Goal: Information Seeking & Learning: Compare options

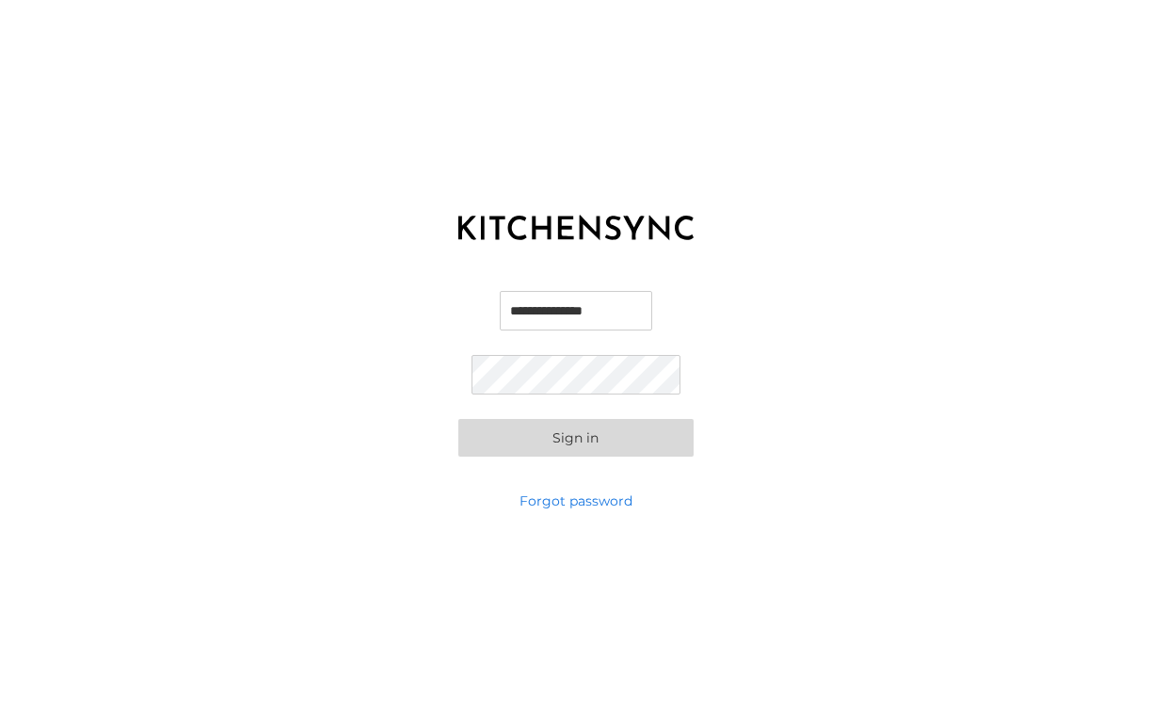
type input "**********"
click at [575, 437] on button "Sign in" at bounding box center [575, 438] width 235 height 38
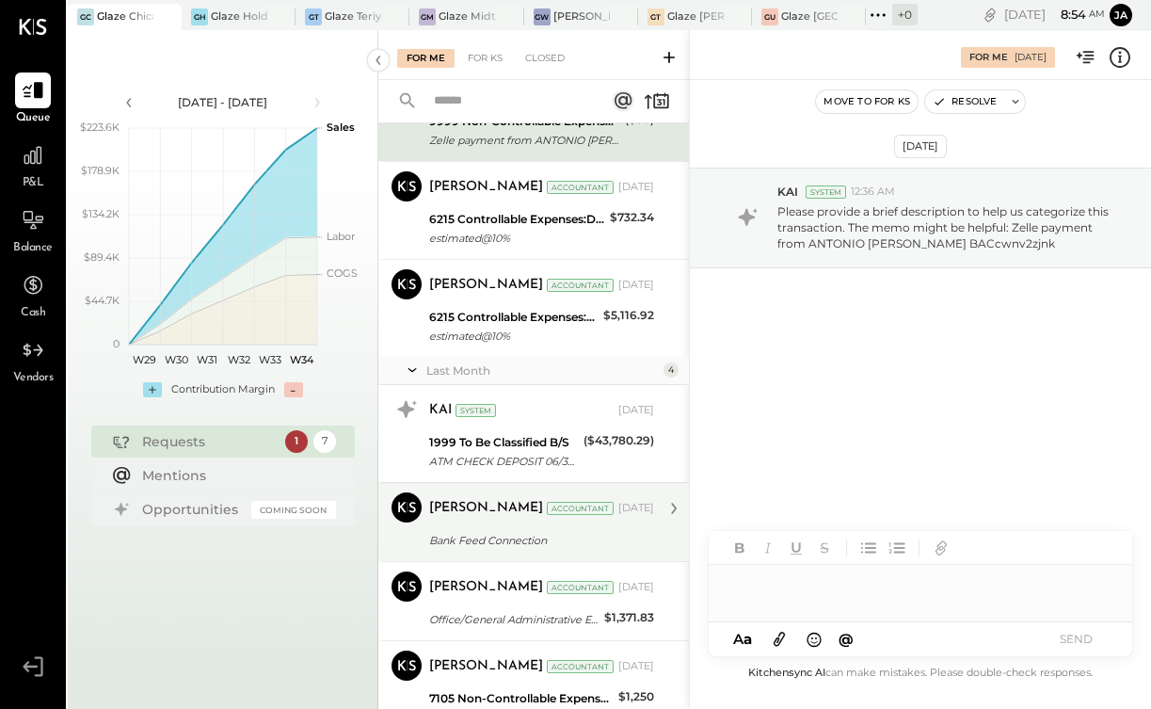
scroll to position [113, 0]
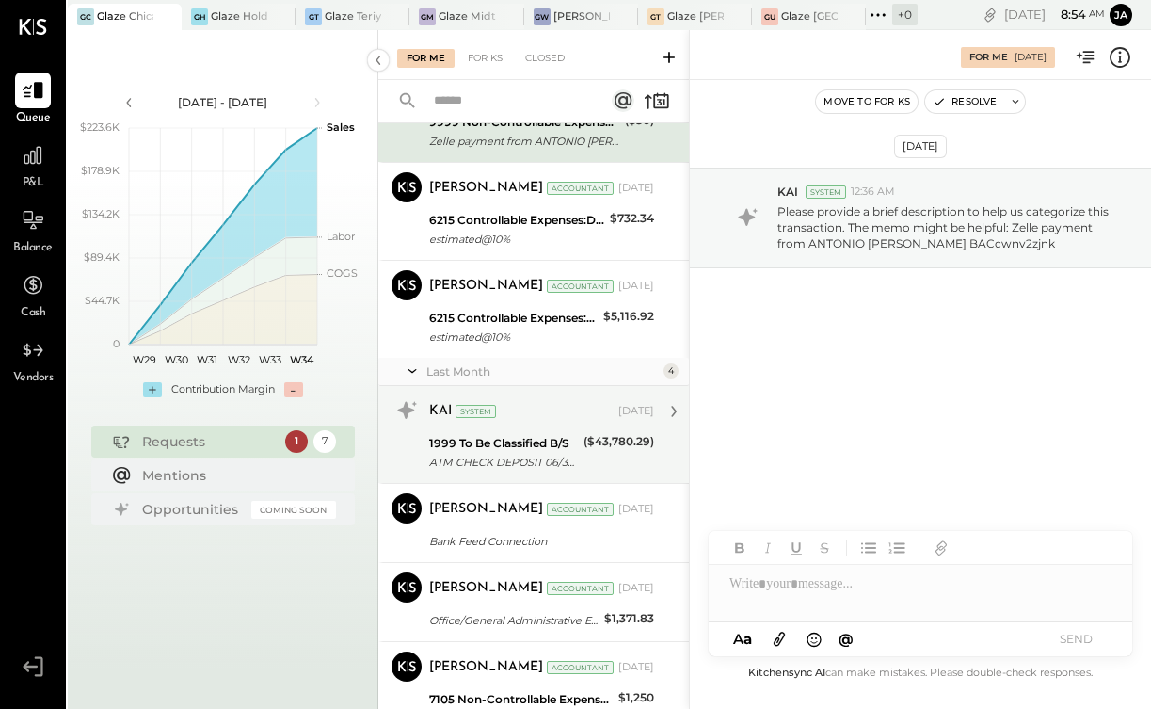
click at [557, 439] on div "1999 To Be Classified B/S" at bounding box center [503, 443] width 149 height 19
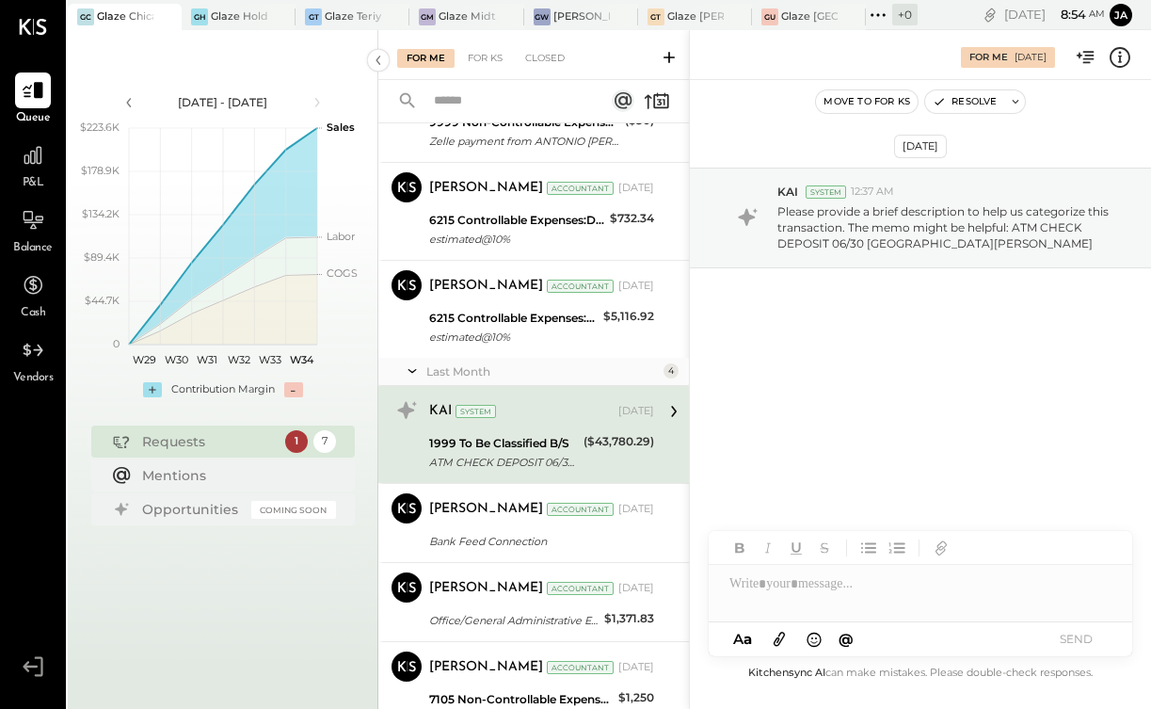
click at [567, 432] on div "1999 To Be Classified B/S ATM CHECK DEPOSIT 06/30 [GEOGRAPHIC_DATA][PERSON_NAME]" at bounding box center [503, 452] width 149 height 41
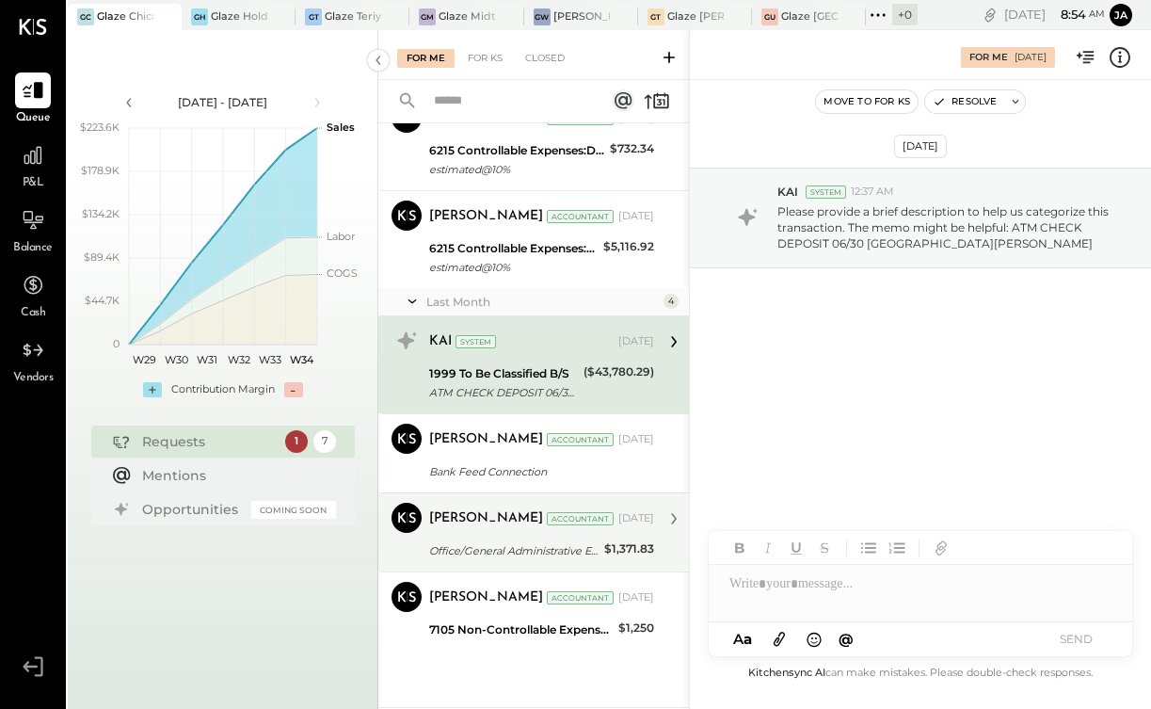
scroll to position [182, 0]
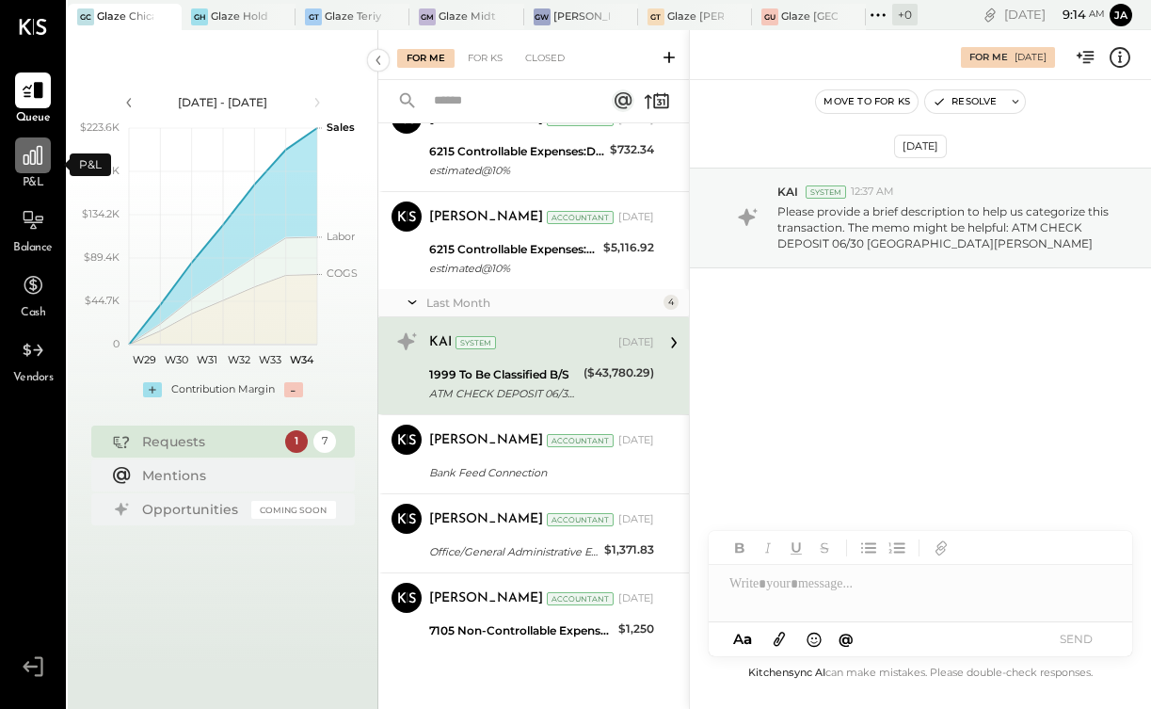
click at [34, 169] on div at bounding box center [33, 155] width 36 height 36
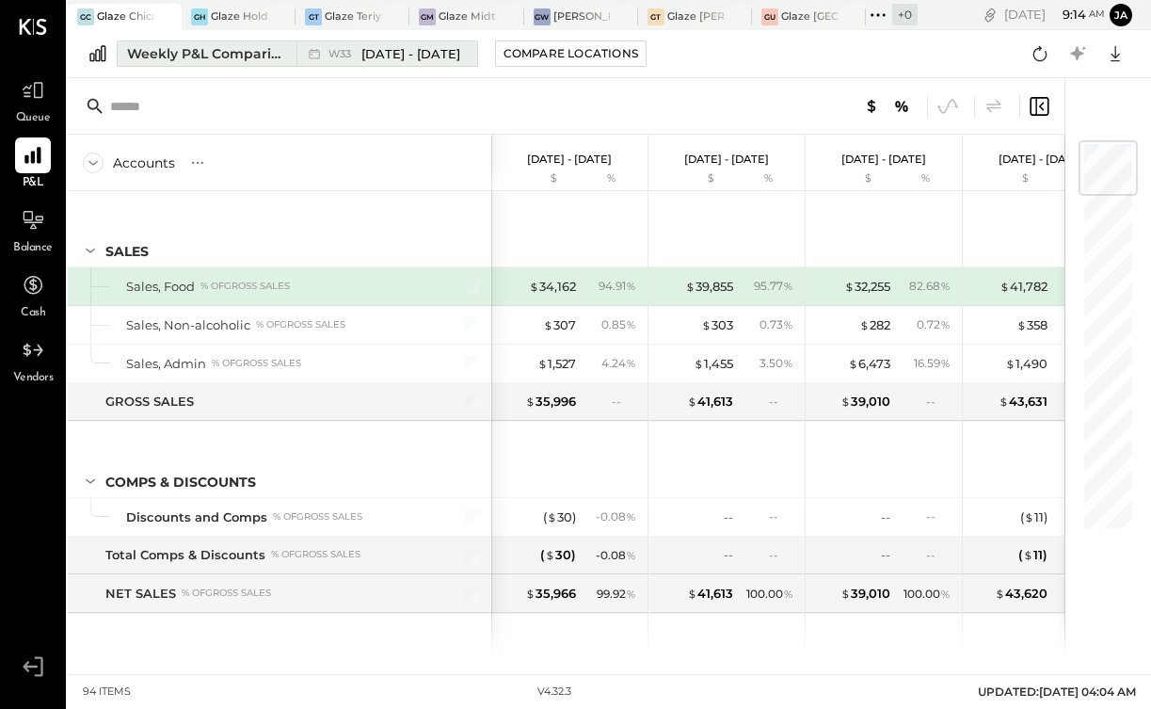
click at [246, 55] on div "Weekly P&L Comparison" at bounding box center [206, 53] width 158 height 19
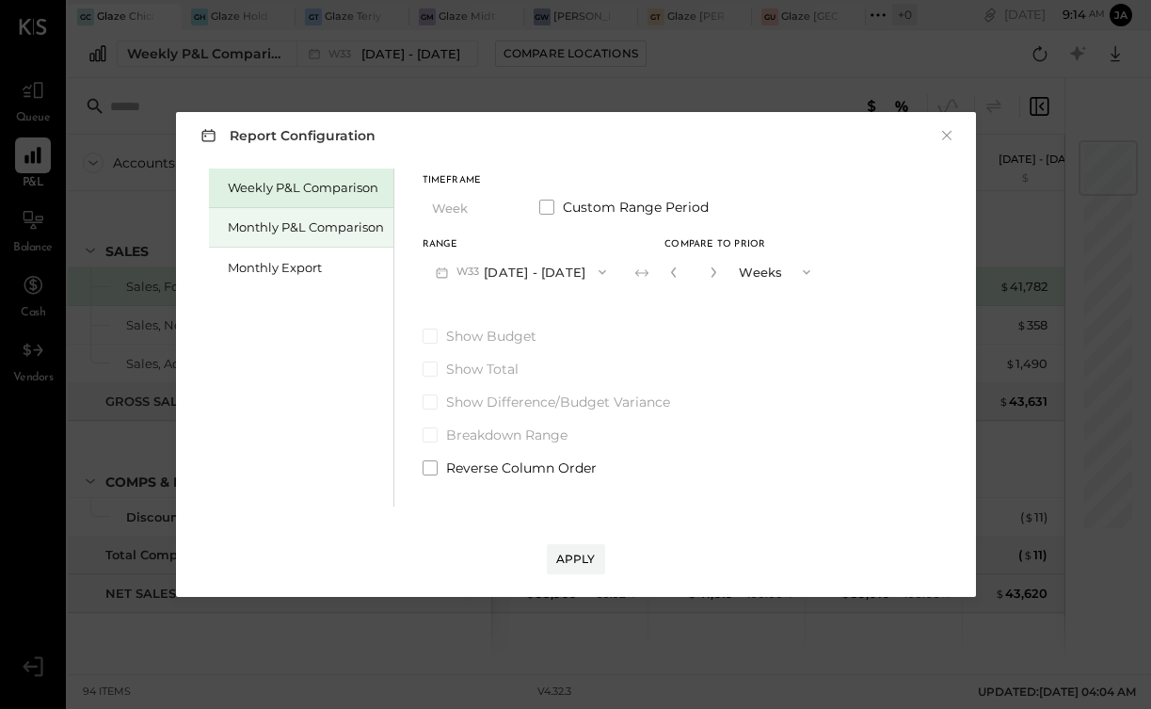
click at [261, 227] on div "Monthly P&L Comparison" at bounding box center [306, 227] width 156 height 18
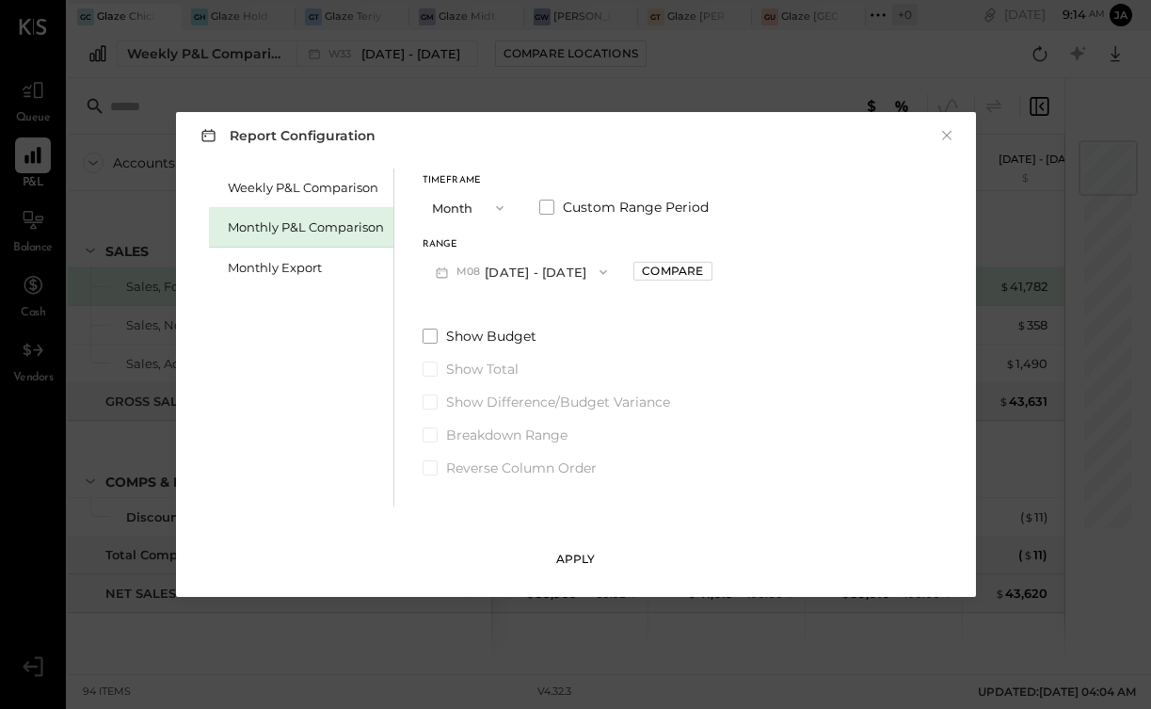
click at [584, 566] on div "Apply" at bounding box center [576, 559] width 40 height 16
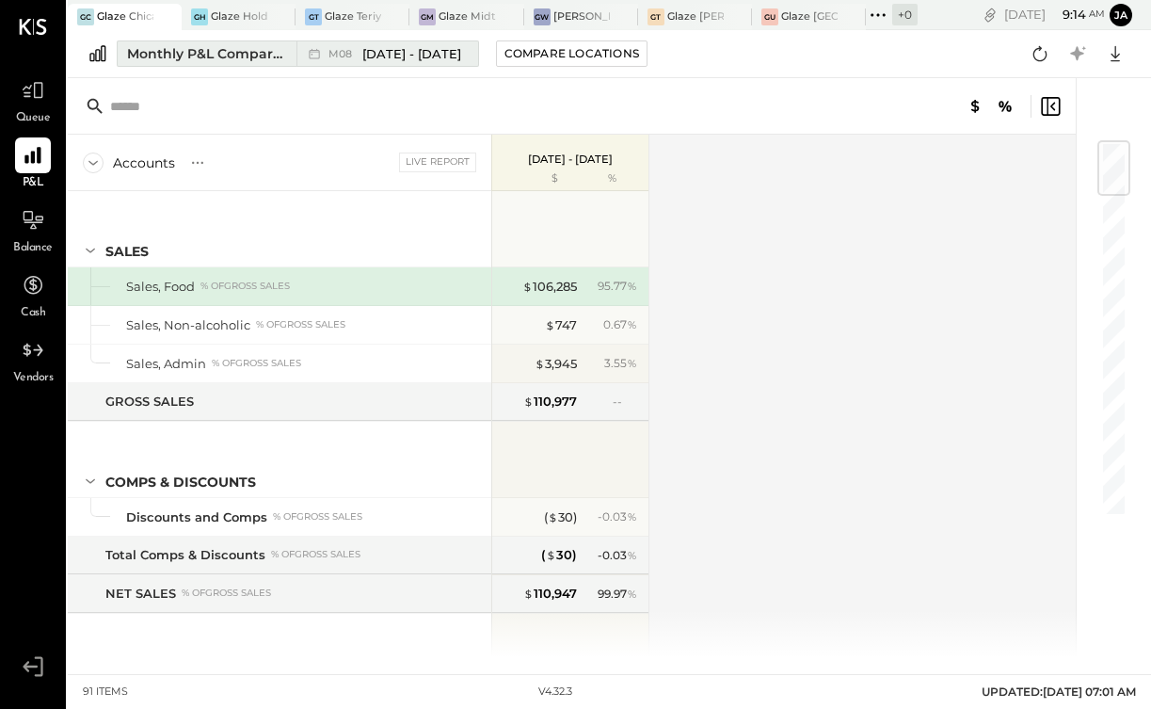
click at [360, 61] on div "M08 [DATE] - [DATE]" at bounding box center [395, 54] width 133 height 18
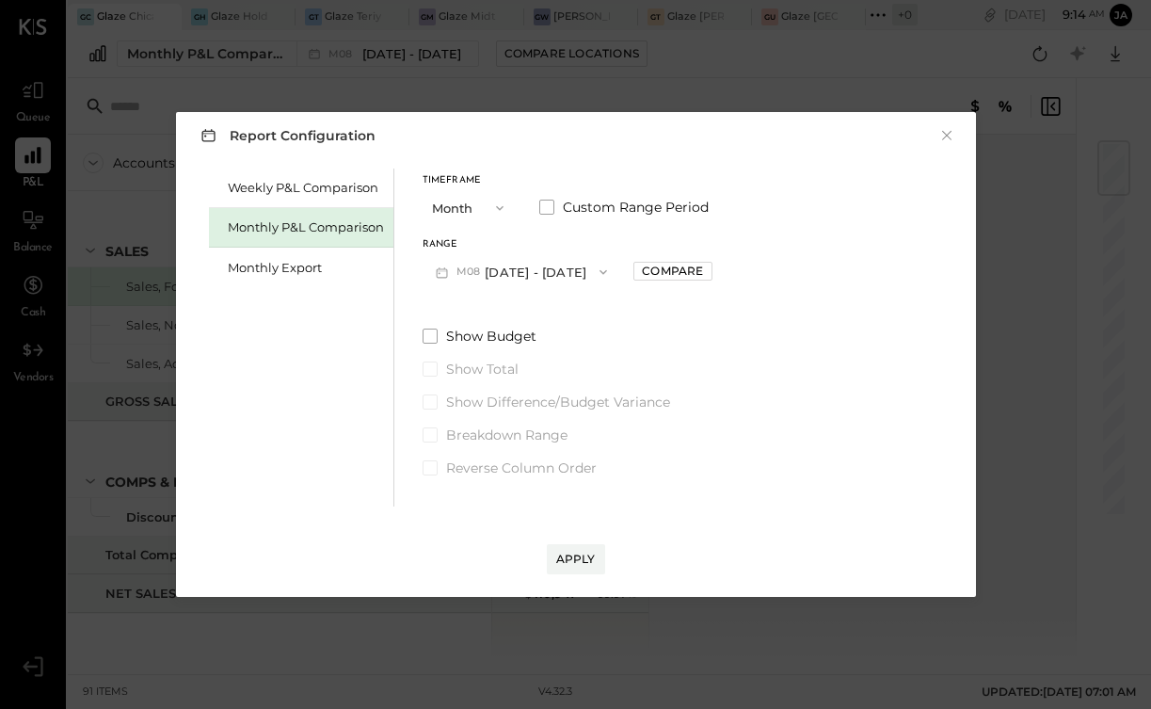
click at [505, 277] on button "M08 [DATE] - [DATE]" at bounding box center [522, 271] width 199 height 35
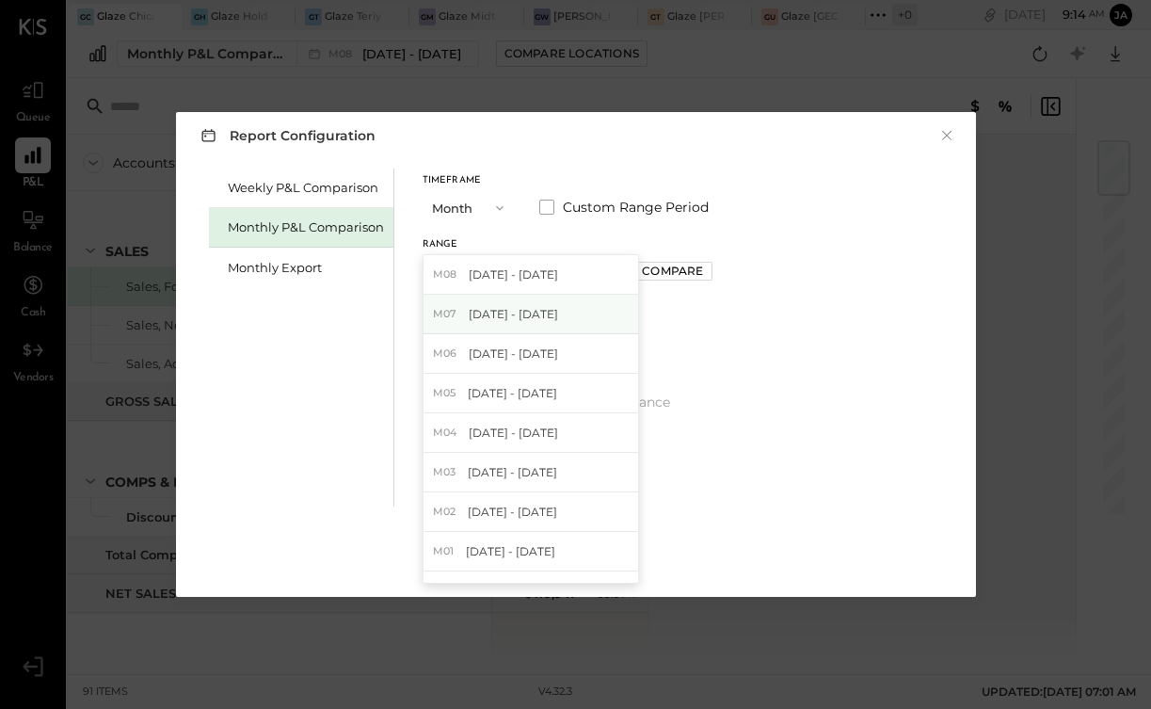
click at [500, 325] on div "M07 [DATE] - [DATE]" at bounding box center [531, 315] width 215 height 40
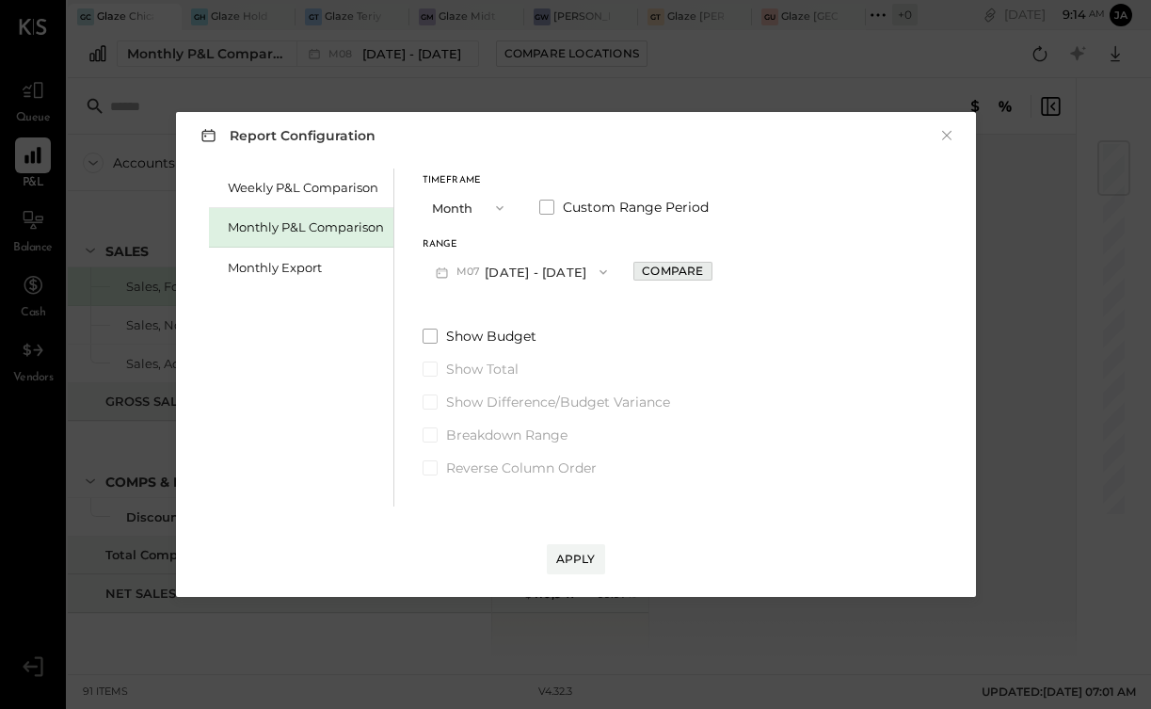
click at [649, 277] on div "Compare" at bounding box center [672, 271] width 61 height 16
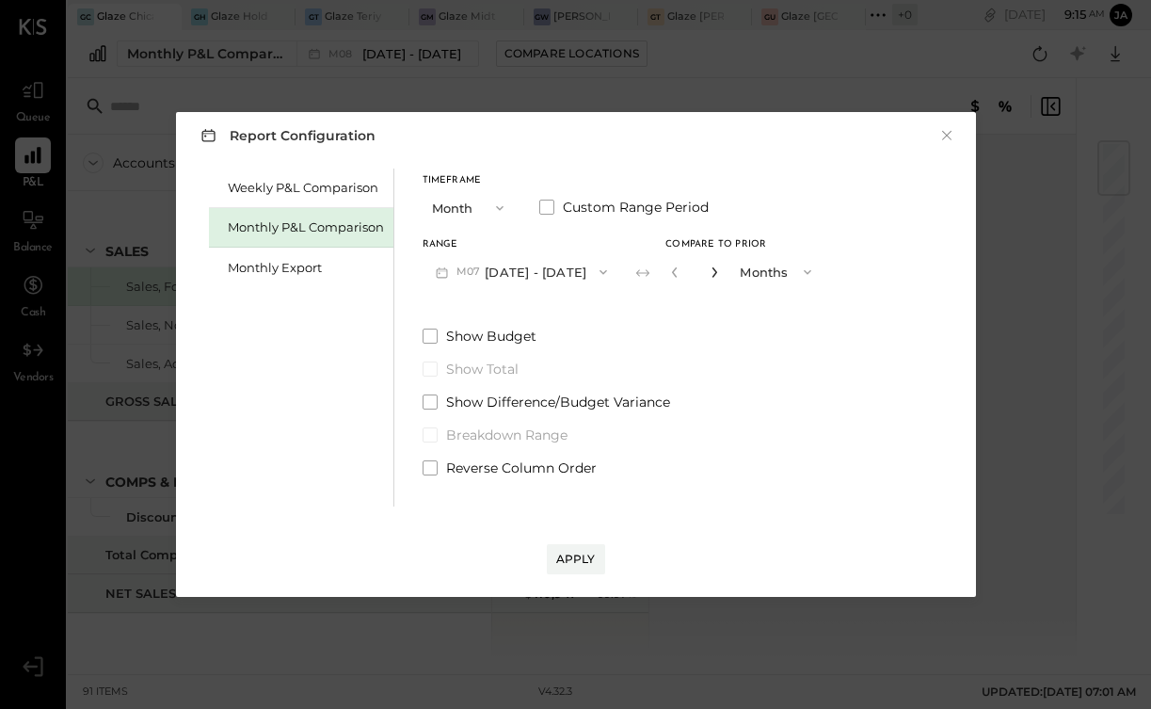
click at [709, 277] on icon "button" at bounding box center [714, 271] width 11 height 11
click at [709, 275] on icon "button" at bounding box center [714, 271] width 11 height 11
type input "*"
click at [588, 570] on button "Apply" at bounding box center [576, 559] width 58 height 30
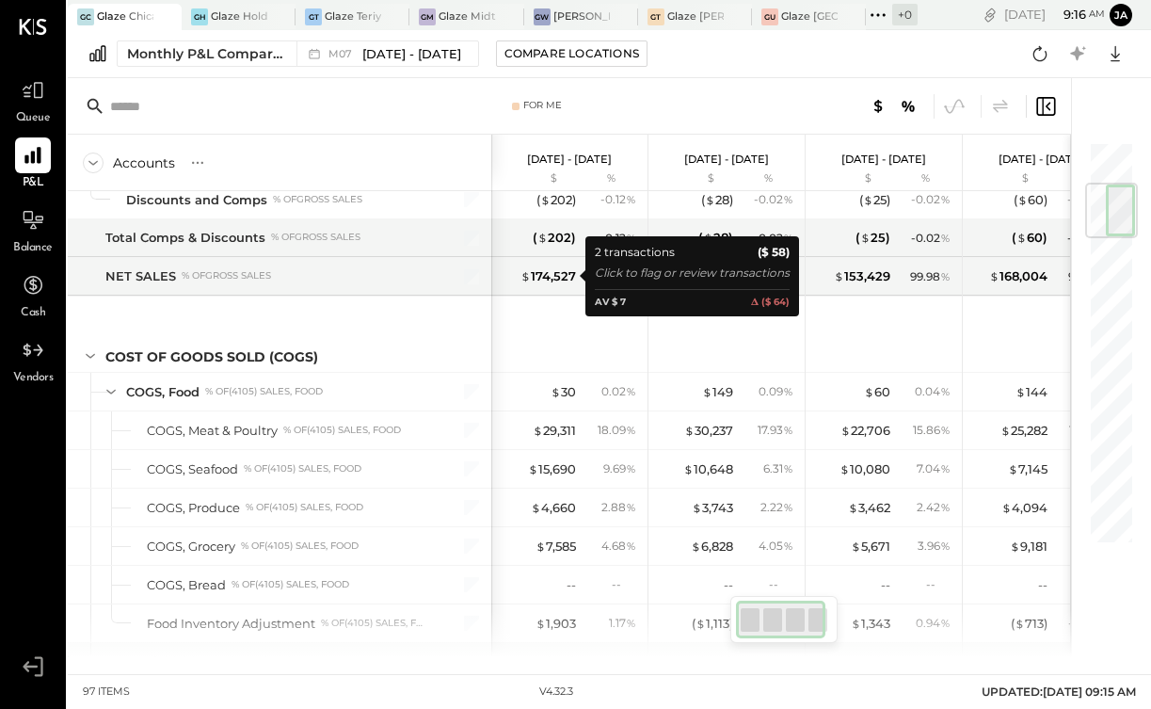
scroll to position [356, 0]
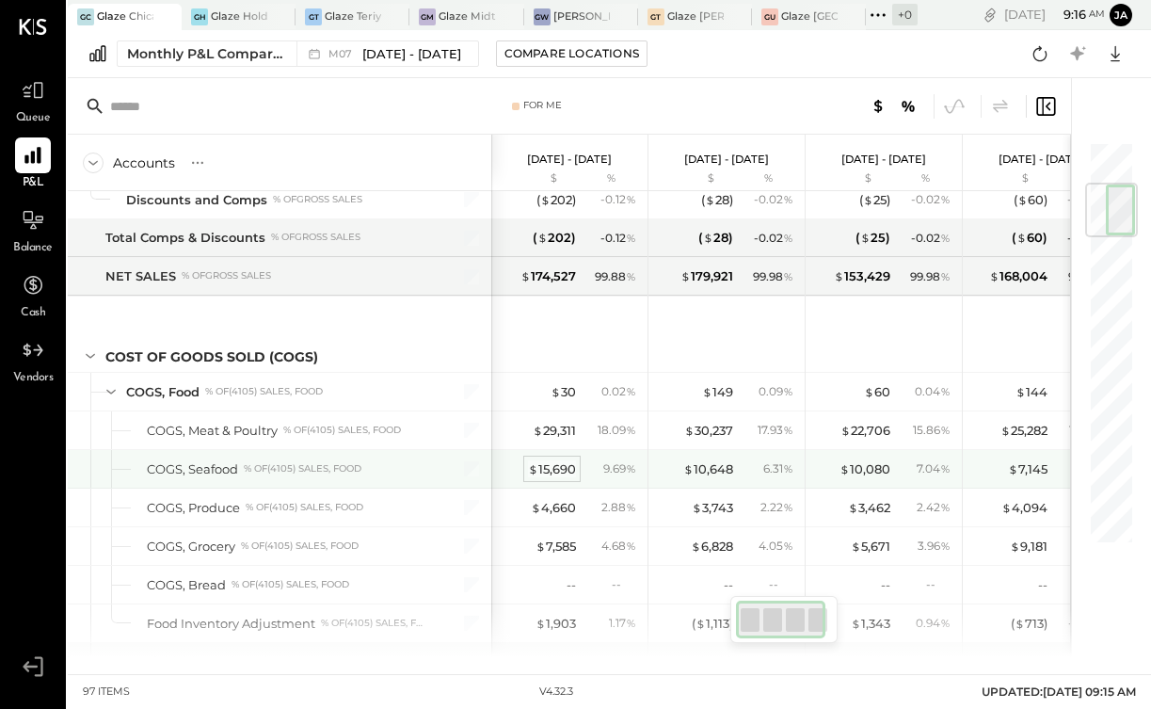
click at [554, 470] on div "$ 15,690" at bounding box center [552, 469] width 48 height 18
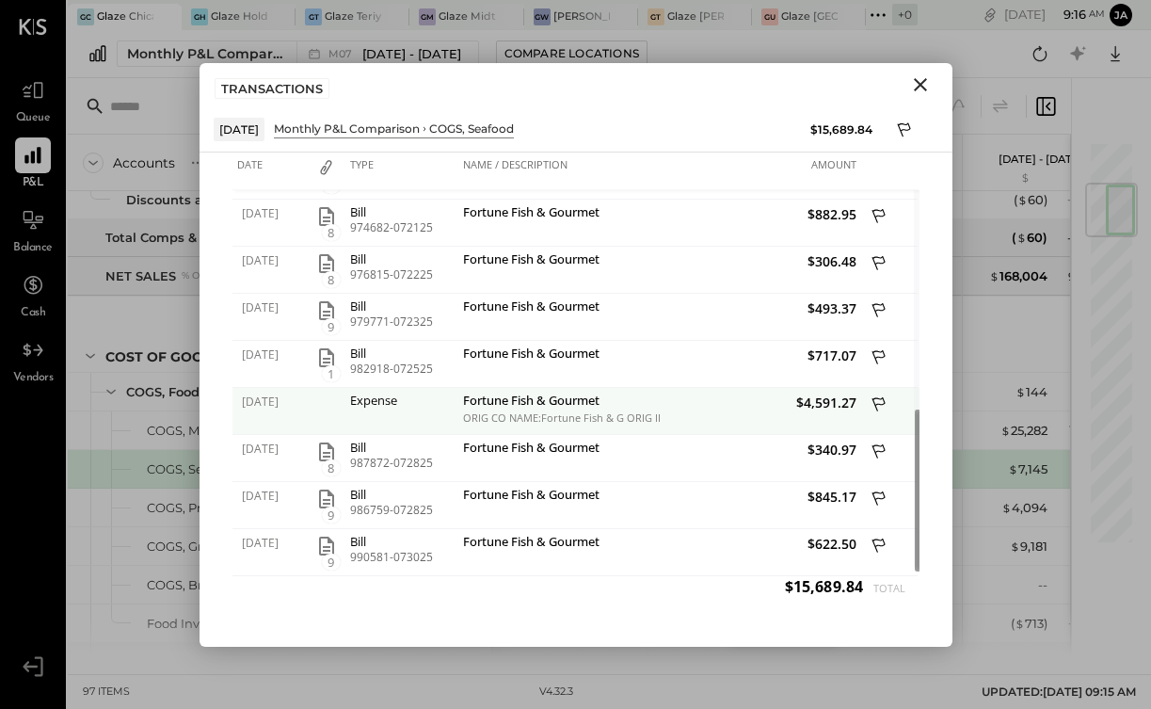
click at [582, 402] on div "Fortune Fish & Gourmet" at bounding box center [559, 402] width 192 height 18
click at [838, 404] on span "$4,591.27" at bounding box center [761, 402] width 192 height 18
click at [533, 405] on div "Fortune Fish & Gourmet" at bounding box center [559, 402] width 192 height 18
click at [826, 412] on div "$4,591.27" at bounding box center [760, 411] width 201 height 47
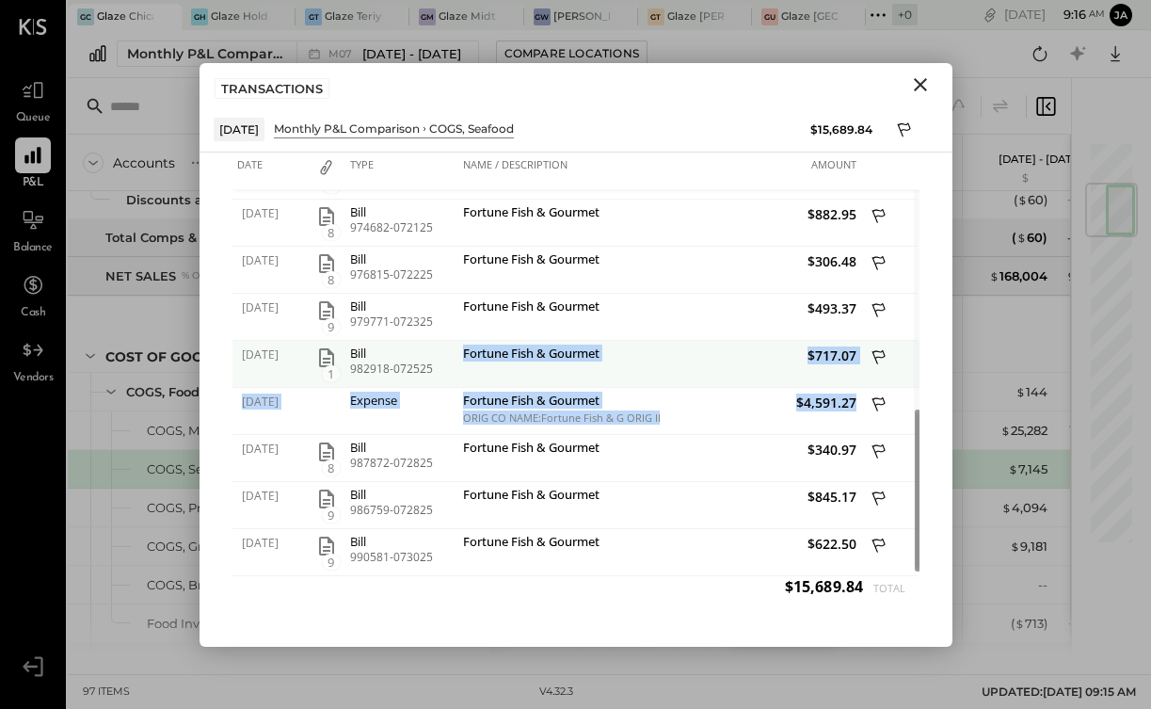
drag, startPoint x: 860, startPoint y: 401, endPoint x: 386, endPoint y: 383, distance: 474.7
click at [386, 383] on div "[DATE] 8 Bill 945003-070225 Fortune Fish & Gourmet $823.19 [DATE] 7 Bill 949207…" at bounding box center [575, 129] width 687 height 894
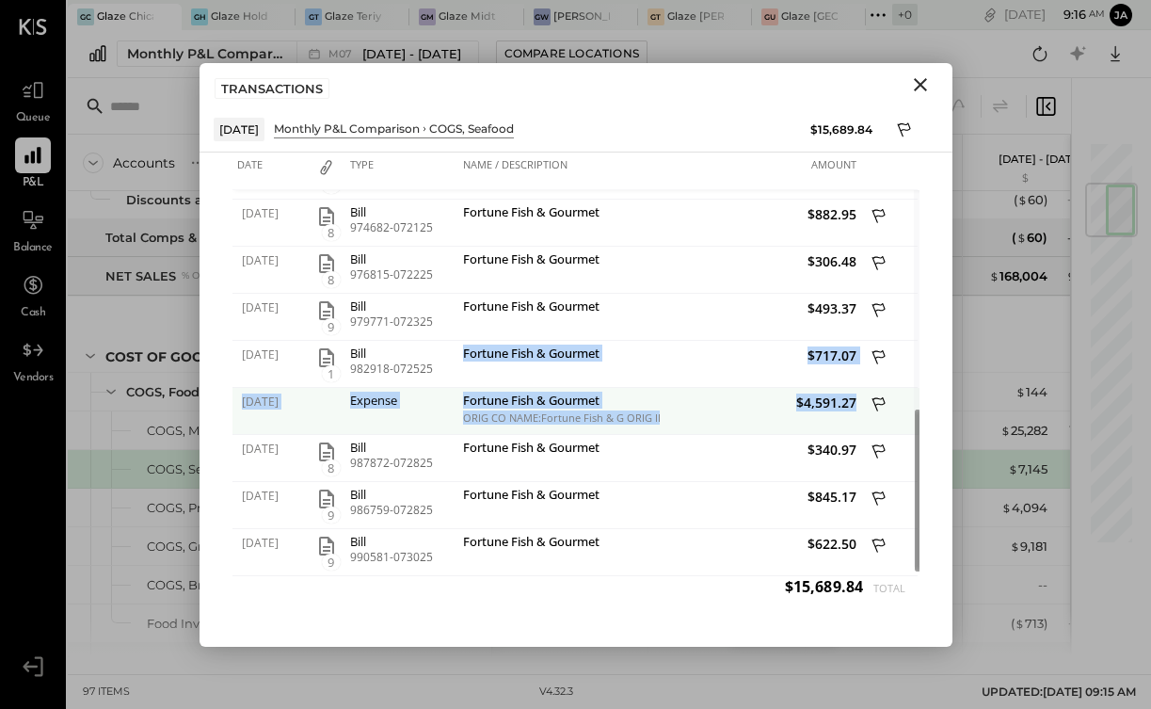
click at [880, 404] on icon at bounding box center [880, 406] width 17 height 24
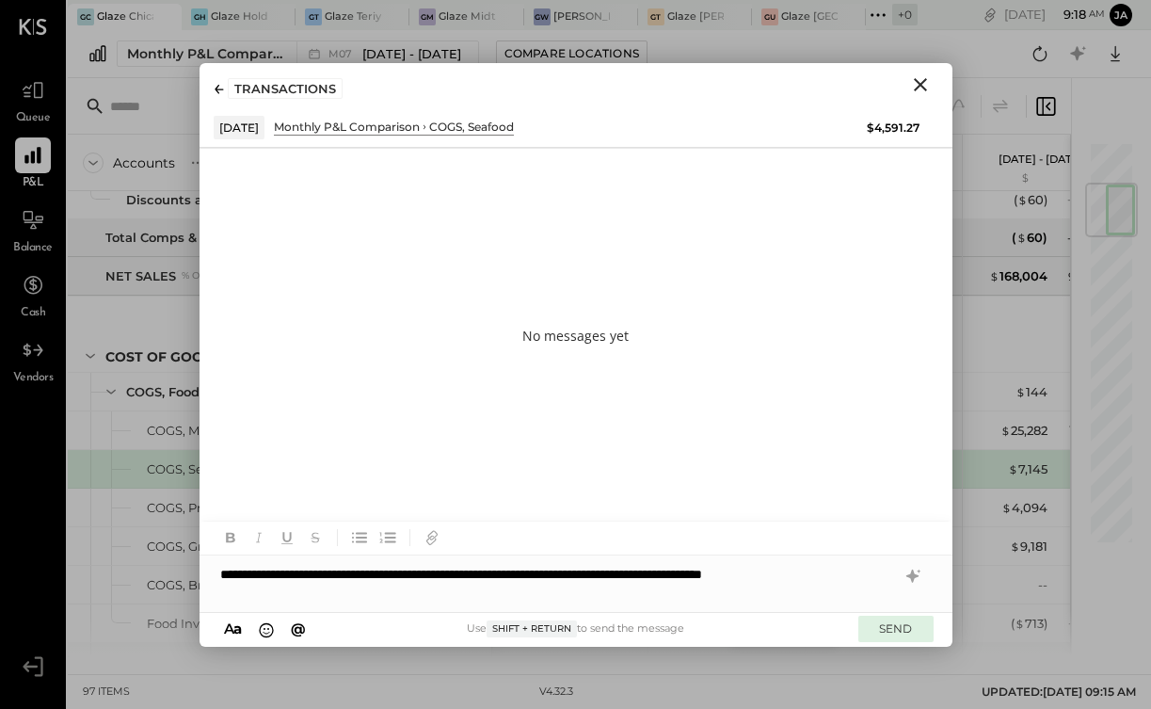
click at [888, 626] on button "SEND" at bounding box center [895, 628] width 75 height 25
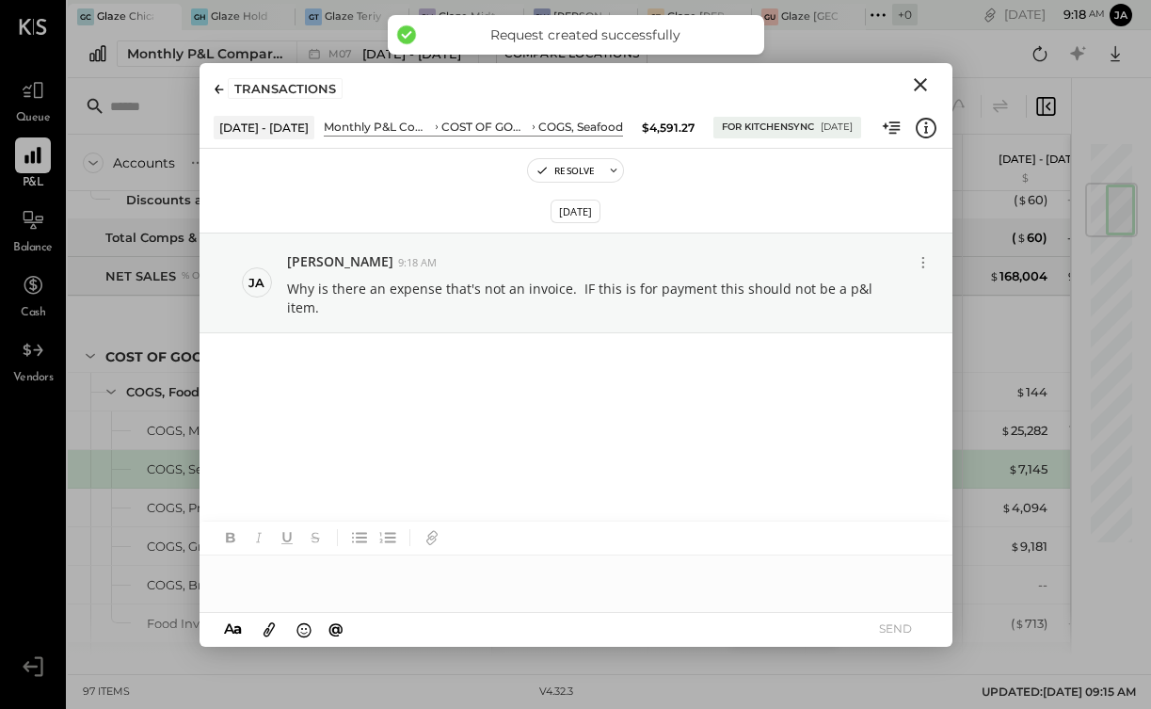
click at [131, 471] on div "COGS, Seafood % of (4105) Sales, Food" at bounding box center [280, 469] width 424 height 38
click at [927, 67] on div "TRANSACTIONS" at bounding box center [576, 84] width 753 height 43
click at [924, 78] on icon "Close" at bounding box center [920, 84] width 23 height 23
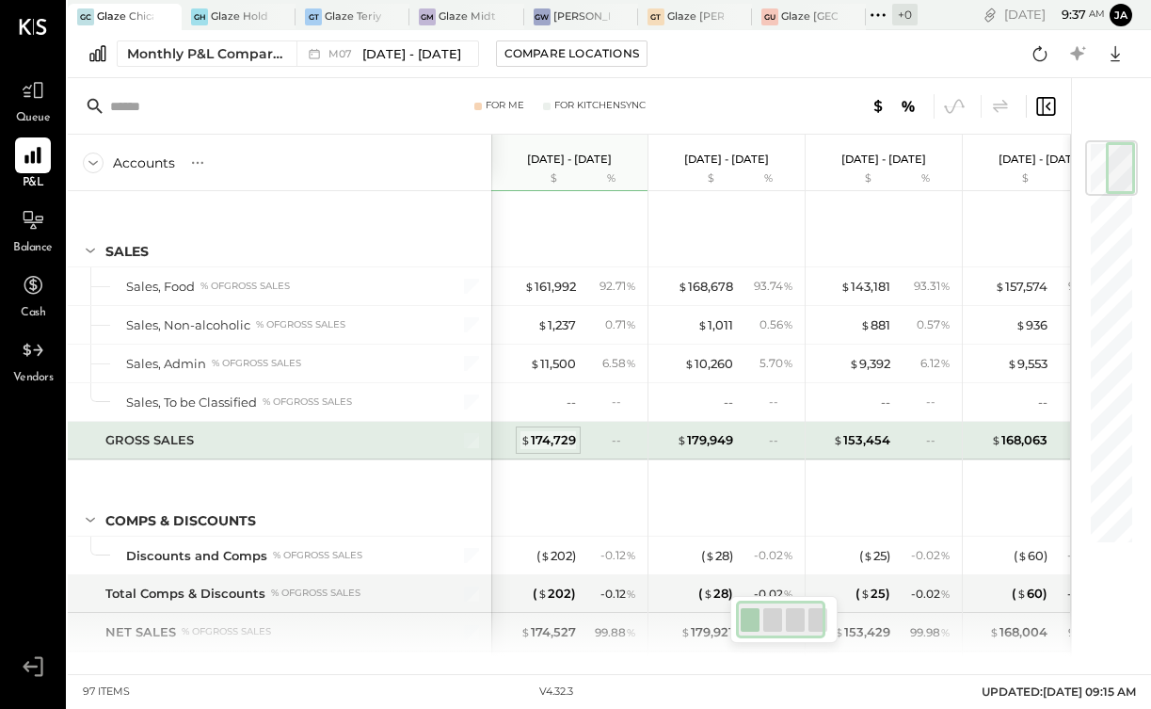
click at [541, 445] on div "$ 174,729" at bounding box center [549, 440] width 56 height 18
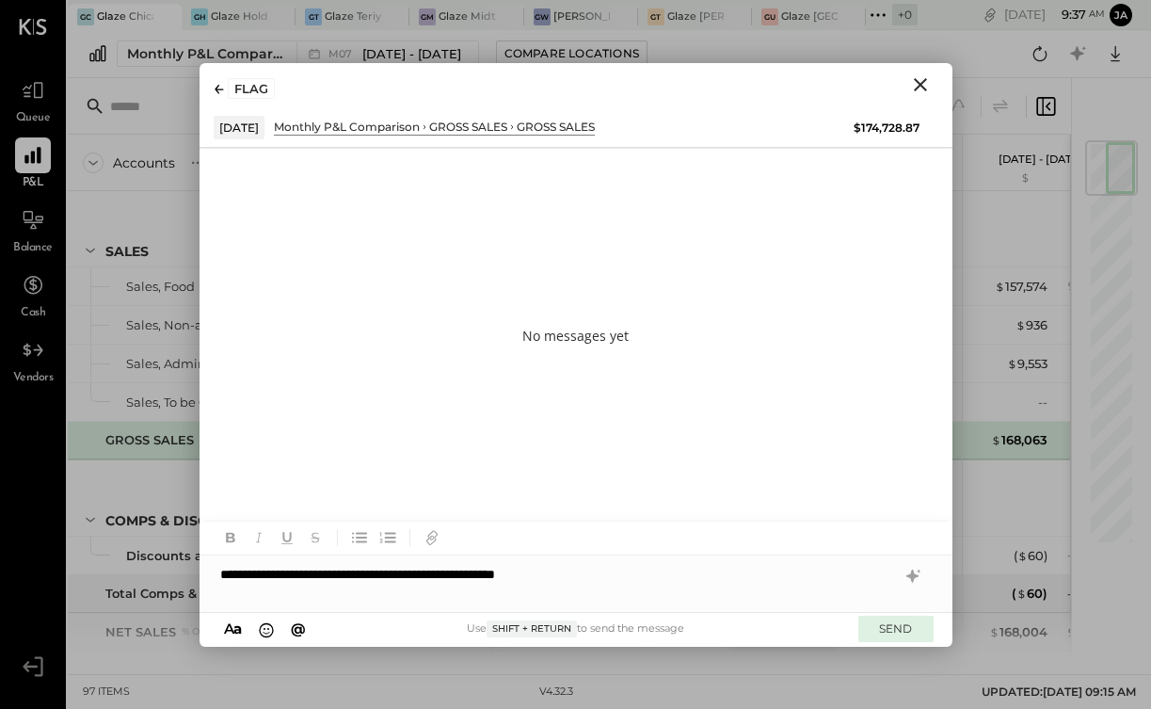
click at [912, 631] on button "SEND" at bounding box center [895, 628] width 75 height 25
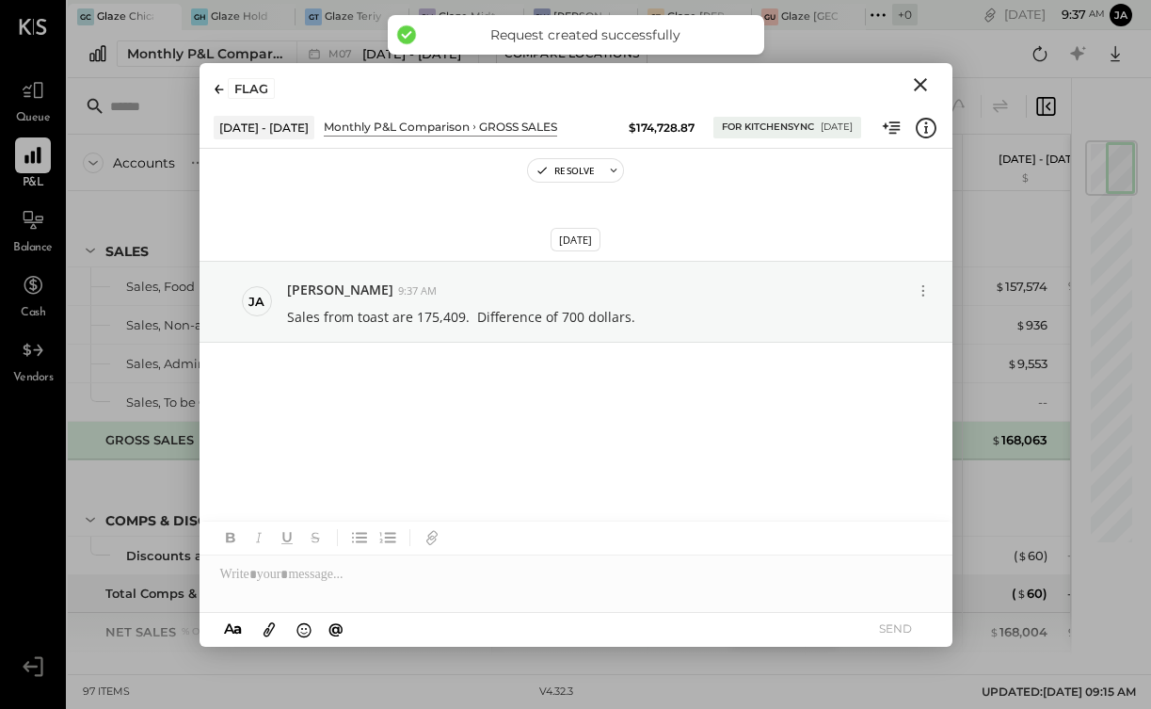
click at [936, 88] on button "Close" at bounding box center [921, 84] width 34 height 24
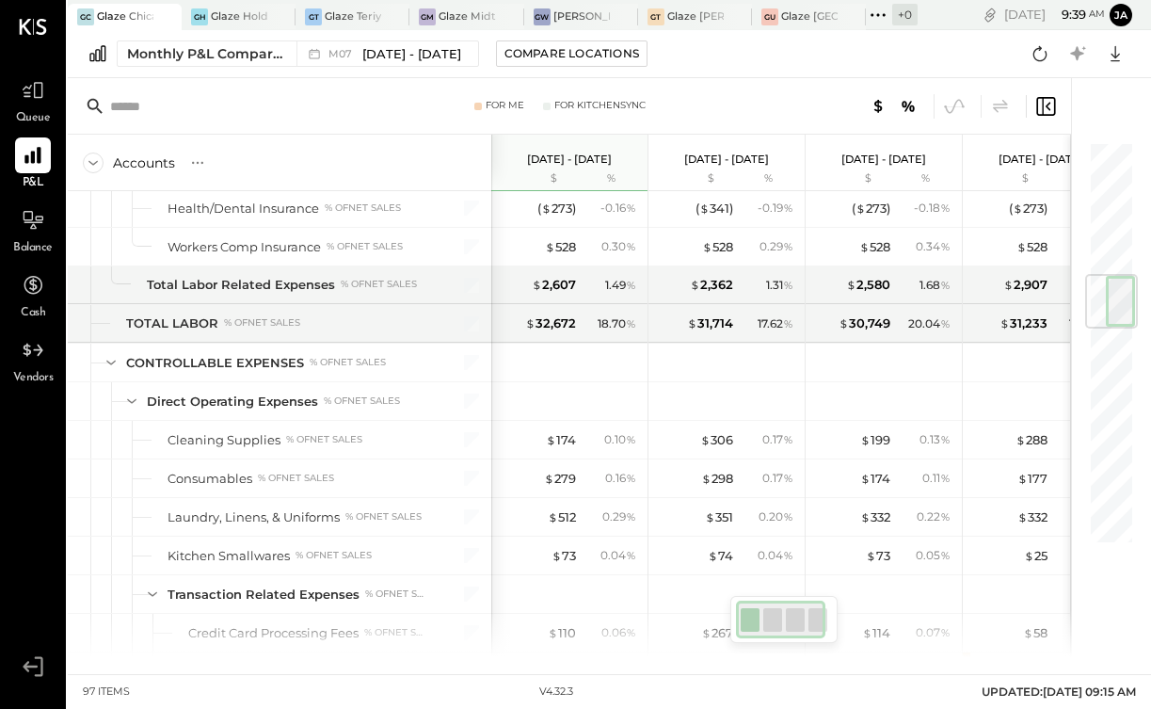
scroll to position [457, 0]
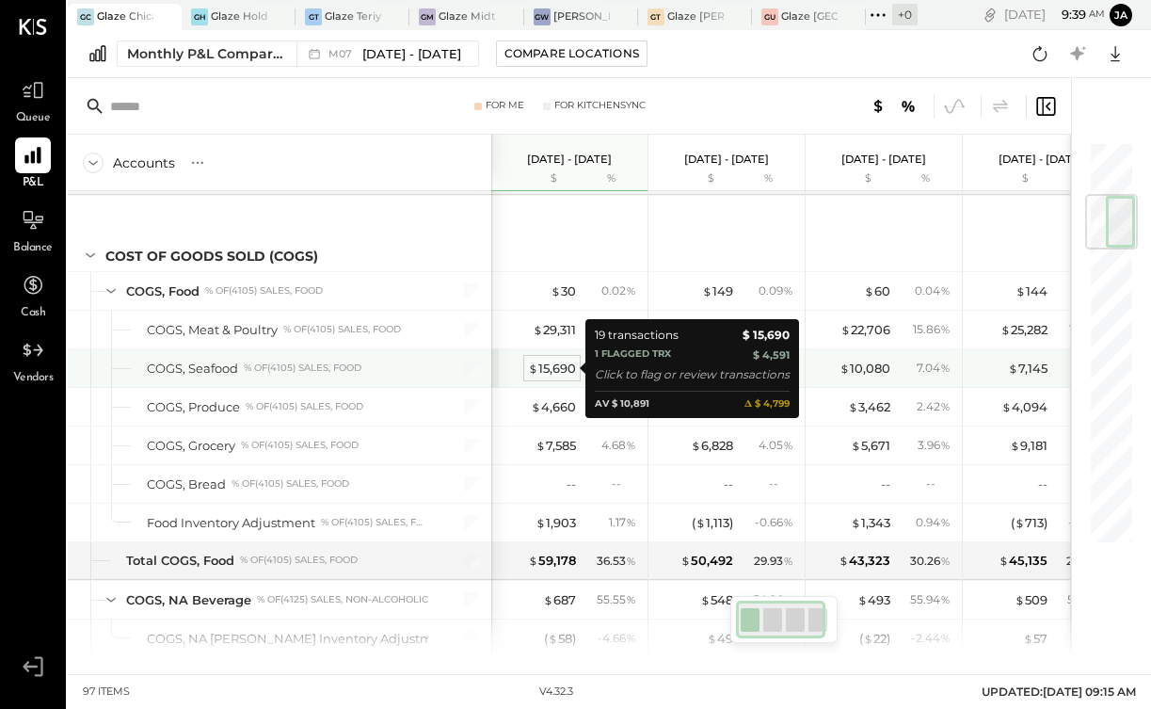
click at [544, 367] on div "$ 15,690" at bounding box center [552, 369] width 48 height 18
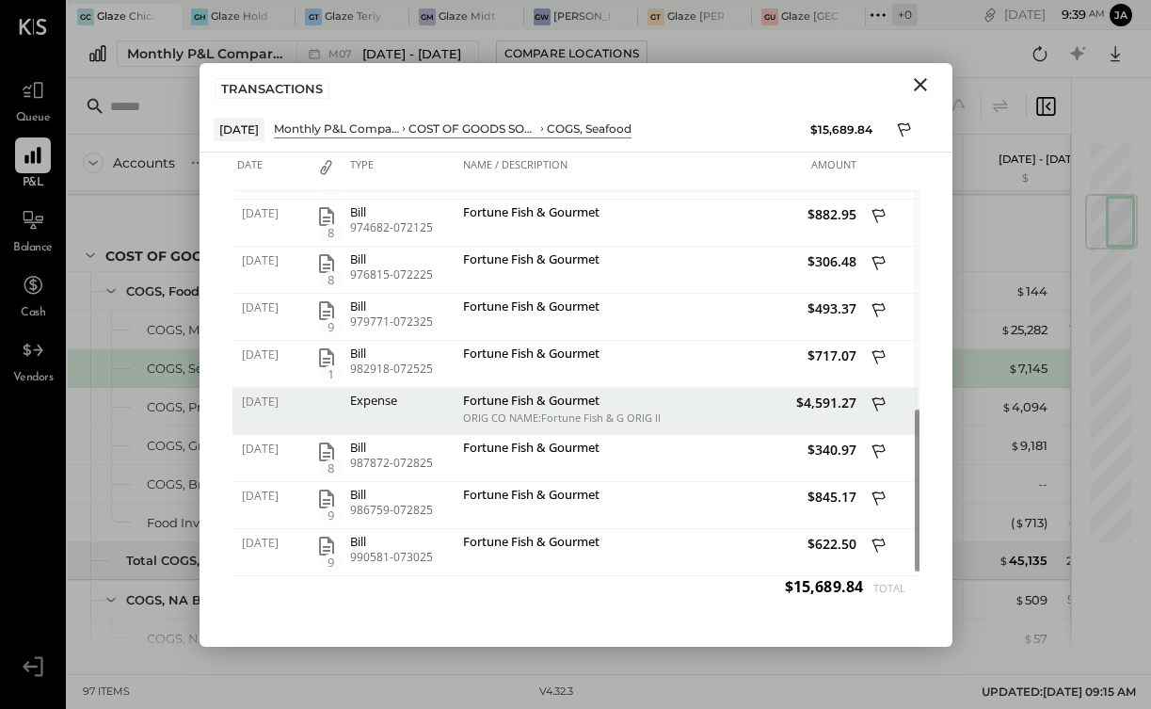
click at [470, 405] on div "Fortune Fish & Gourmet" at bounding box center [559, 402] width 192 height 18
click at [226, 395] on div "Date Type Name / Description Amount [DATE] 8 Bill 945003-070225 Fortune Fish & …" at bounding box center [576, 399] width 753 height 494
click at [326, 399] on div at bounding box center [327, 411] width 38 height 47
click at [916, 82] on icon "Close" at bounding box center [920, 84] width 23 height 23
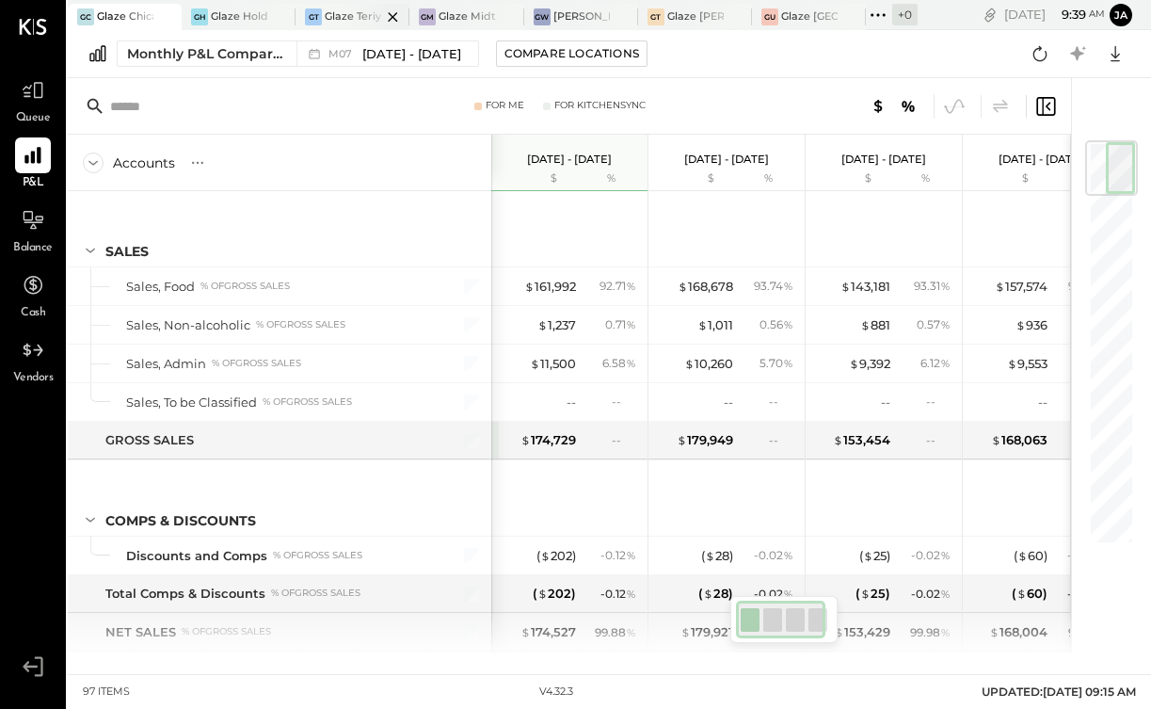
click at [352, 11] on div at bounding box center [377, 16] width 66 height 25
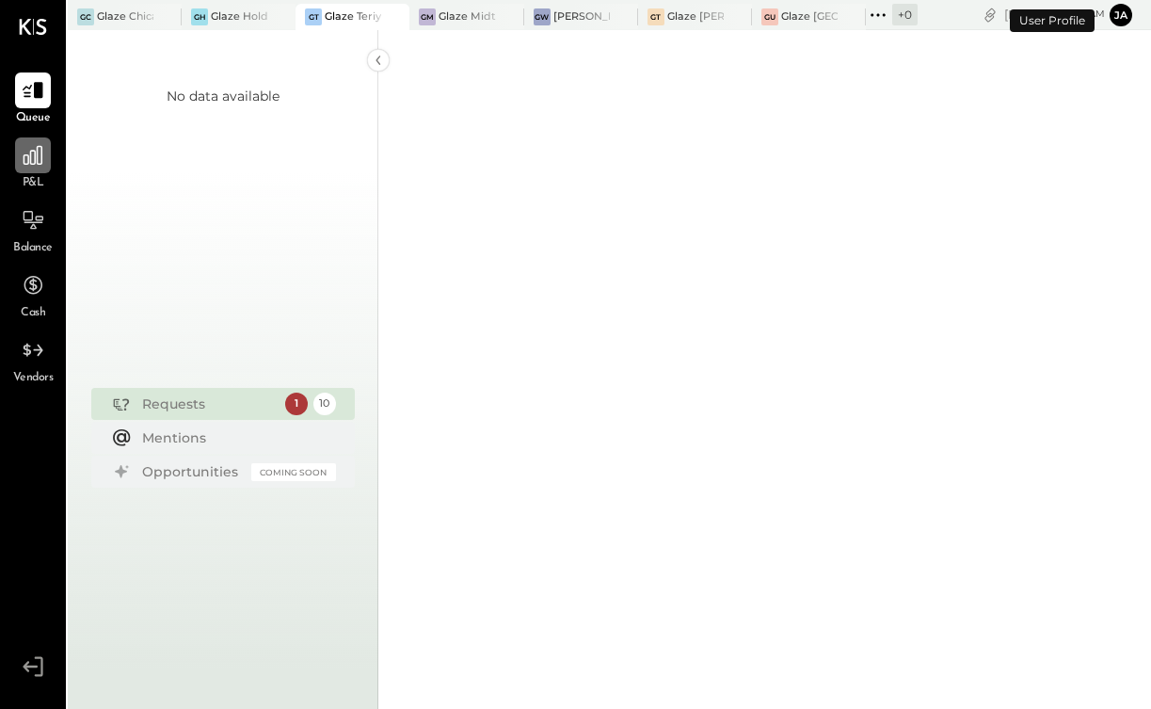
click at [21, 159] on div at bounding box center [33, 155] width 36 height 36
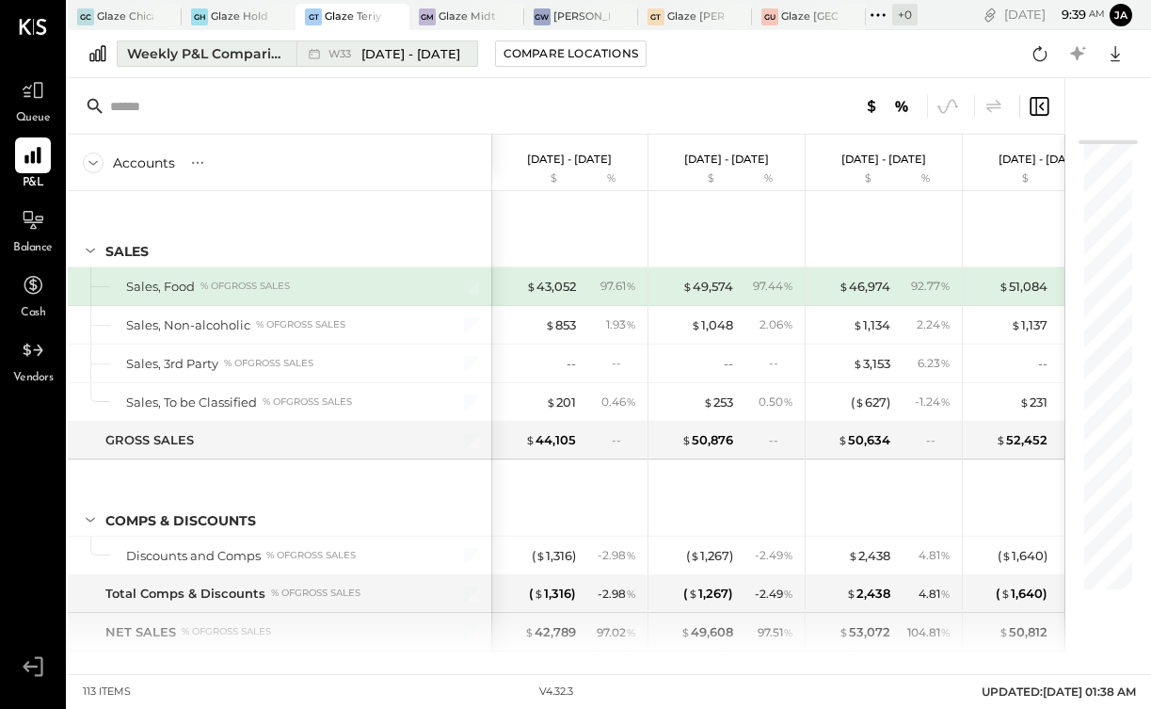
click at [354, 62] on div "W33 [DATE] - [DATE]" at bounding box center [382, 53] width 171 height 24
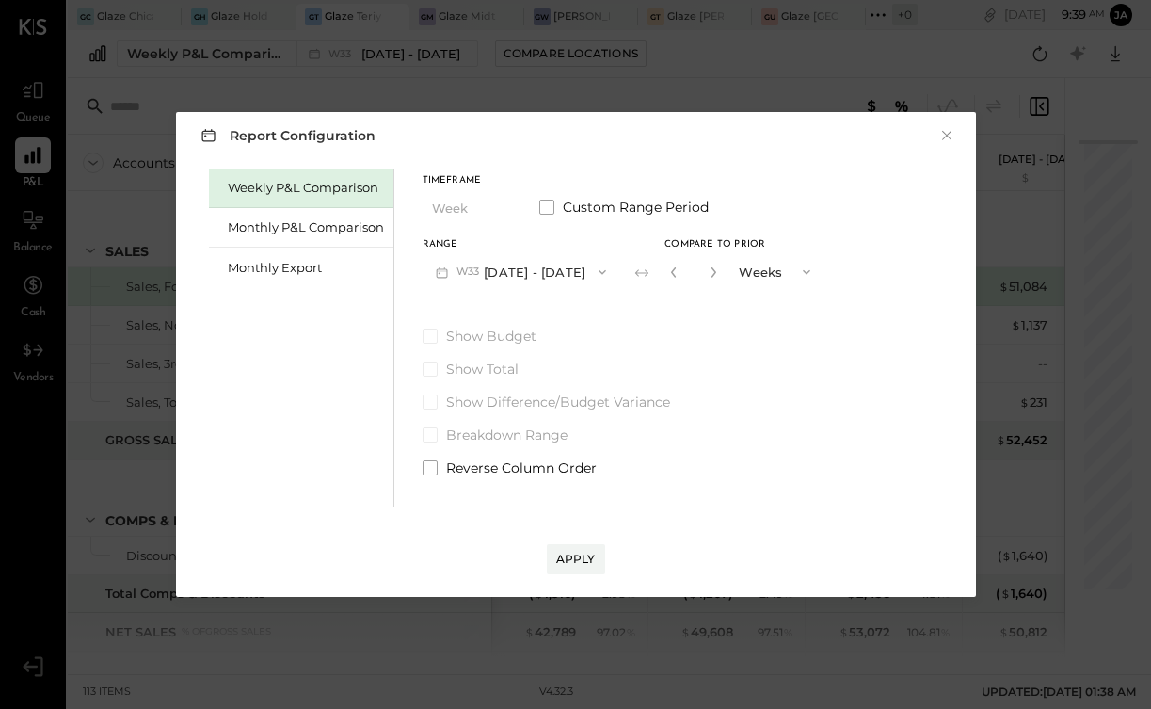
click at [328, 207] on div "Weekly P&L Comparison" at bounding box center [301, 188] width 184 height 40
click at [542, 270] on button "W34 [DATE] - [DATE]" at bounding box center [522, 271] width 199 height 35
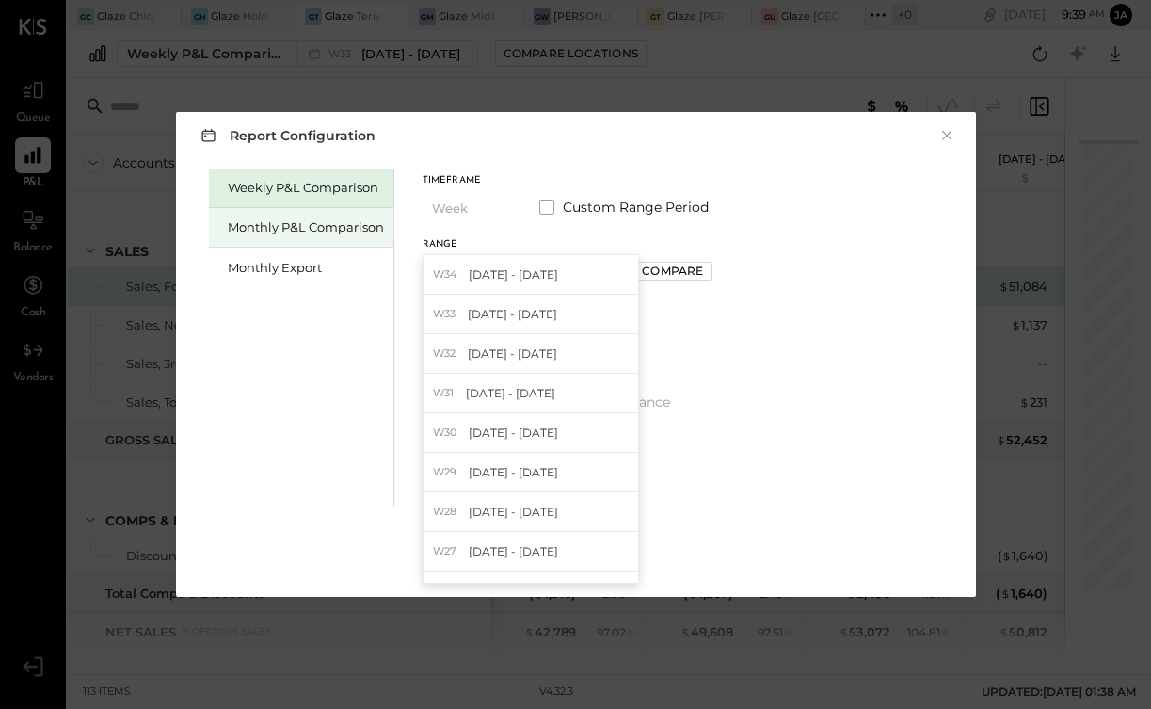
click at [339, 242] on div "Monthly P&L Comparison" at bounding box center [301, 228] width 184 height 40
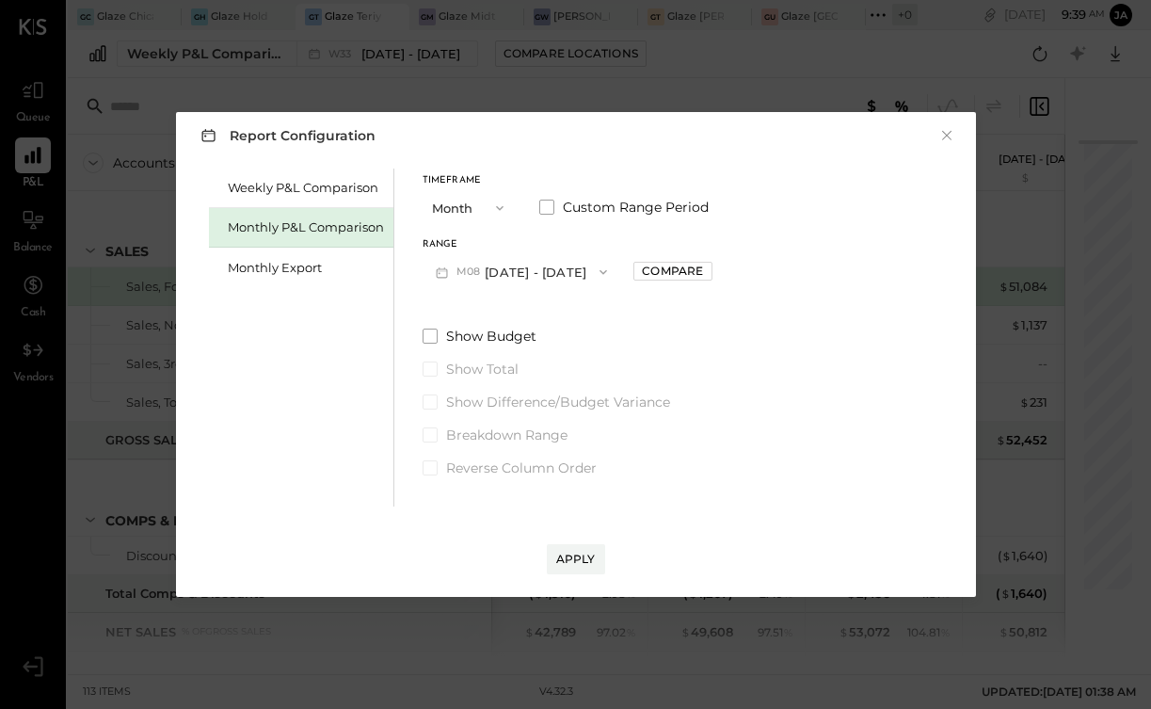
click at [504, 266] on button "M08 [DATE] - [DATE]" at bounding box center [522, 271] width 199 height 35
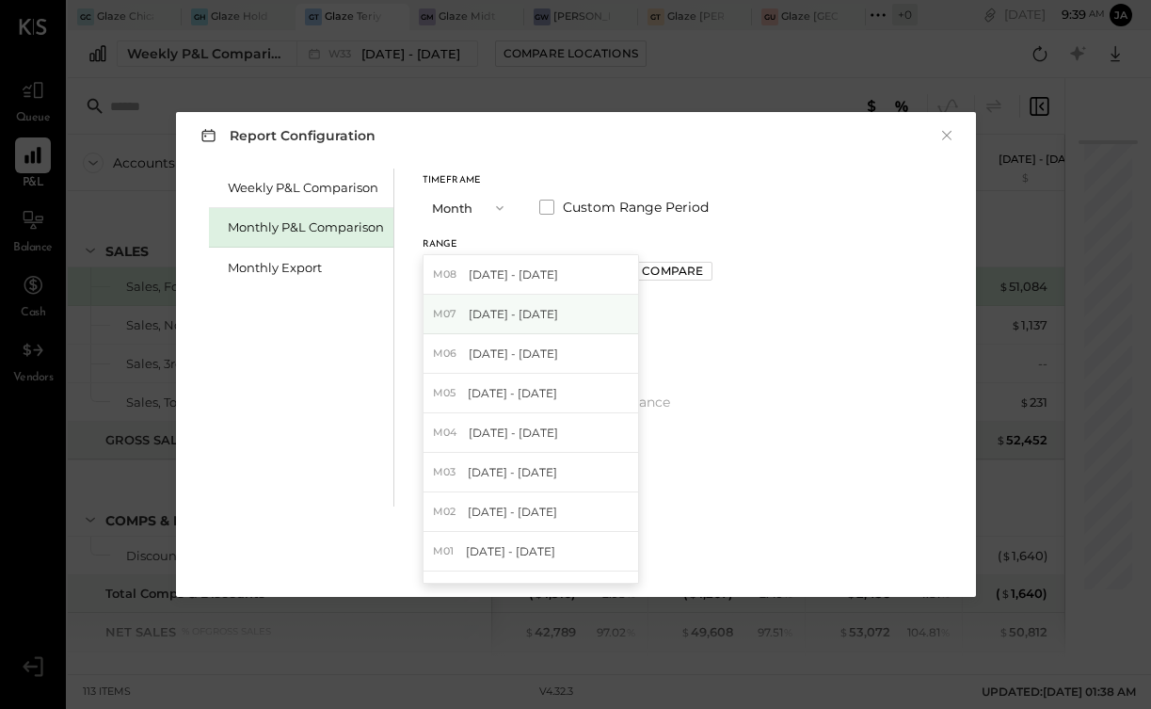
click at [536, 327] on div "M07 [DATE] - [DATE]" at bounding box center [531, 315] width 215 height 40
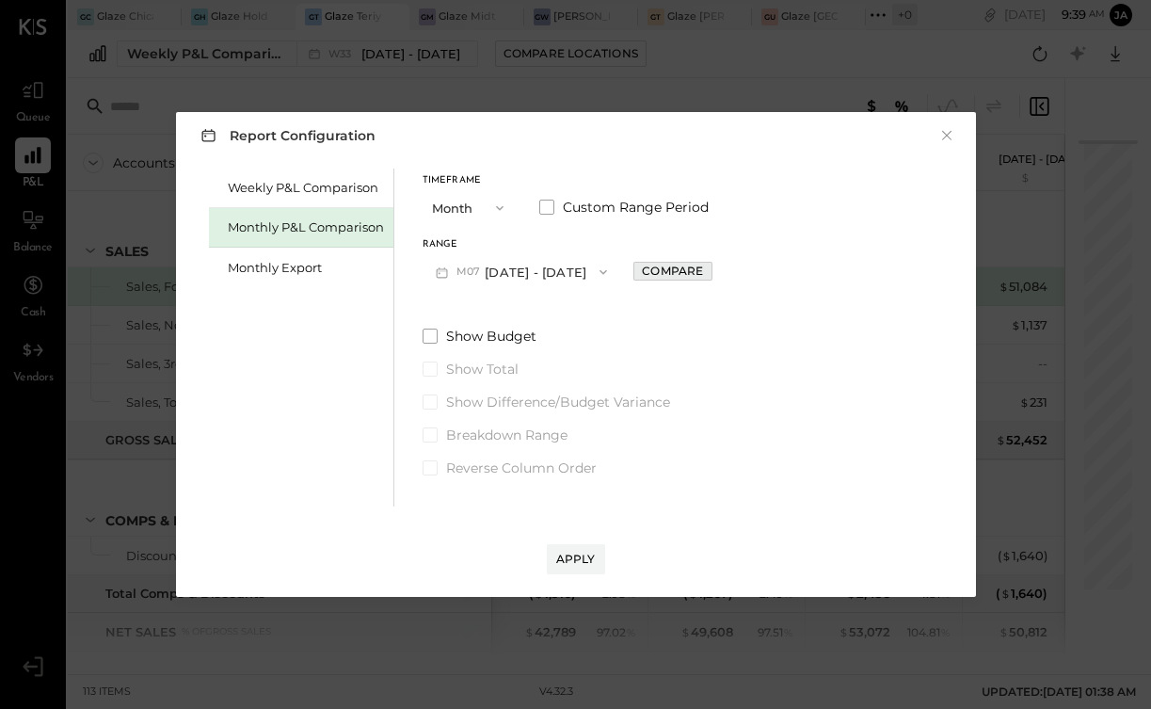
click at [668, 268] on div "Compare" at bounding box center [672, 271] width 61 height 16
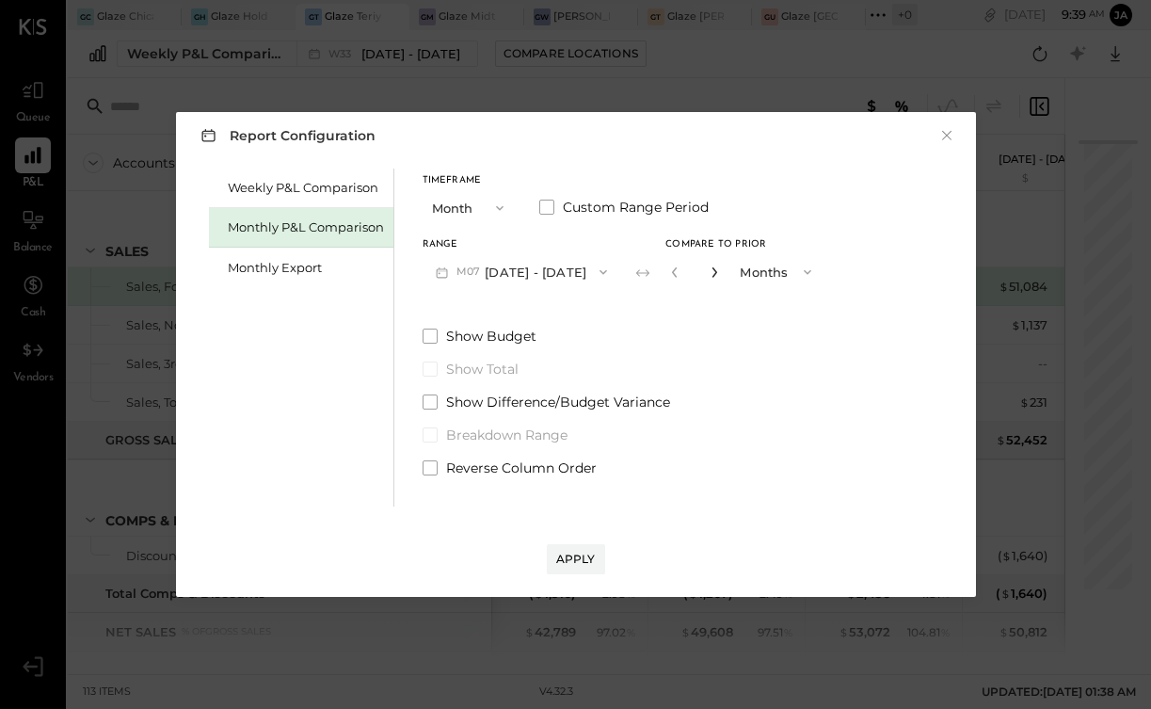
click at [709, 270] on icon "button" at bounding box center [714, 271] width 11 height 11
type input "*"
click at [570, 571] on button "Apply" at bounding box center [576, 559] width 58 height 30
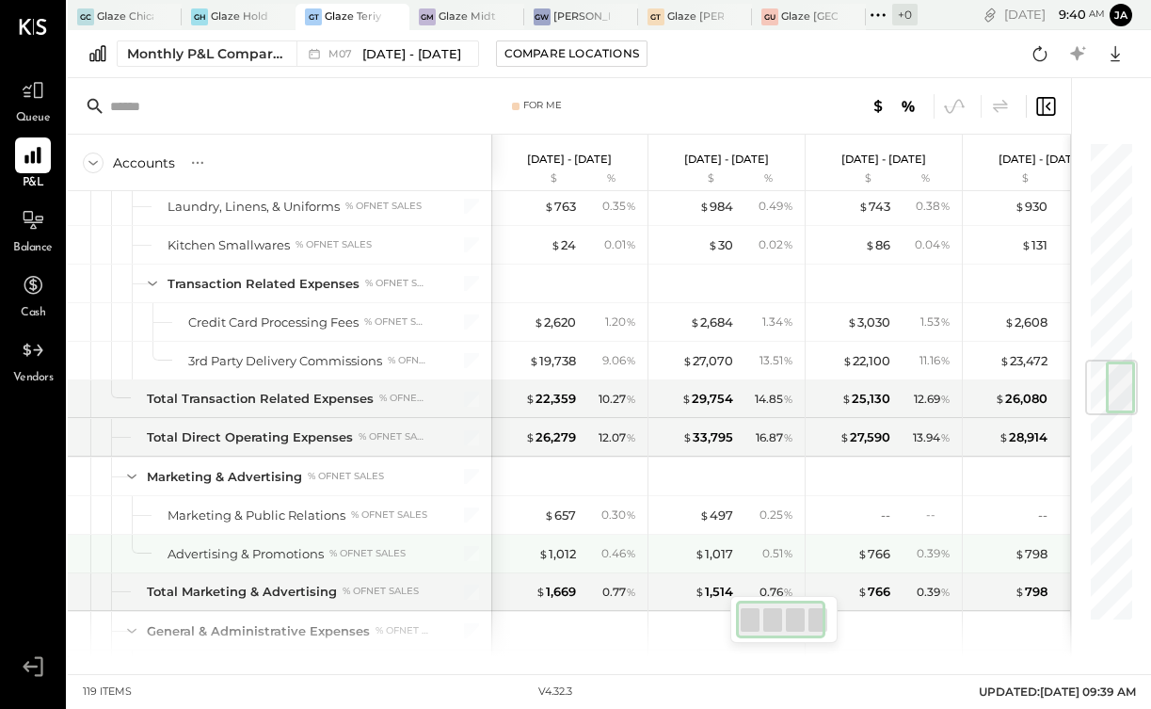
scroll to position [1854, 0]
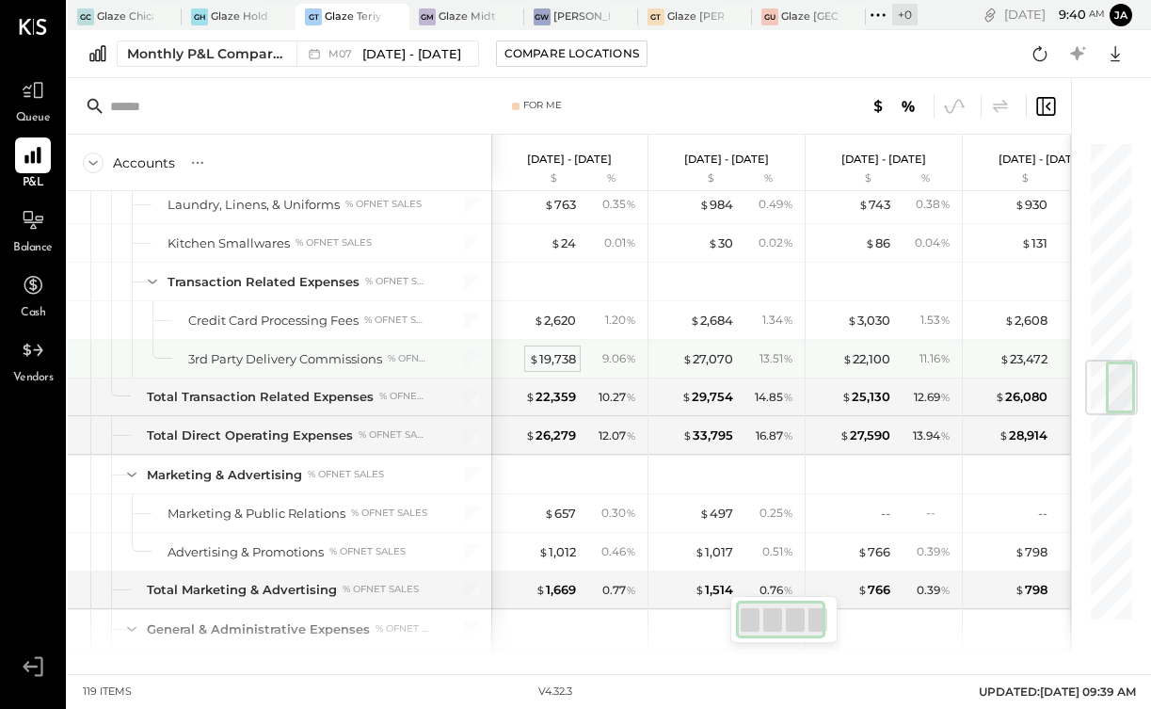
click at [560, 363] on div "$ 19,738" at bounding box center [552, 359] width 47 height 18
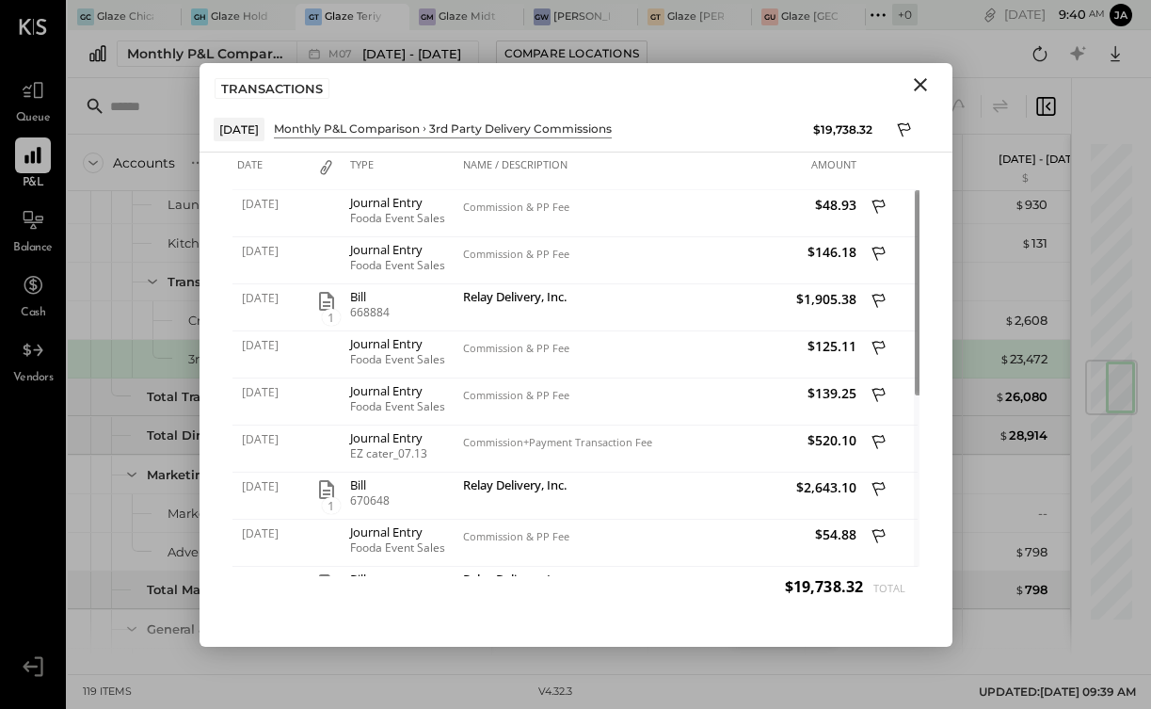
click at [921, 84] on icon "Close" at bounding box center [920, 84] width 13 height 13
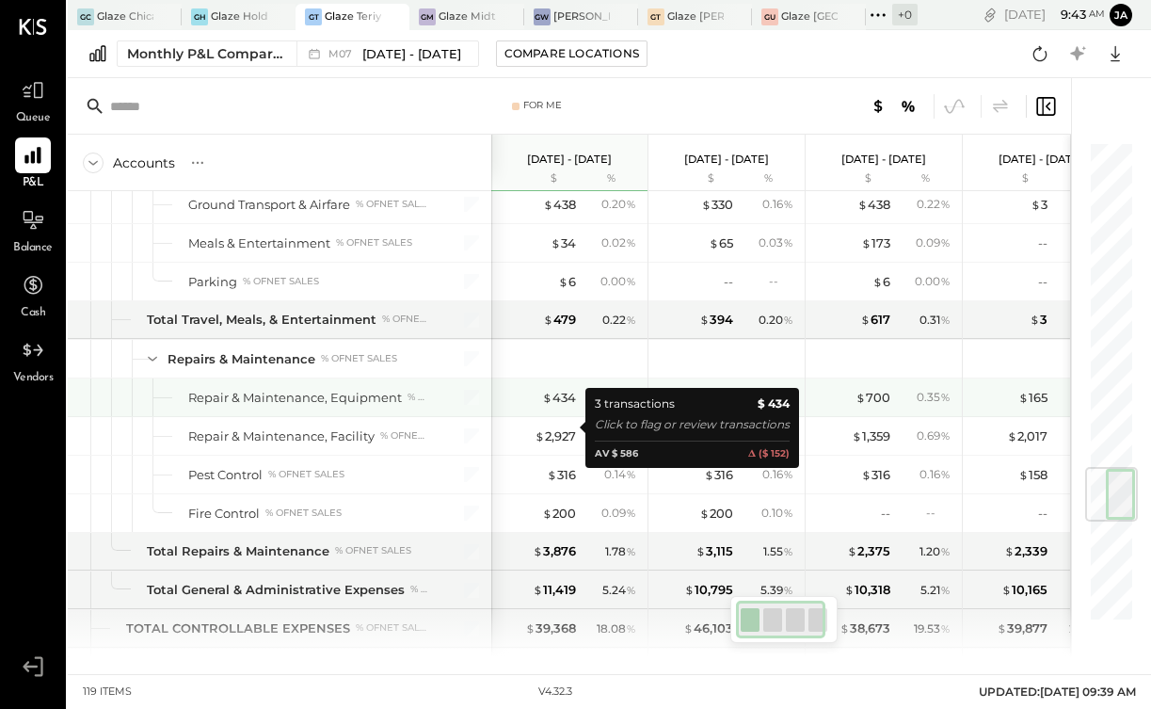
scroll to position [2781, 0]
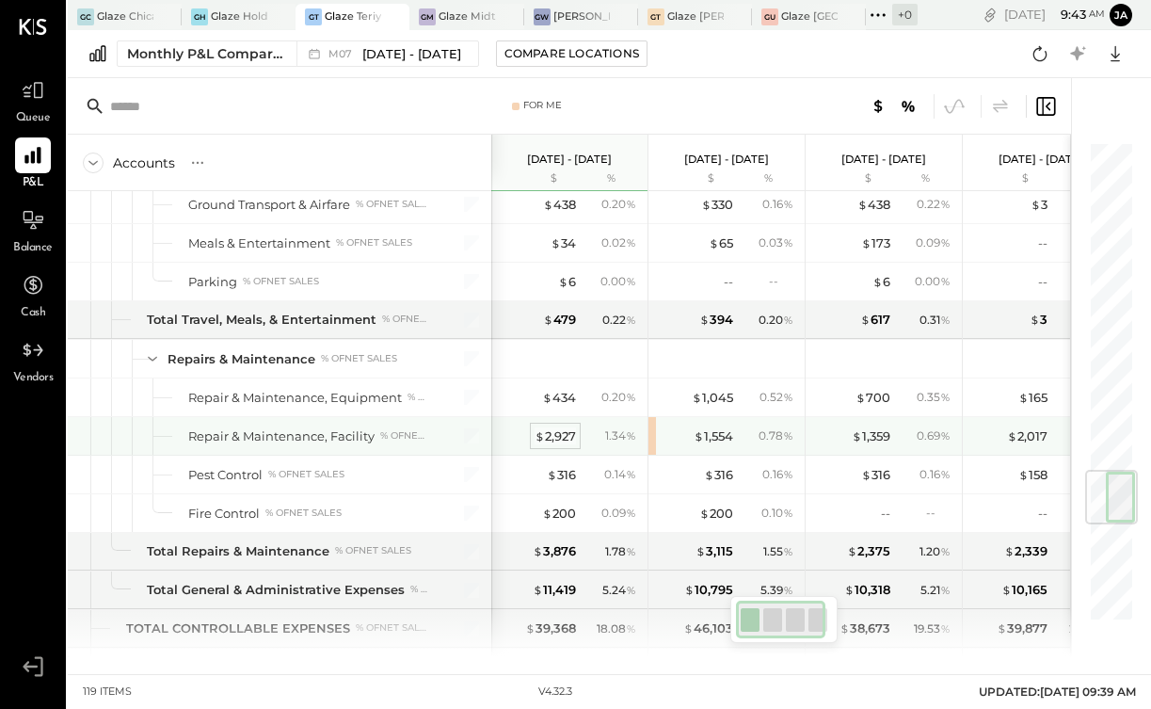
click at [564, 437] on div "$ 2,927" at bounding box center [555, 436] width 41 height 18
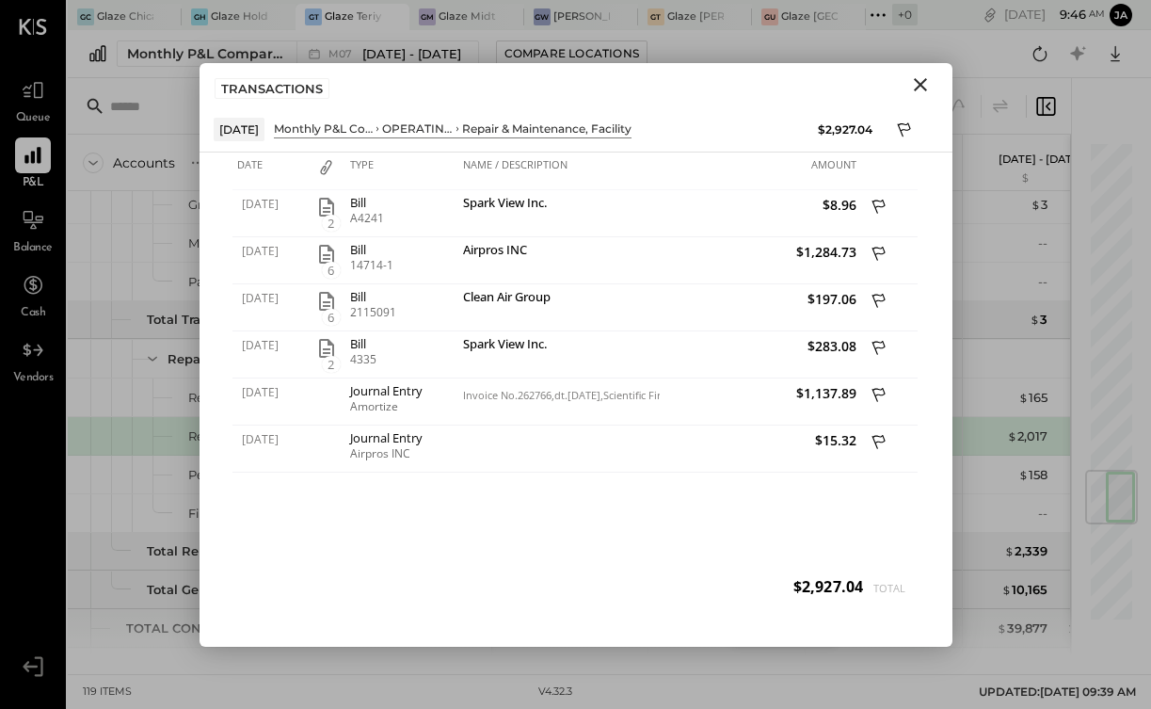
click at [922, 78] on icon "Close" at bounding box center [920, 84] width 23 height 23
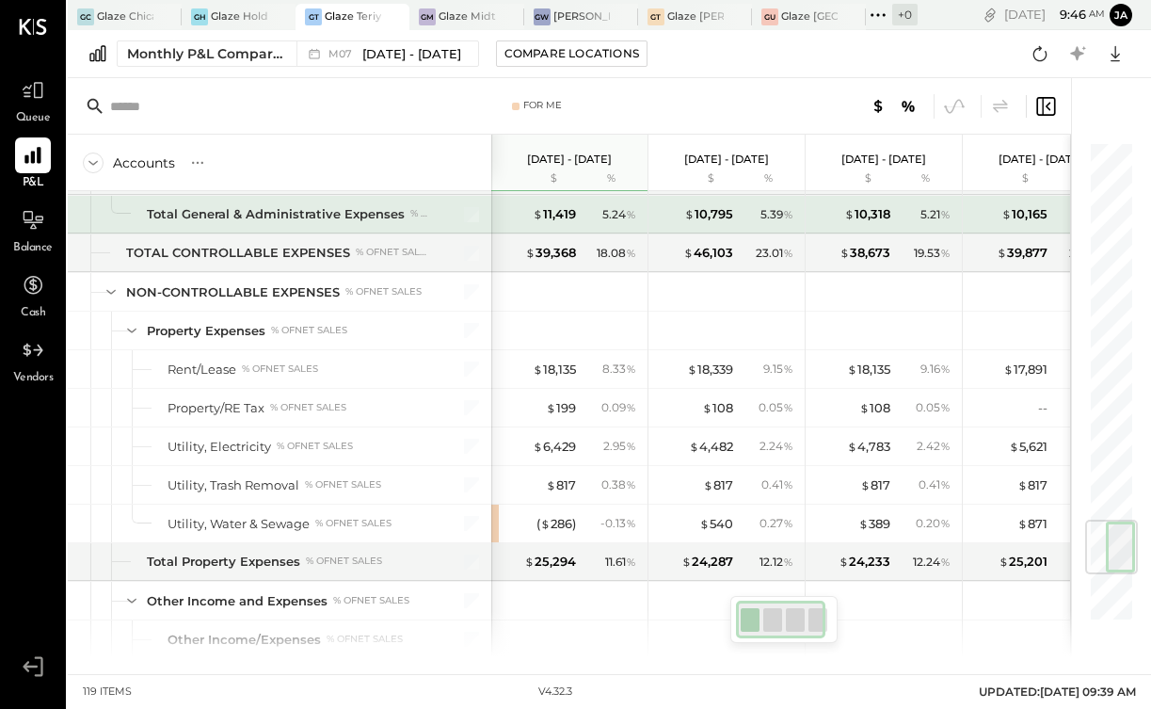
scroll to position [3208, 0]
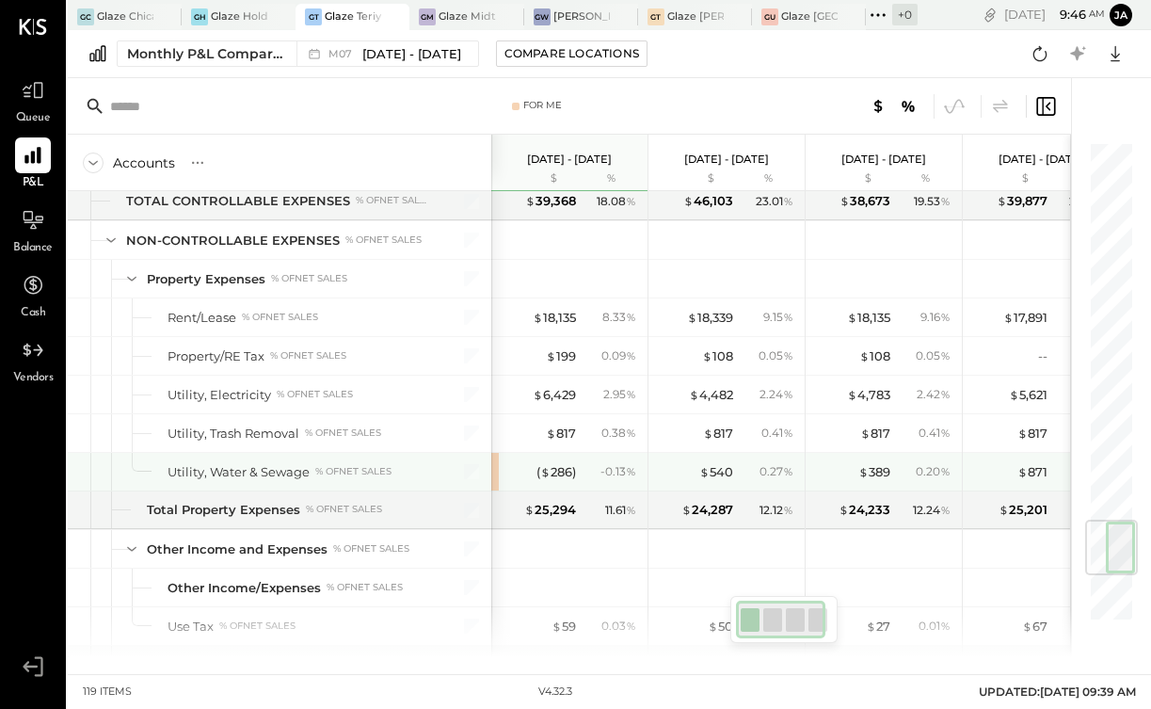
click at [563, 481] on div "( $ 286 ) - 0.13 %" at bounding box center [571, 472] width 141 height 38
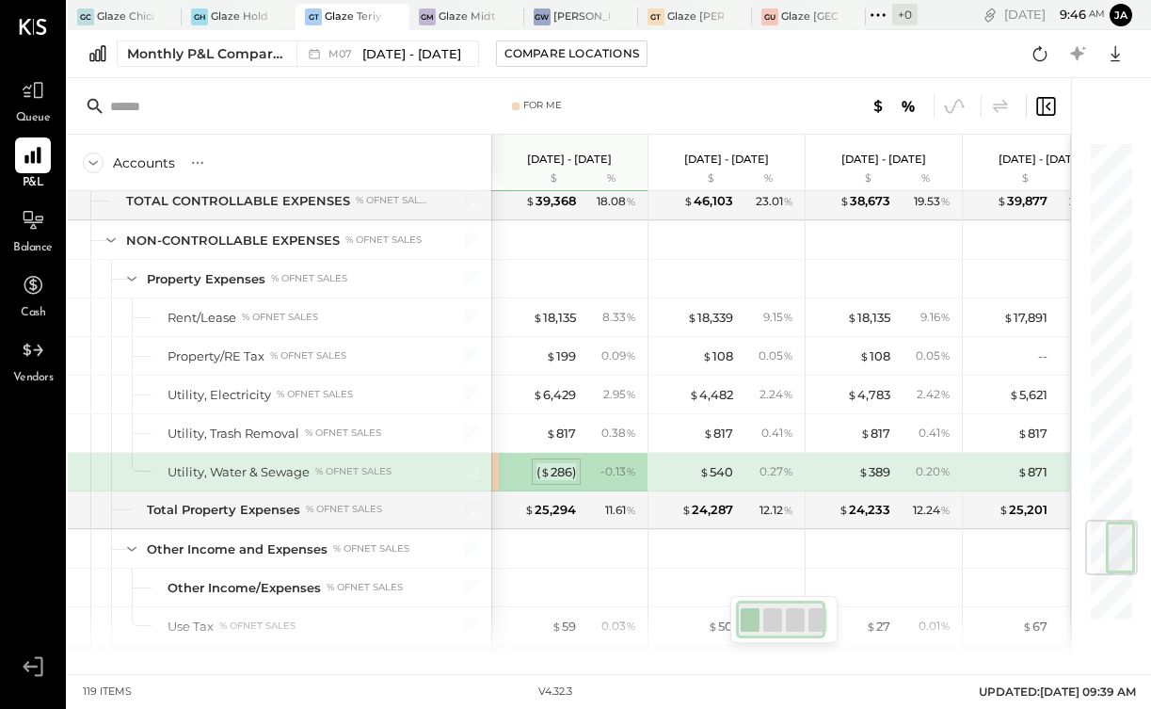
click at [562, 472] on div "( $ 286 )" at bounding box center [557, 472] width 40 height 18
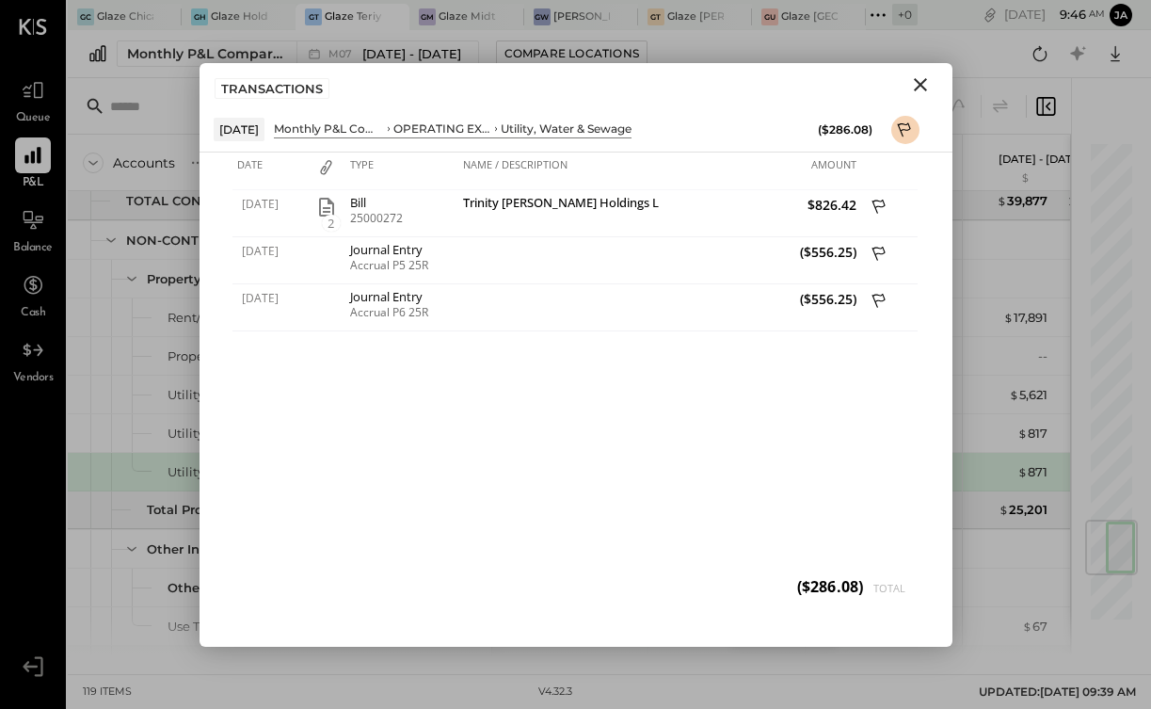
click at [925, 88] on icon "Close" at bounding box center [920, 84] width 23 height 23
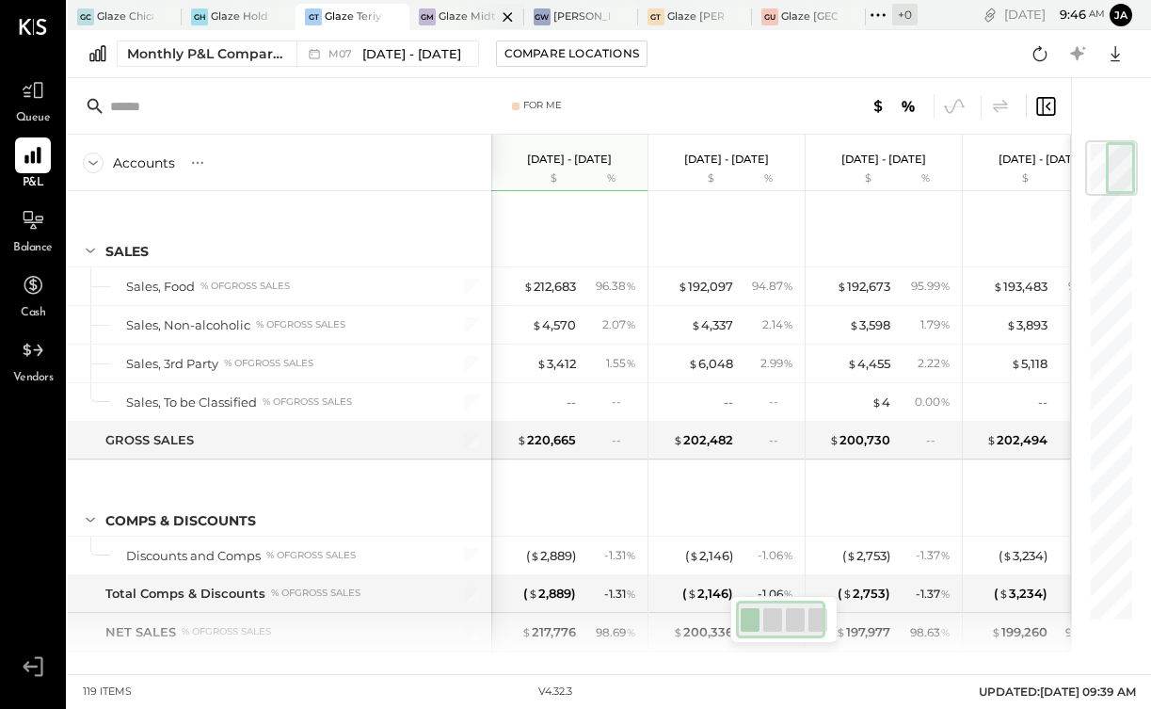
click at [470, 20] on div at bounding box center [491, 16] width 66 height 25
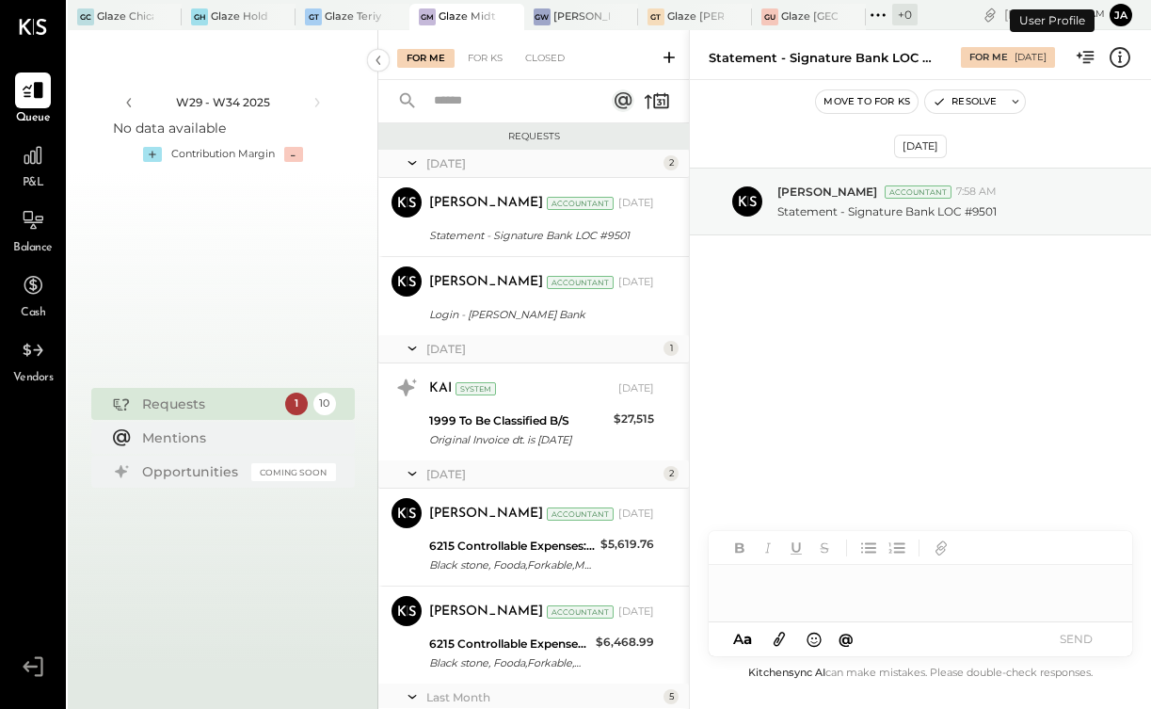
click at [38, 174] on div "P&L" at bounding box center [33, 164] width 36 height 55
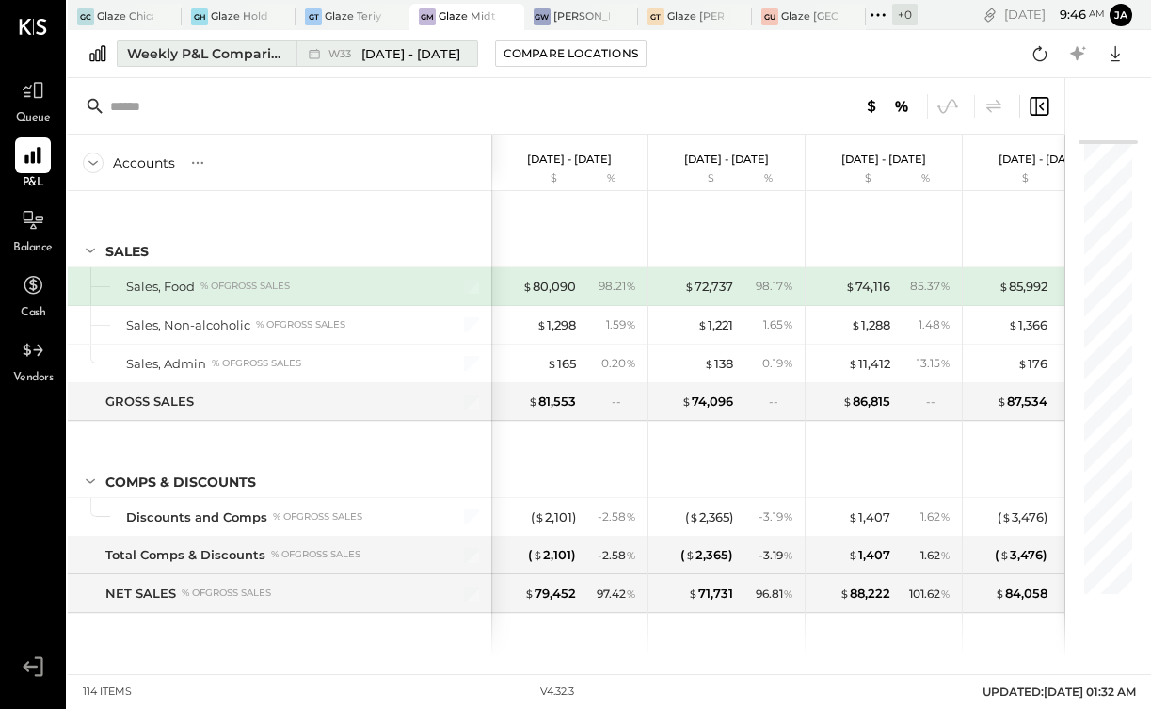
click at [367, 65] on div "W33 [DATE] - [DATE]" at bounding box center [382, 53] width 171 height 24
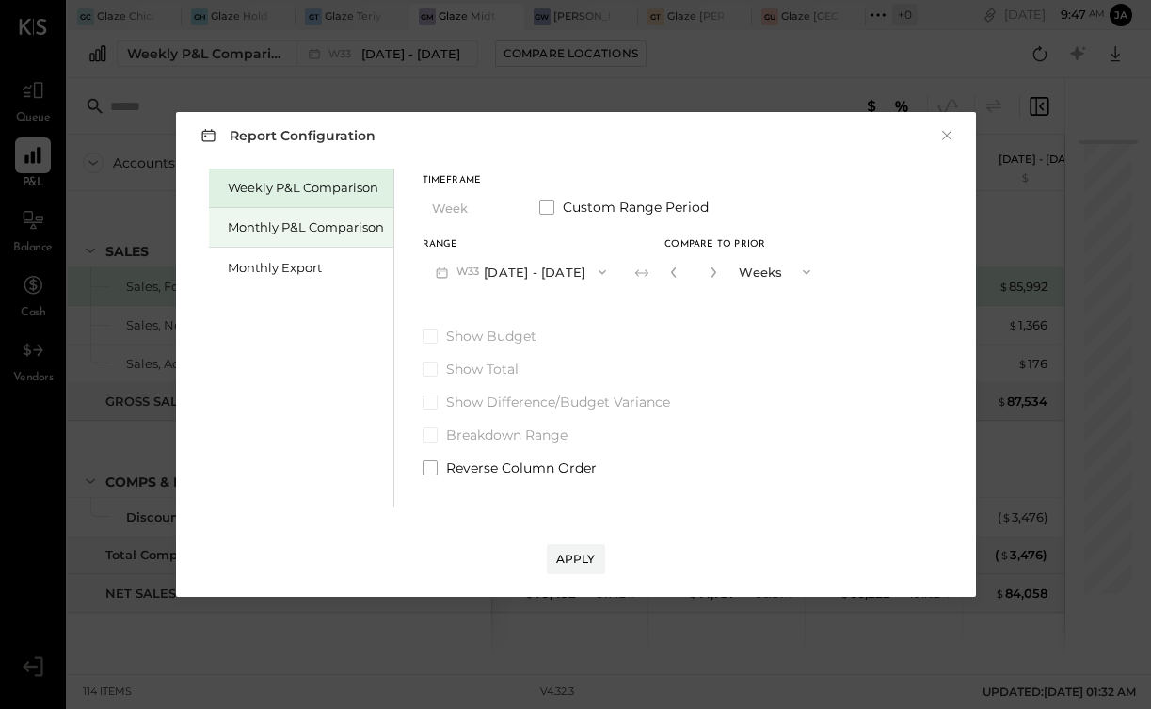
click at [343, 236] on div "Monthly P&L Comparison" at bounding box center [301, 228] width 184 height 40
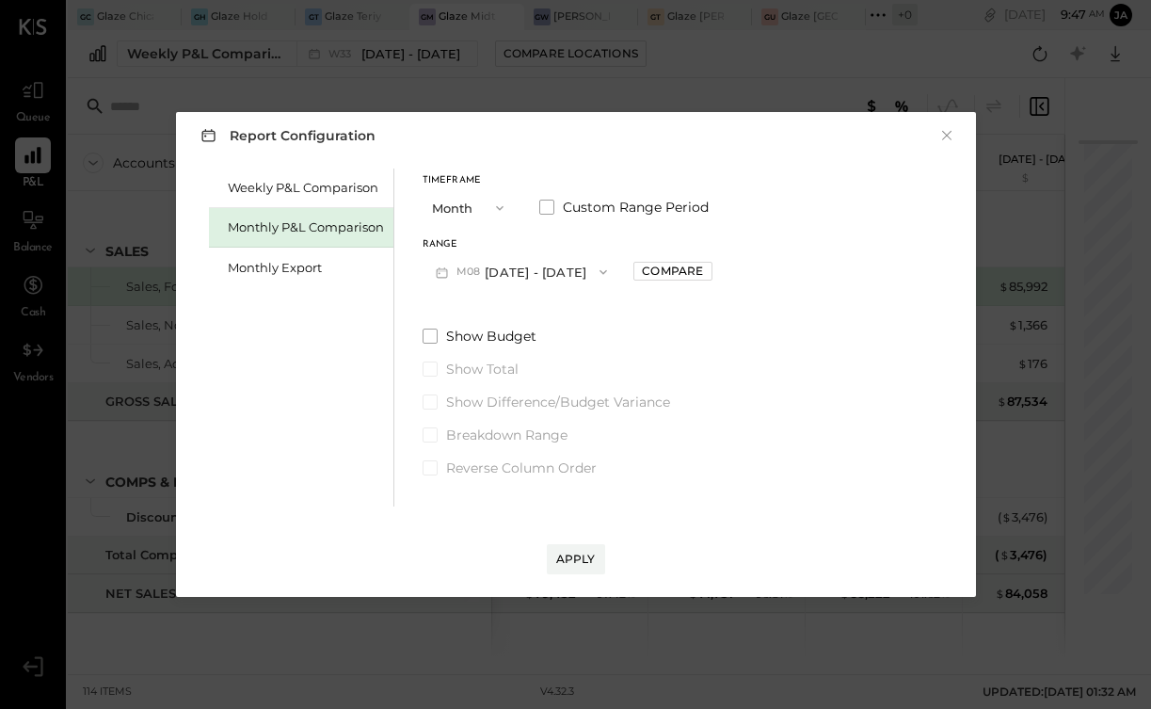
click at [505, 265] on button "M08 [DATE] - [DATE]" at bounding box center [522, 271] width 199 height 35
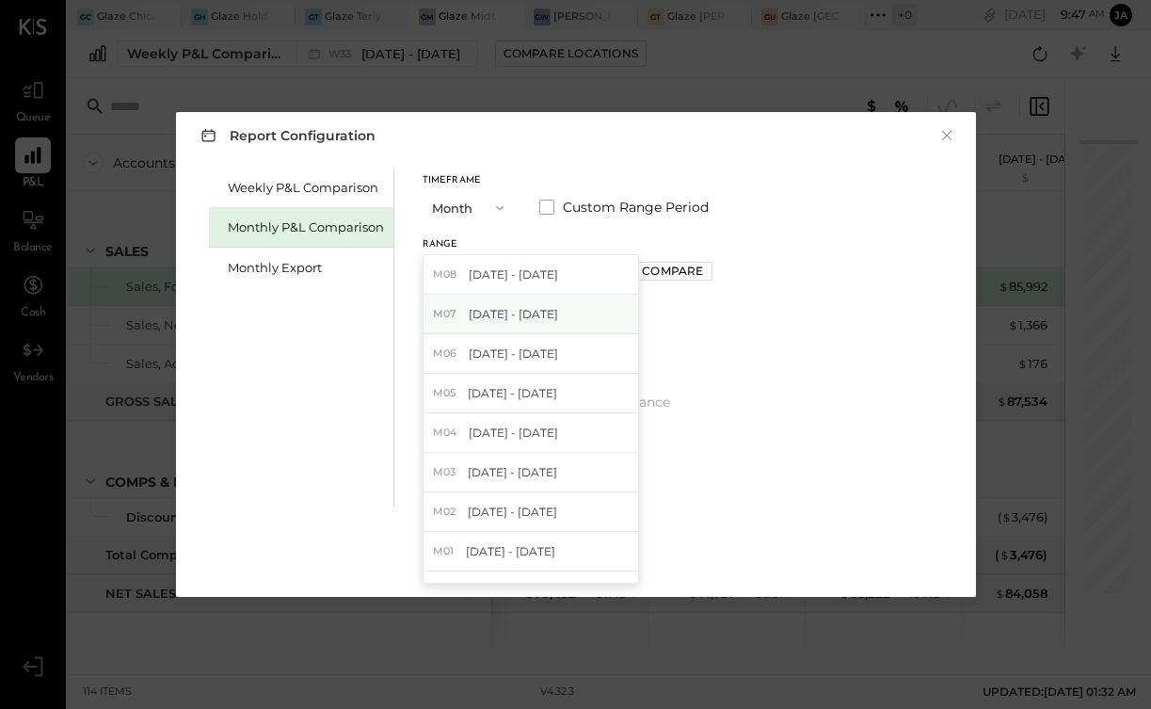
click at [497, 324] on div "M07 [DATE] - [DATE]" at bounding box center [531, 315] width 215 height 40
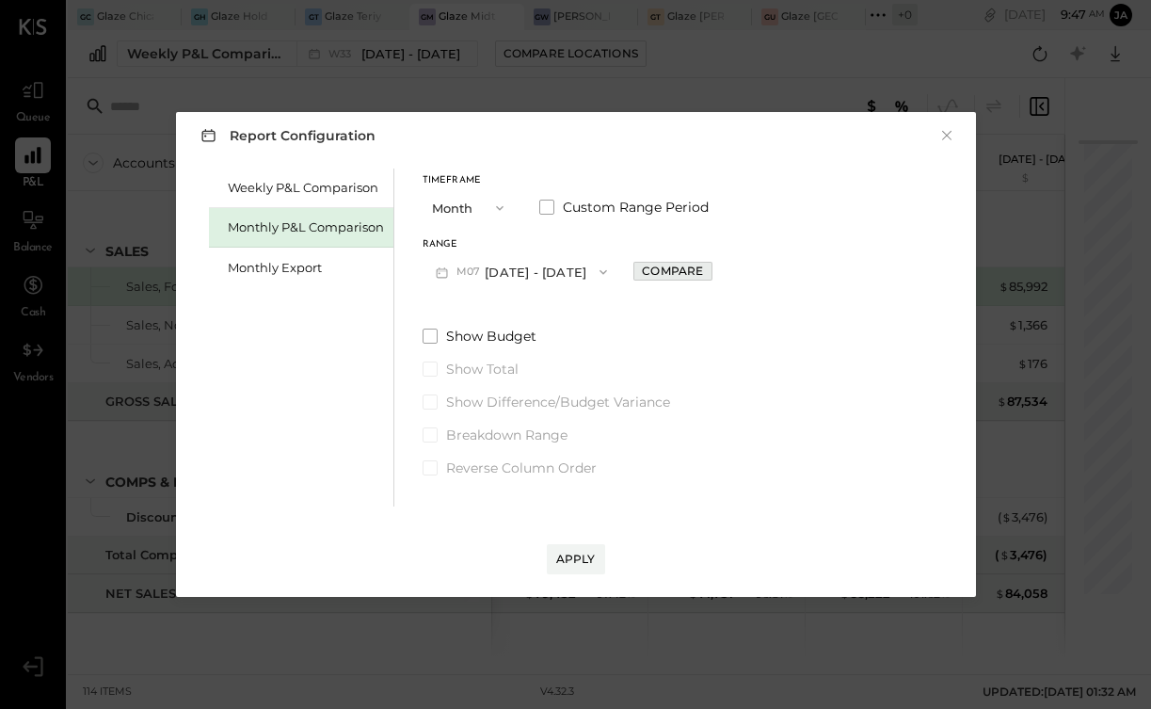
click at [658, 264] on div "Compare" at bounding box center [672, 271] width 61 height 16
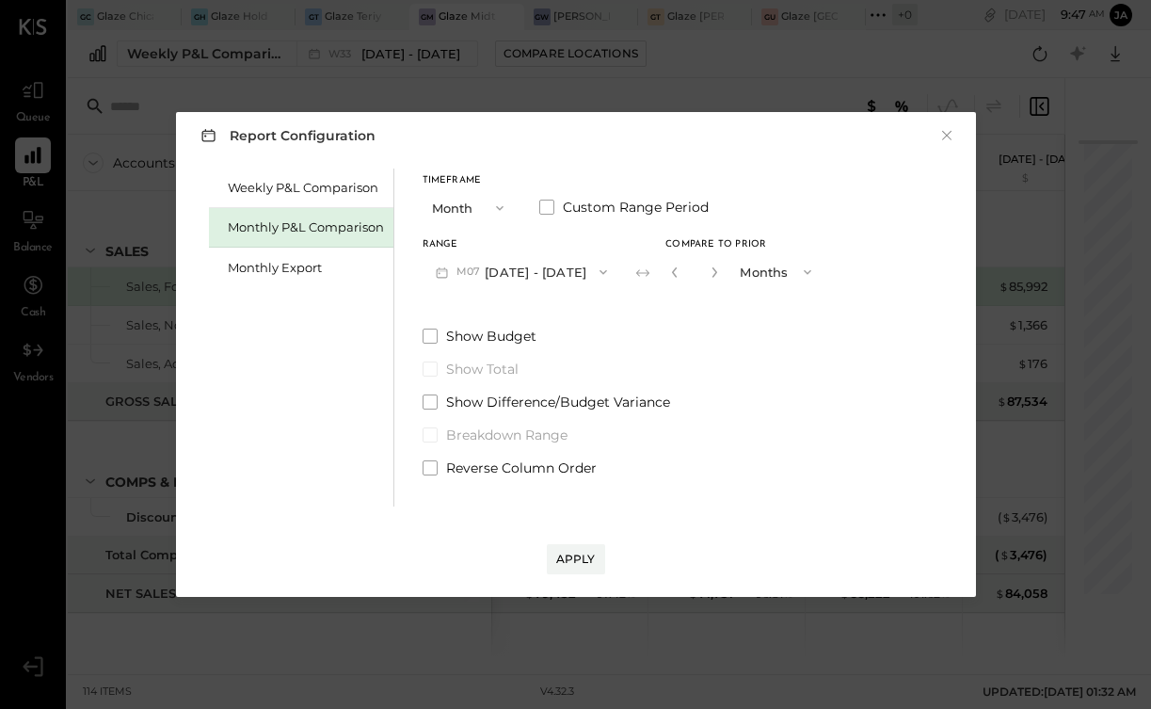
click at [707, 266] on button "button" at bounding box center [714, 272] width 15 height 21
click at [709, 268] on icon "button" at bounding box center [714, 271] width 11 height 11
click at [669, 271] on icon "button" at bounding box center [674, 271] width 11 height 11
type input "*"
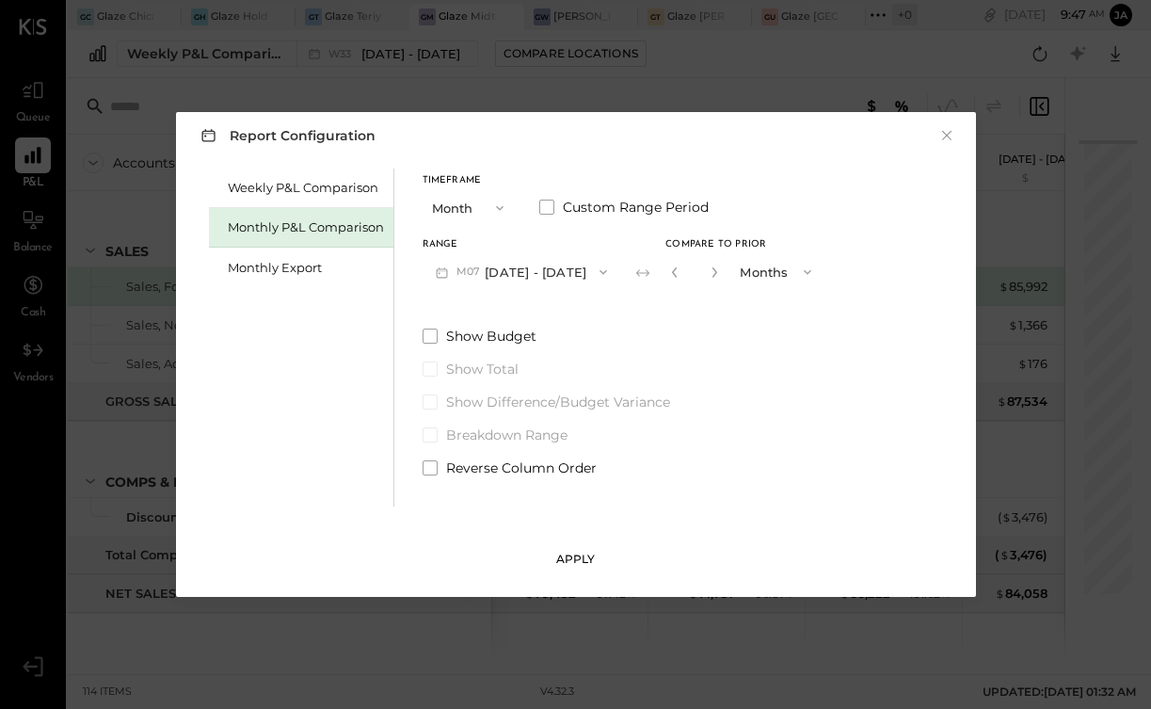
click at [588, 561] on div "Apply" at bounding box center [576, 559] width 40 height 16
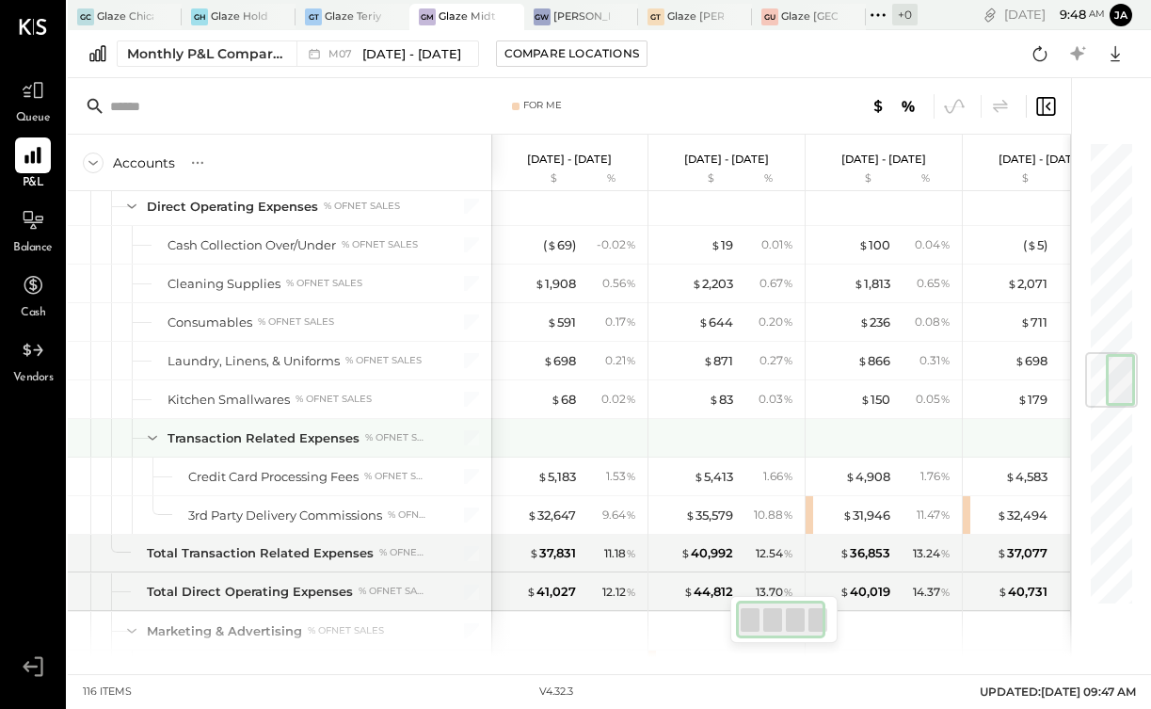
scroll to position [1782, 0]
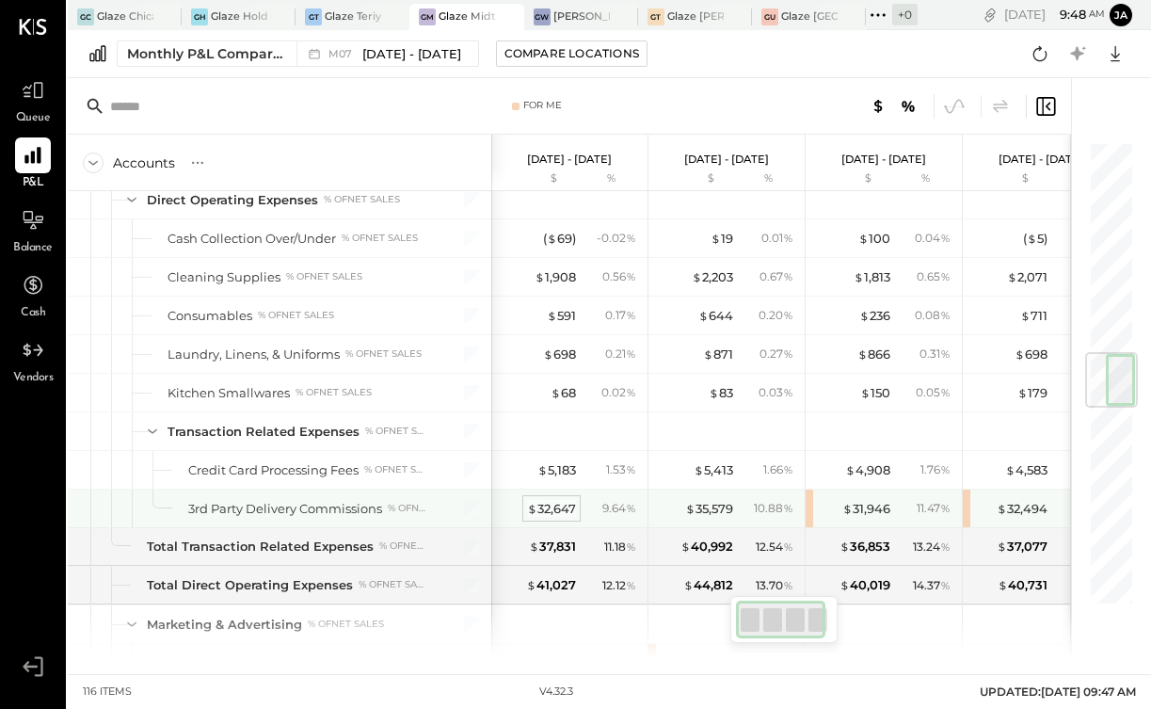
click at [570, 507] on div "$ 32,647" at bounding box center [551, 509] width 49 height 18
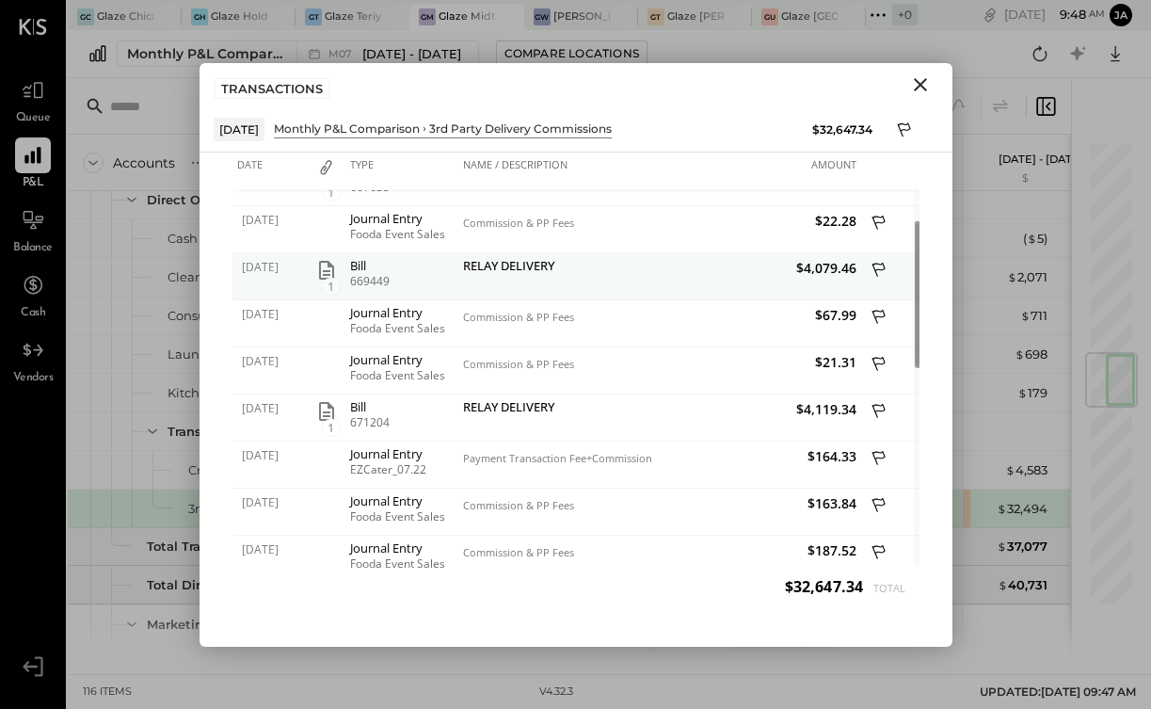
click at [330, 280] on span "1" at bounding box center [331, 286] width 19 height 17
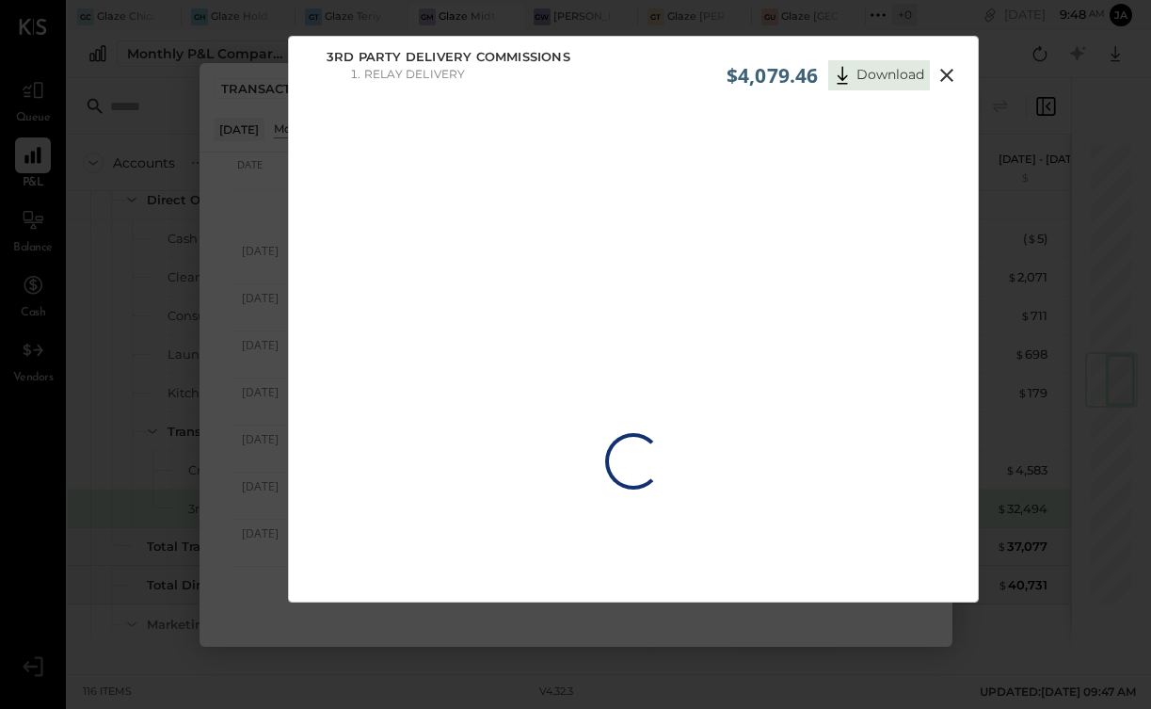
click at [957, 69] on button at bounding box center [947, 75] width 34 height 24
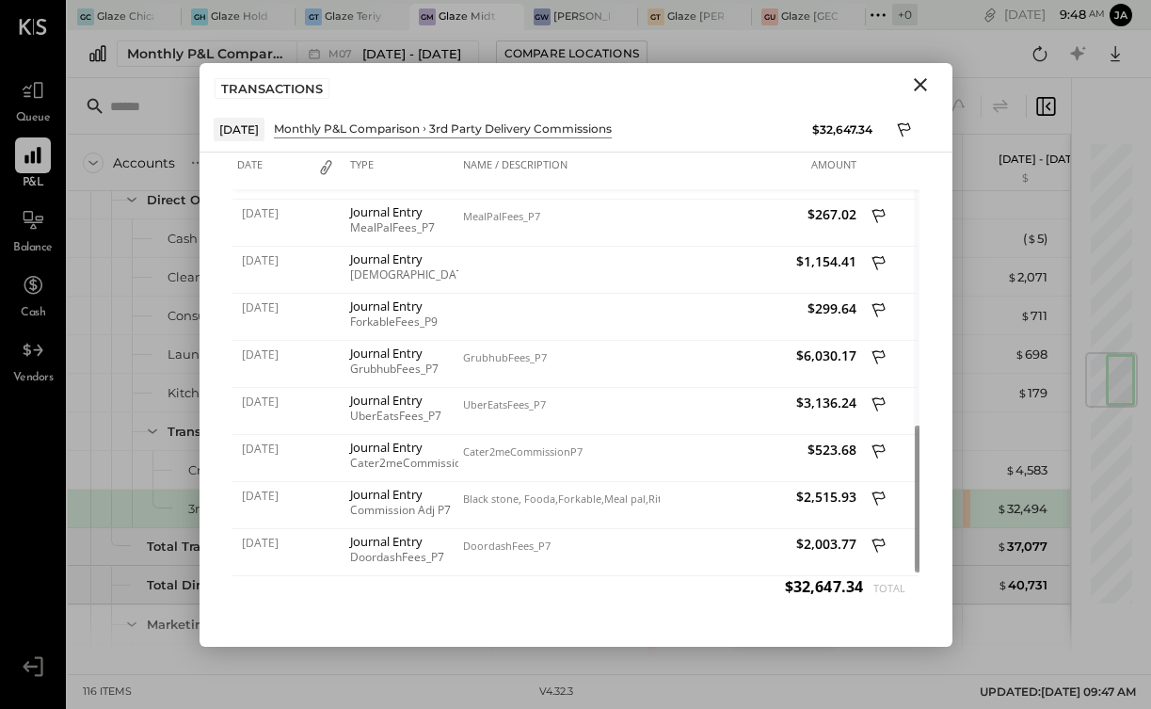
click at [924, 88] on icon "Close" at bounding box center [920, 84] width 13 height 13
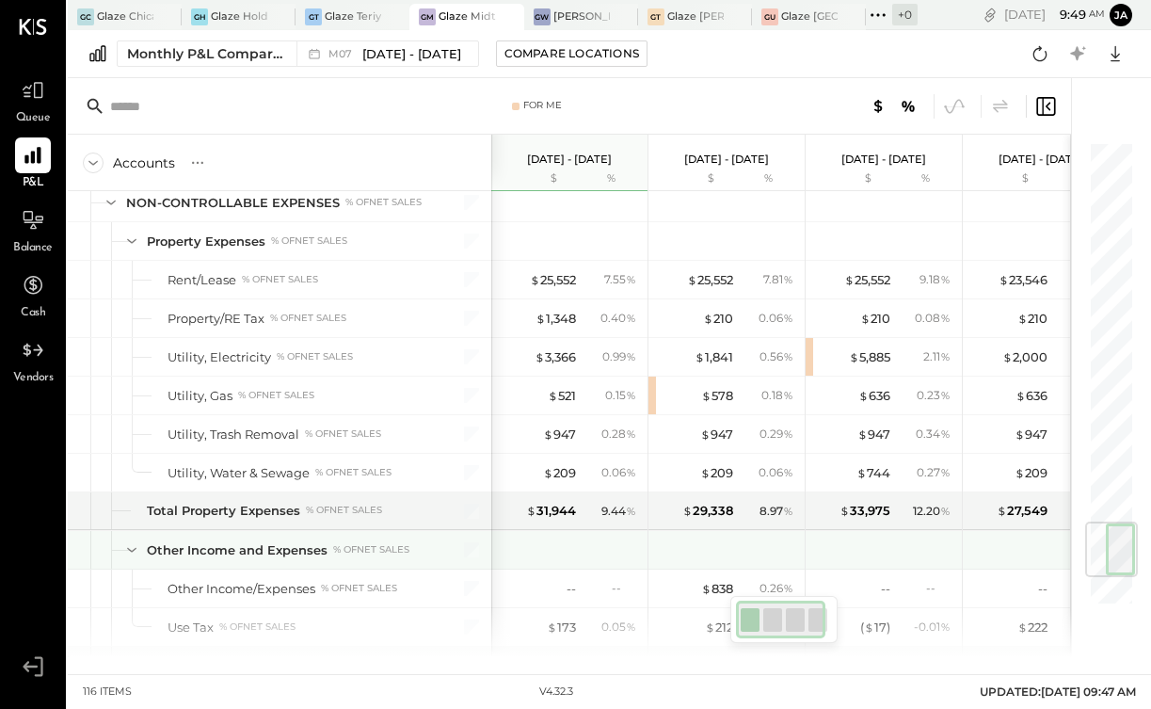
scroll to position [3205, 0]
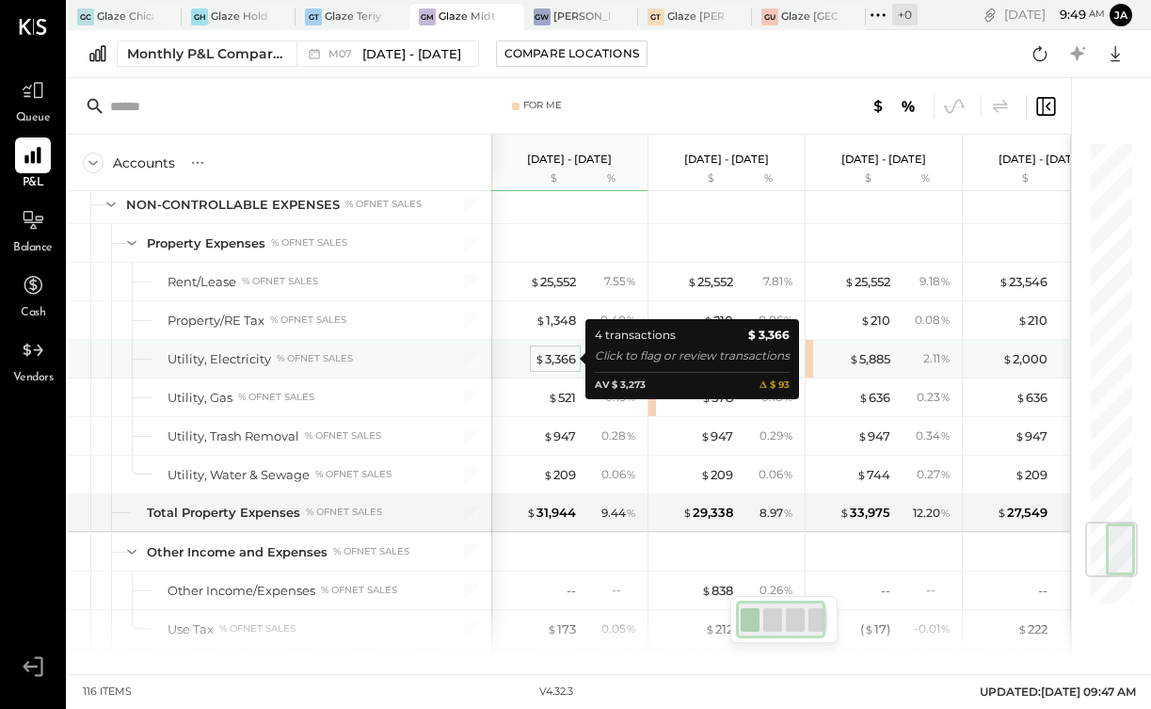
click at [556, 356] on div "$ 3,366" at bounding box center [555, 359] width 41 height 18
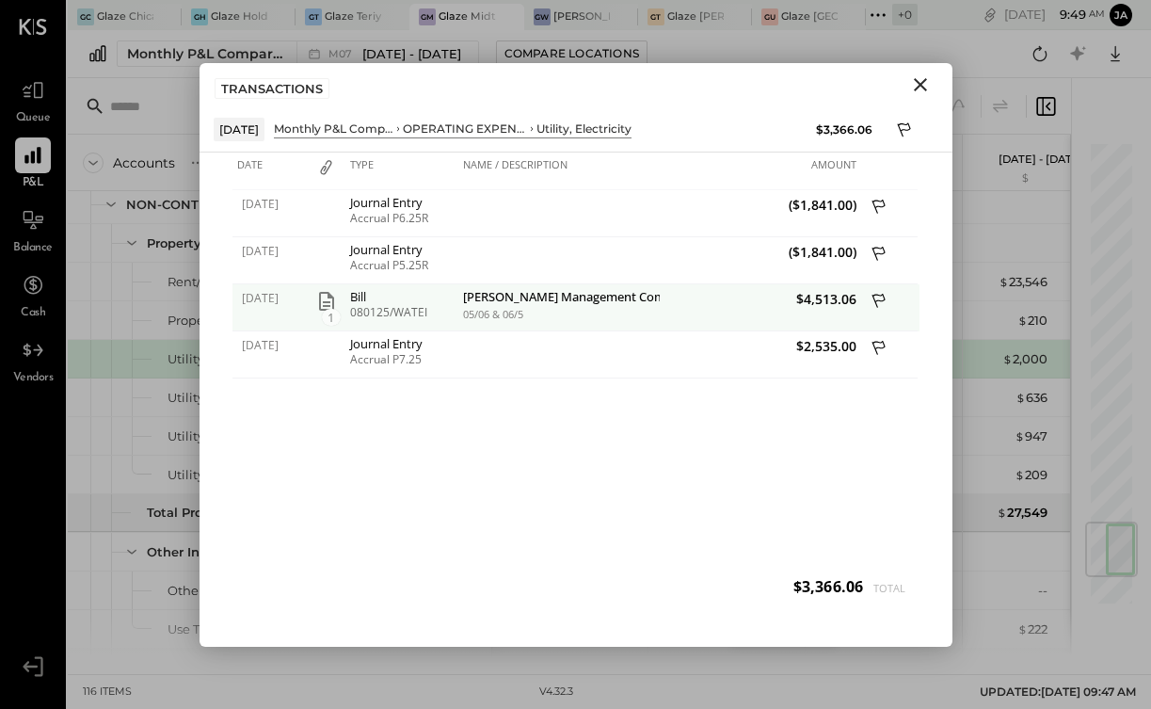
click at [325, 308] on icon "button" at bounding box center [326, 301] width 23 height 23
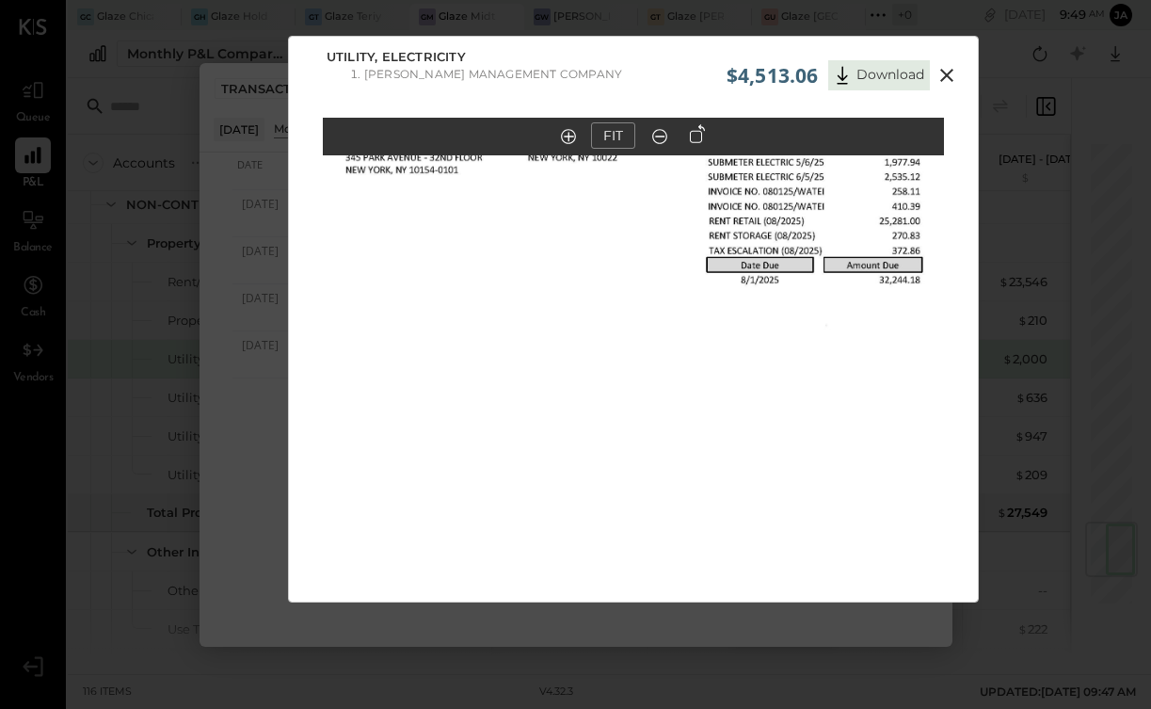
click at [943, 76] on icon at bounding box center [946, 75] width 13 height 13
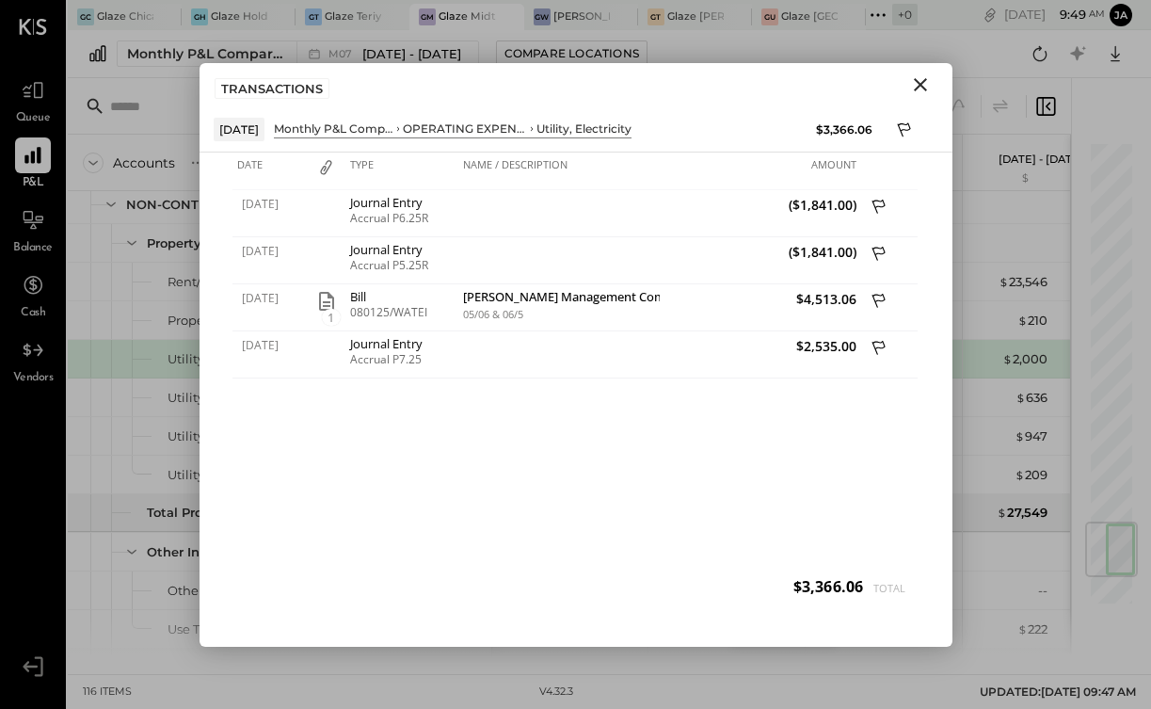
click at [928, 88] on icon "Close" at bounding box center [920, 84] width 23 height 23
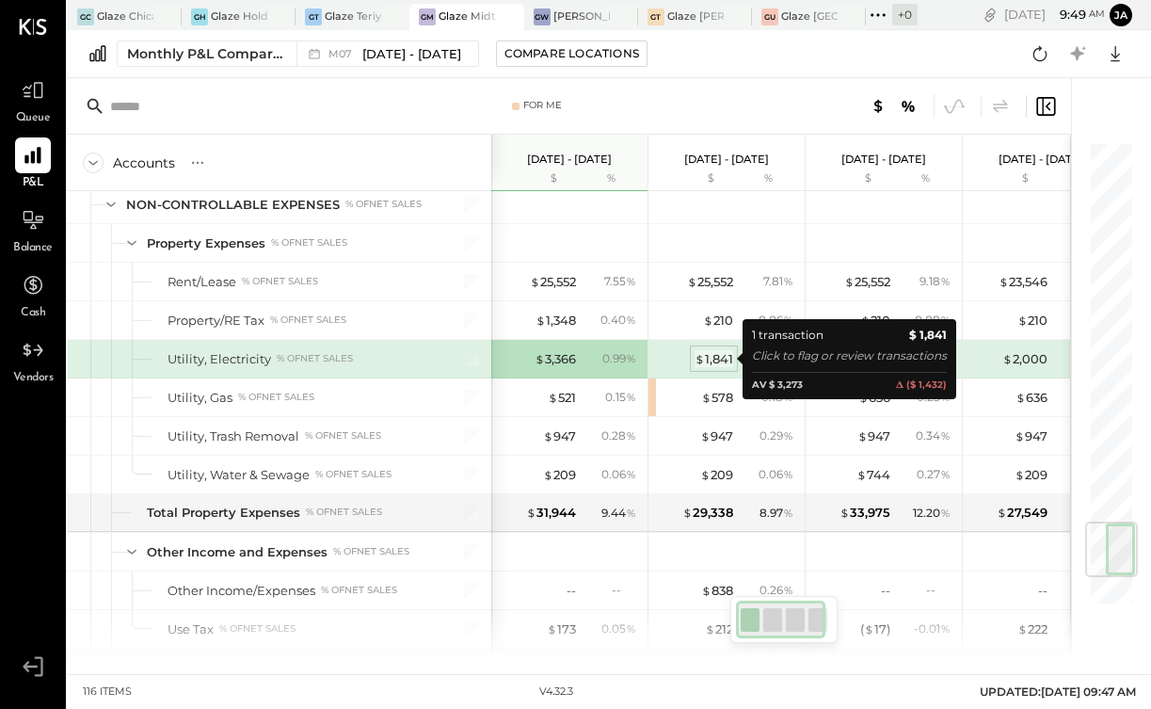
click at [716, 361] on div "$ 1,841" at bounding box center [714, 359] width 39 height 18
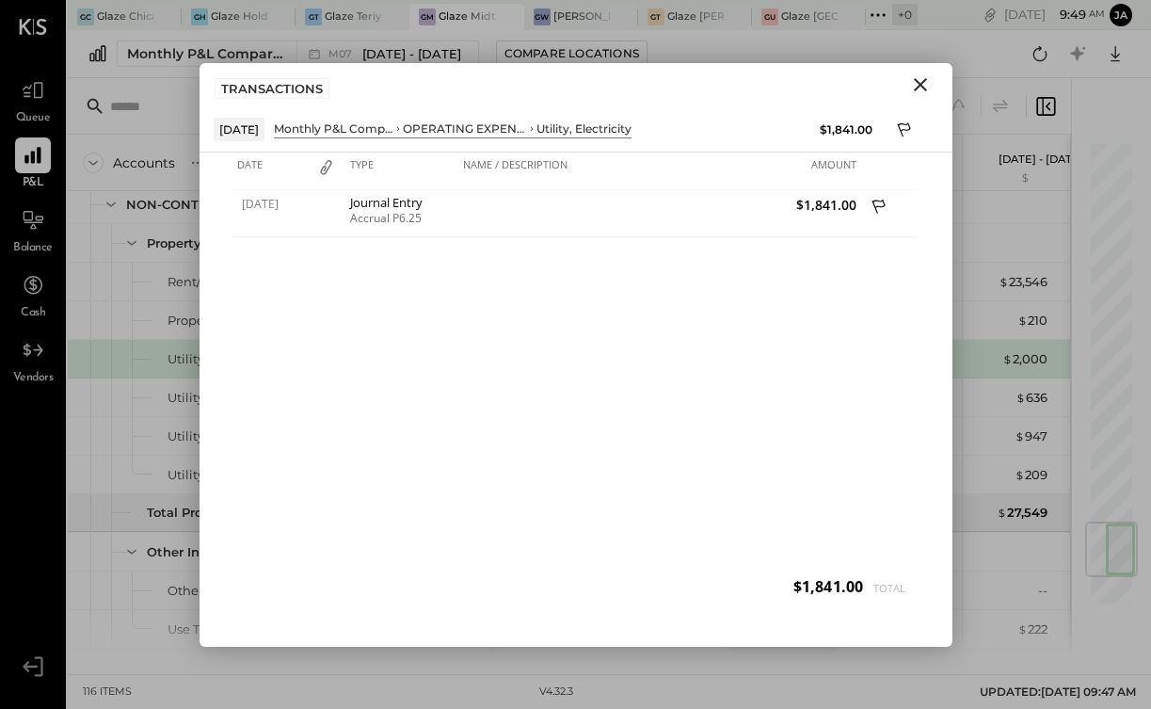
click at [915, 84] on icon "Close" at bounding box center [920, 84] width 23 height 23
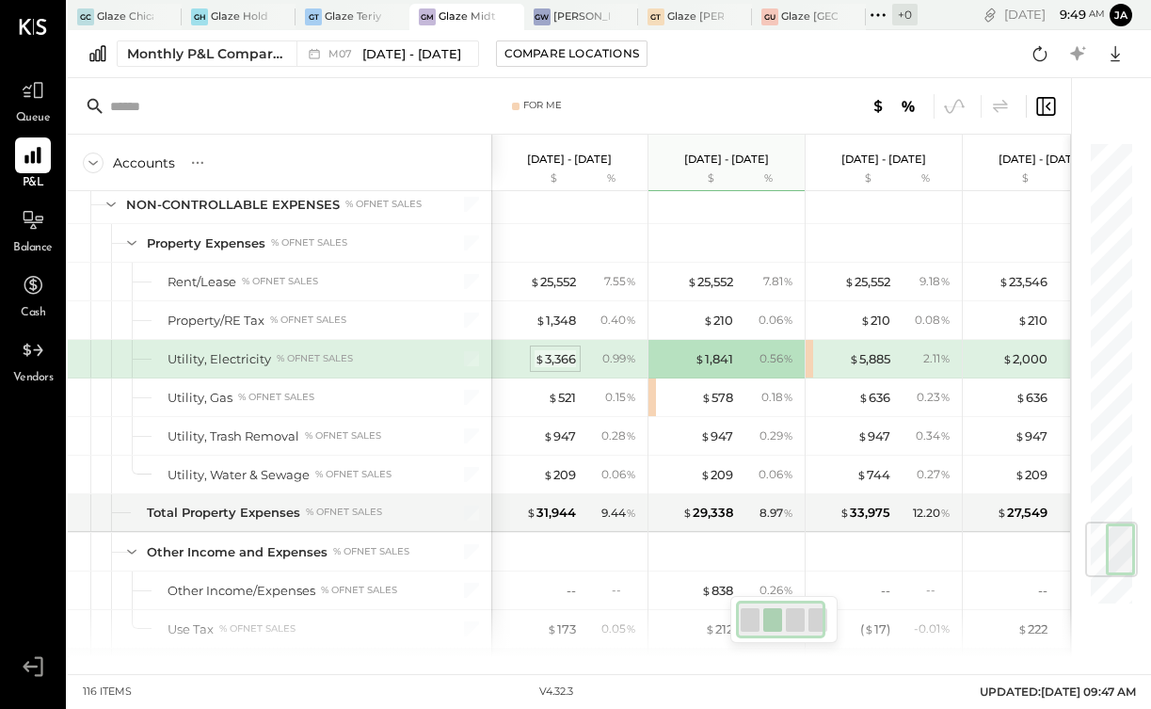
click at [569, 361] on div "$ 3,366" at bounding box center [555, 359] width 41 height 18
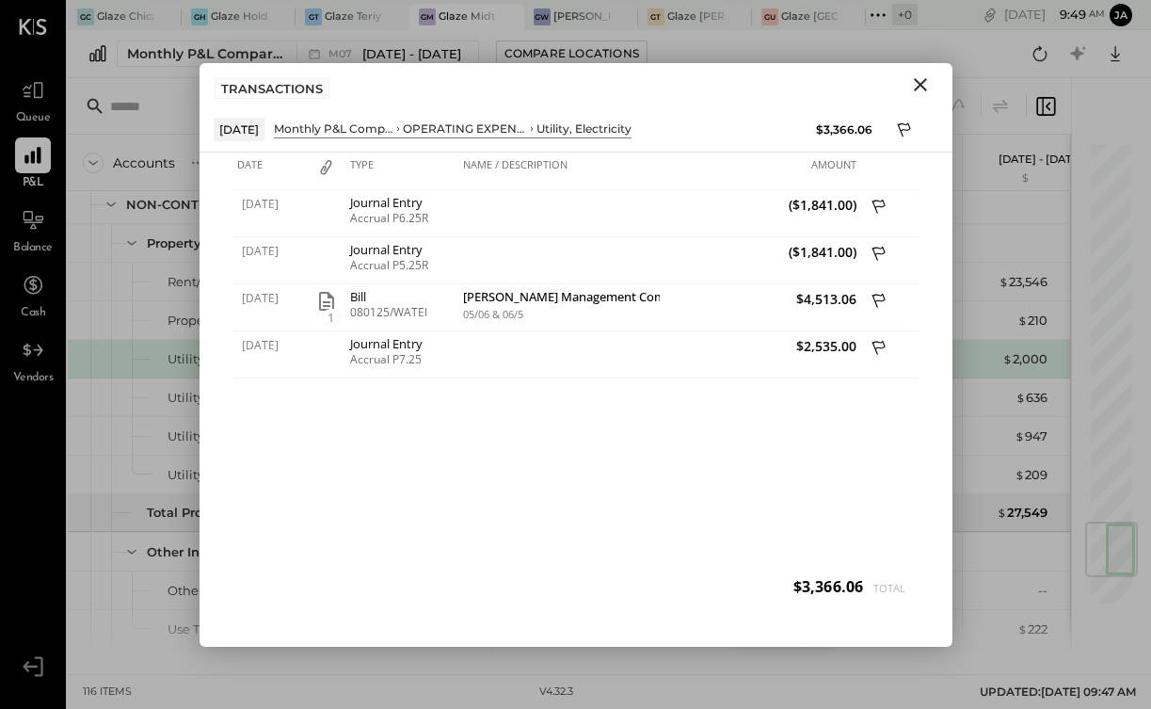
click at [917, 87] on icon "Close" at bounding box center [920, 84] width 13 height 13
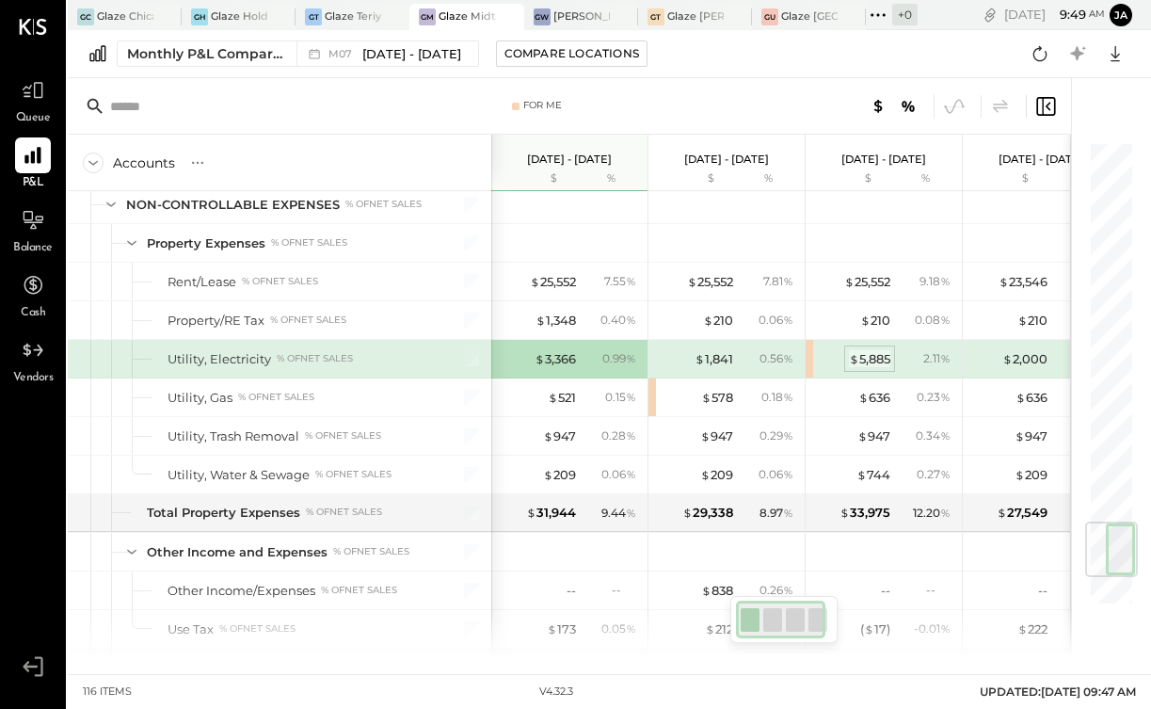
click at [873, 358] on div "$ 5,885" at bounding box center [869, 359] width 41 height 18
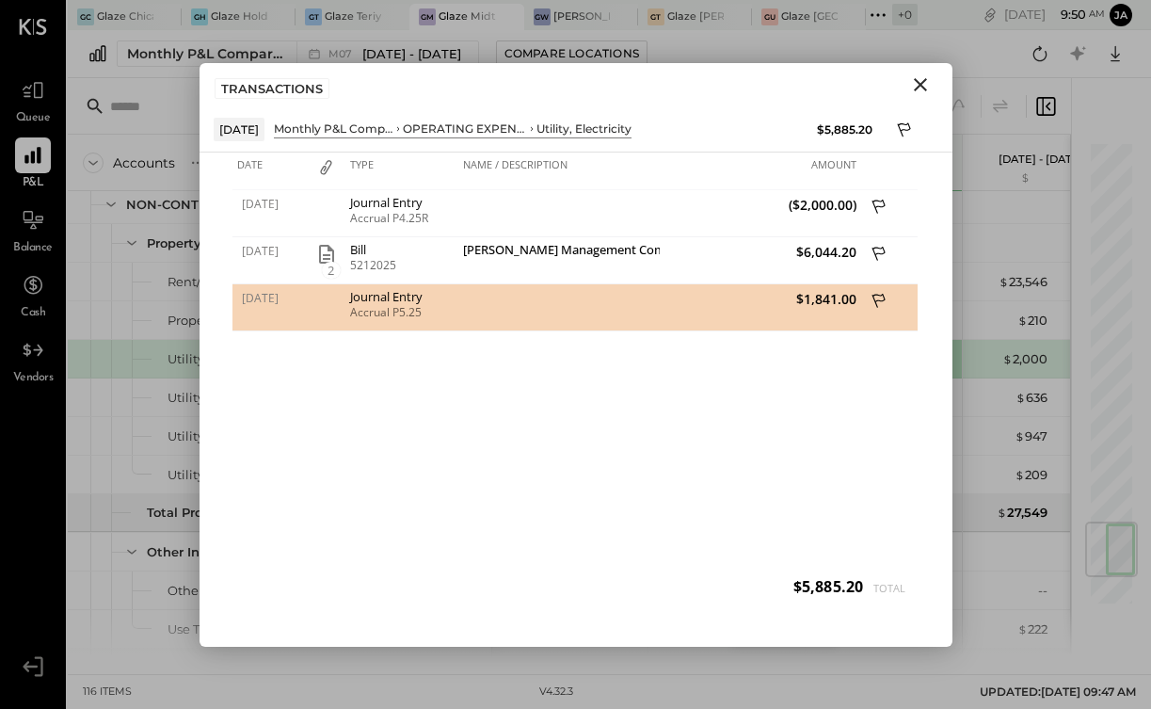
click at [927, 86] on icon "Close" at bounding box center [920, 84] width 23 height 23
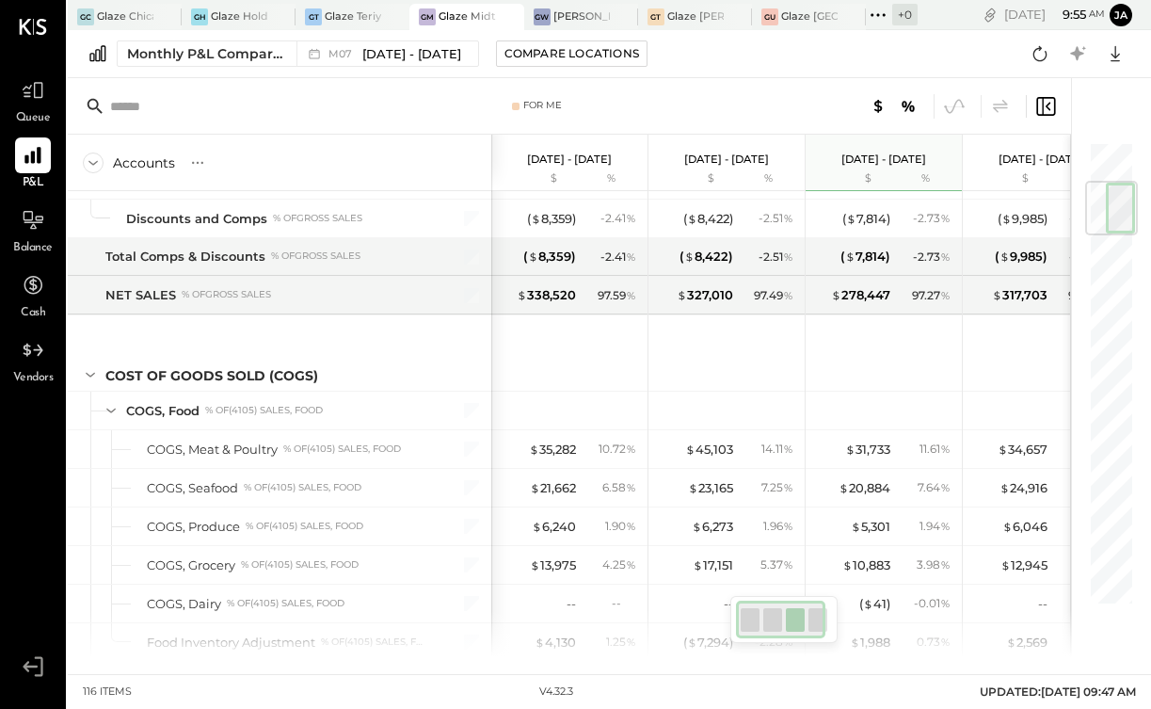
scroll to position [338, 0]
click at [821, 626] on div at bounding box center [781, 620] width 90 height 38
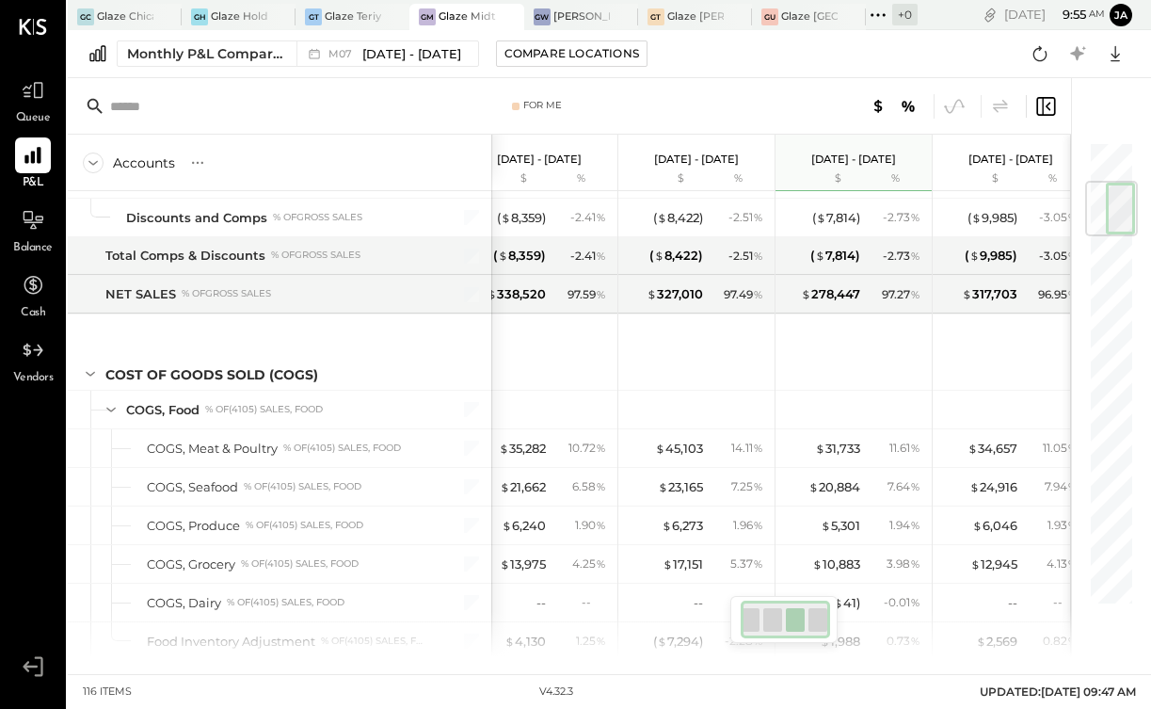
scroll to position [0, 0]
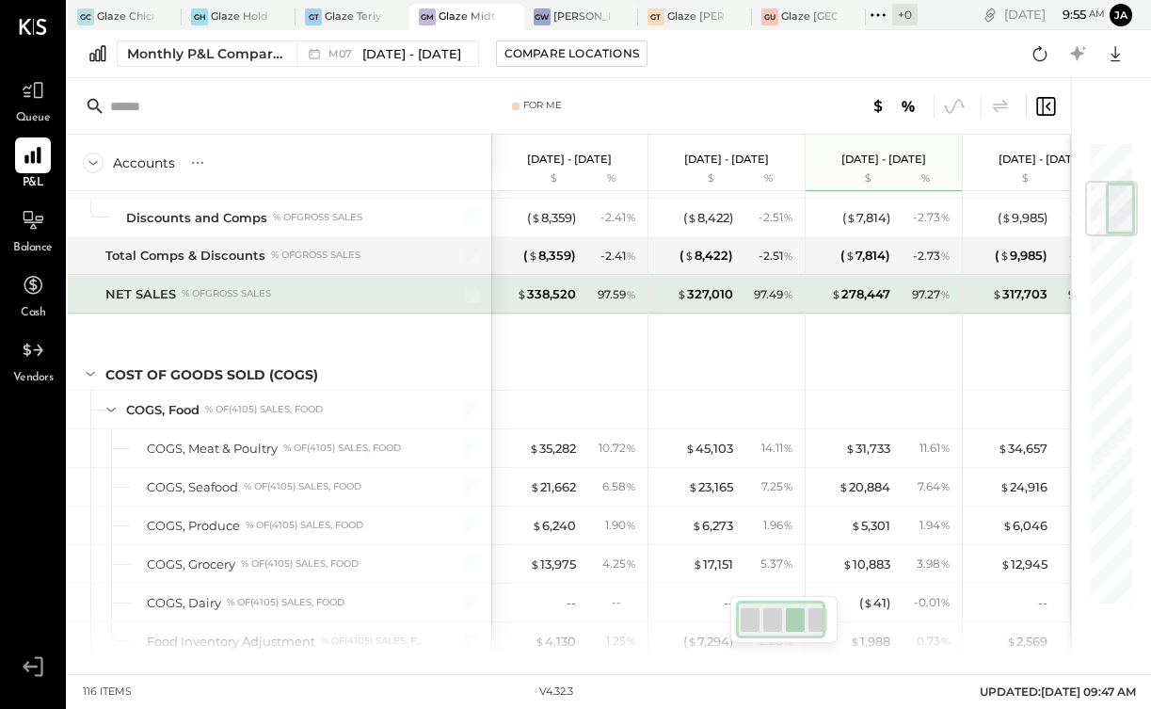
drag, startPoint x: 770, startPoint y: 615, endPoint x: 606, endPoint y: 293, distance: 361.2
click at [607, 293] on div "For Me Accounts S % GL [DATE] - [DATE] $ % [DATE] - [DATE] $ % [DATE] - [DATE] …" at bounding box center [569, 367] width 1003 height 579
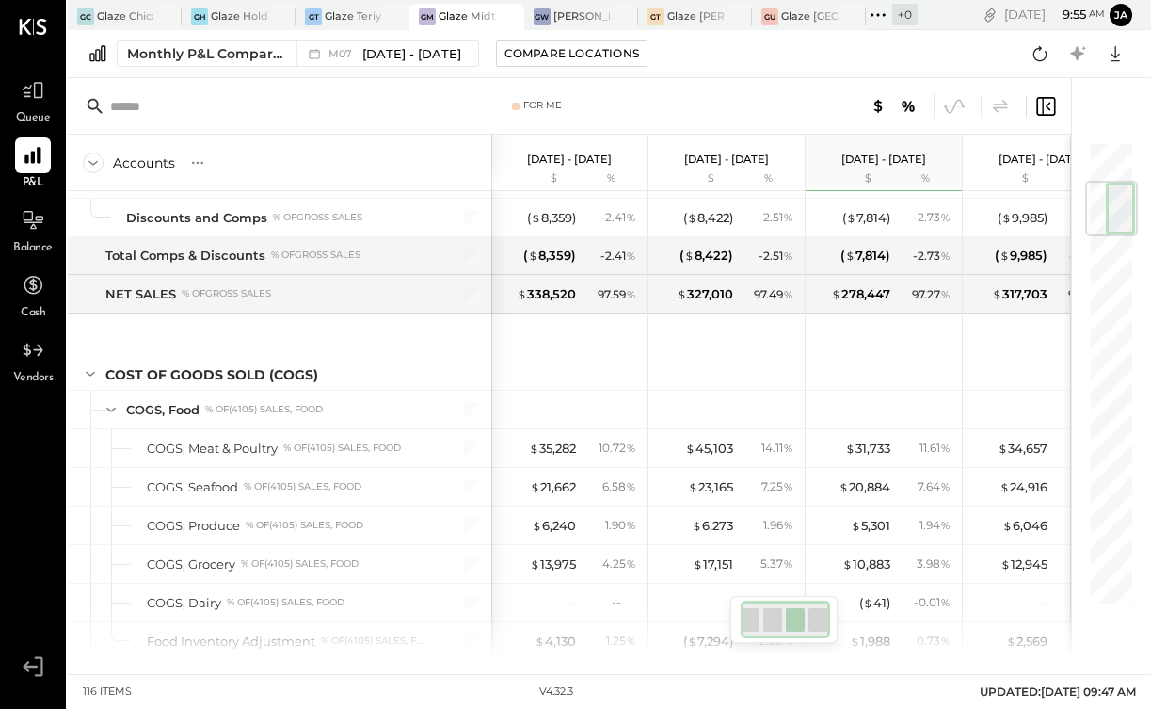
scroll to position [0, 24]
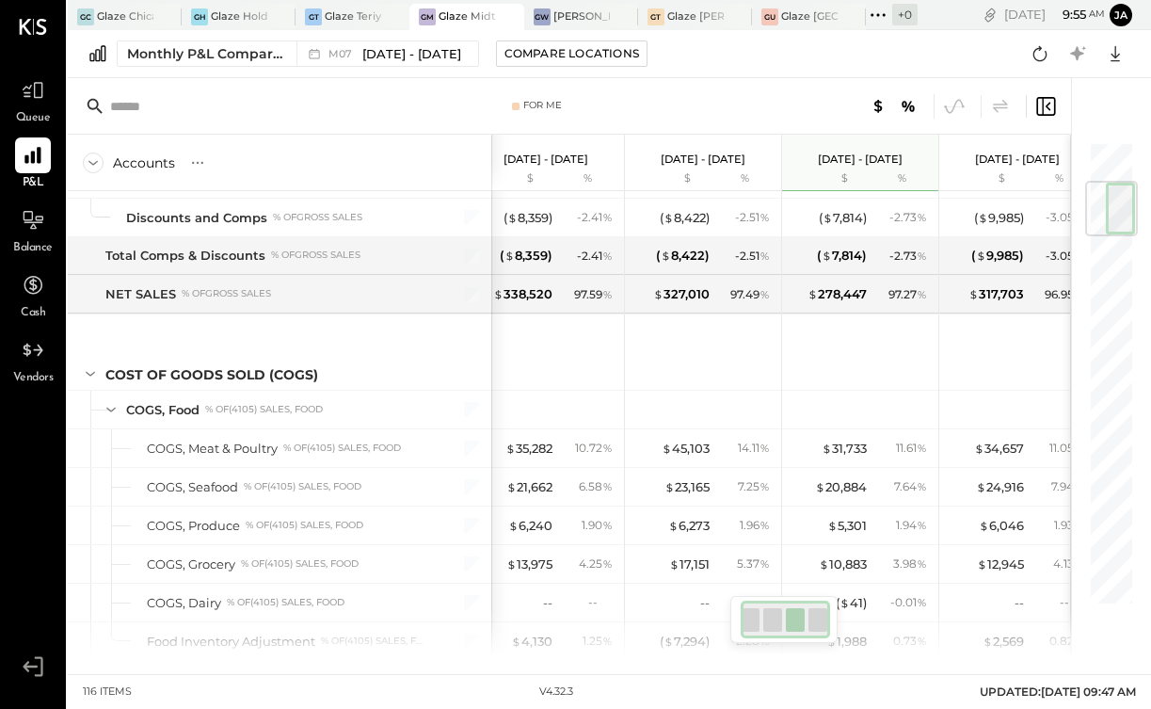
click at [771, 610] on div at bounding box center [786, 620] width 90 height 38
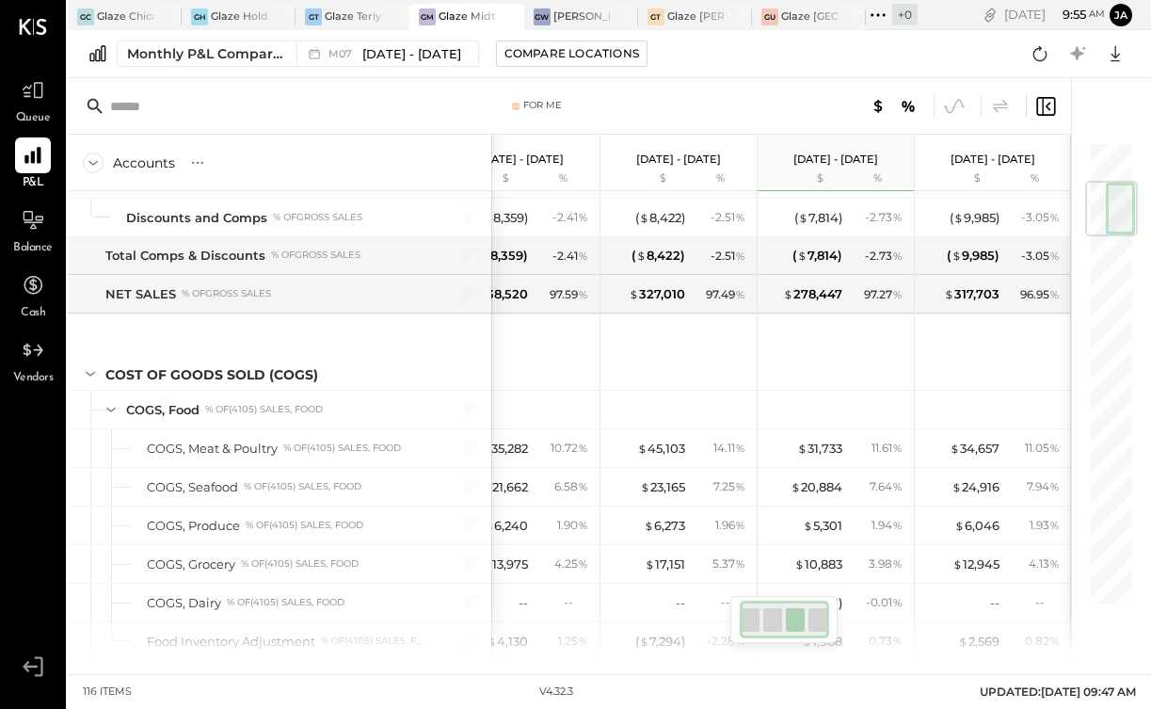
click at [758, 625] on div at bounding box center [785, 620] width 90 height 38
click at [755, 625] on div at bounding box center [789, 620] width 90 height 38
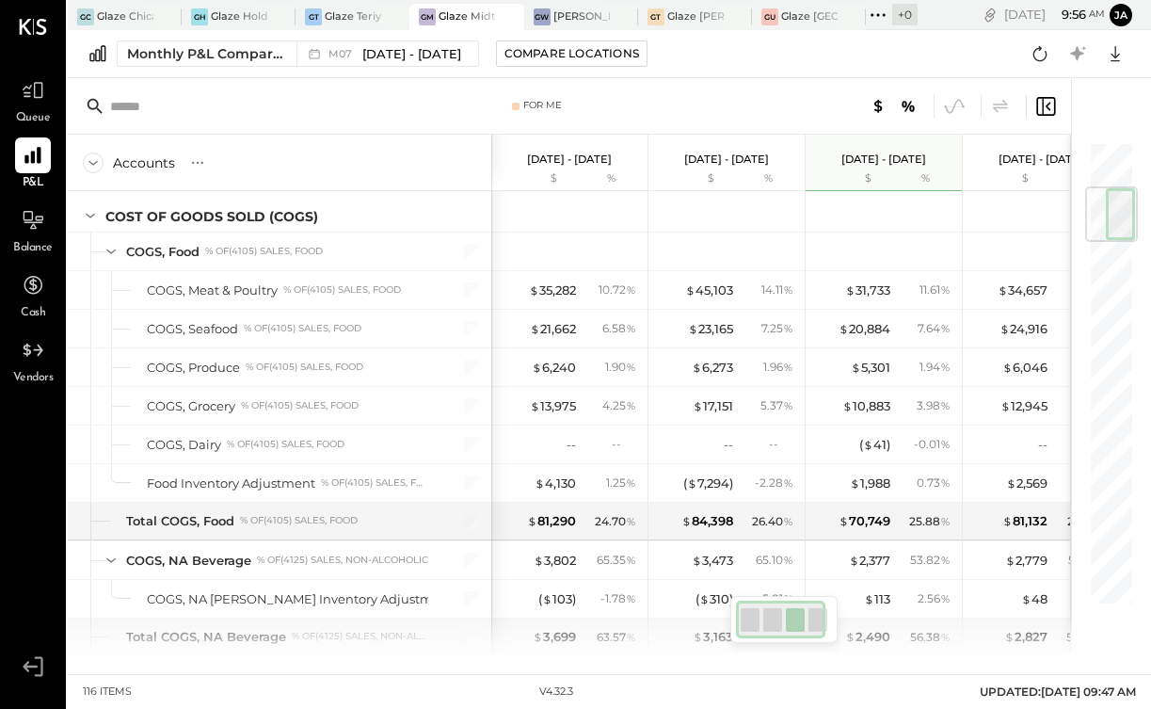
scroll to position [0, 0]
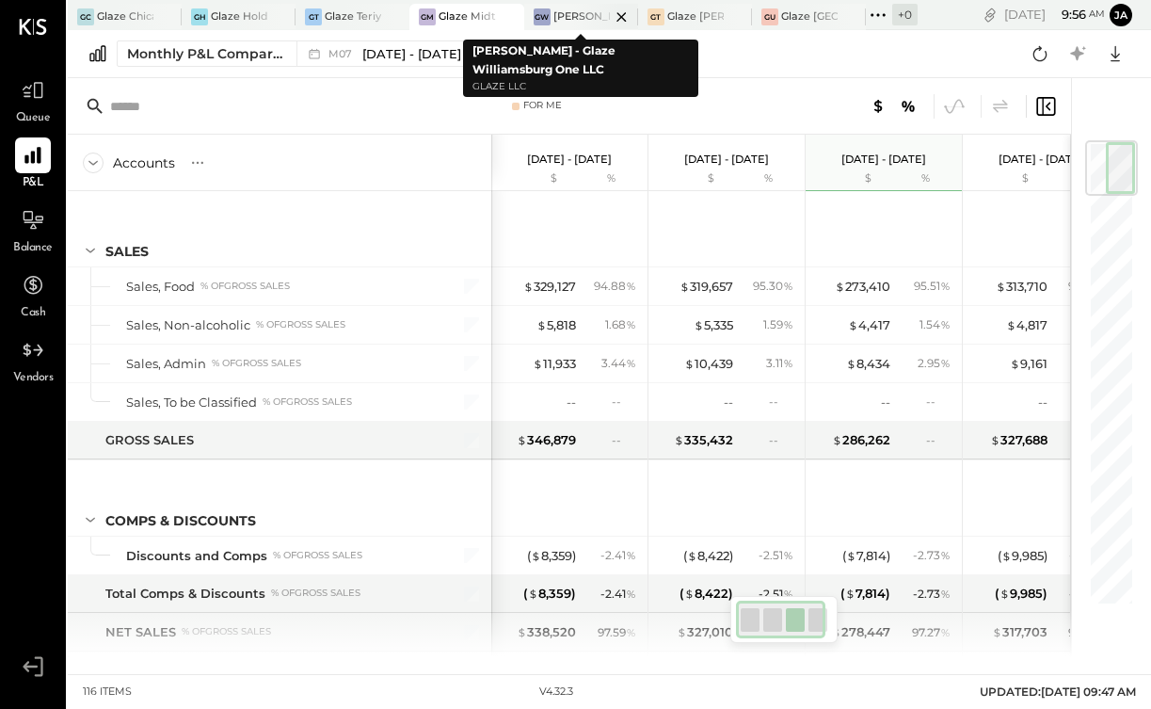
click at [577, 15] on div at bounding box center [605, 16] width 66 height 25
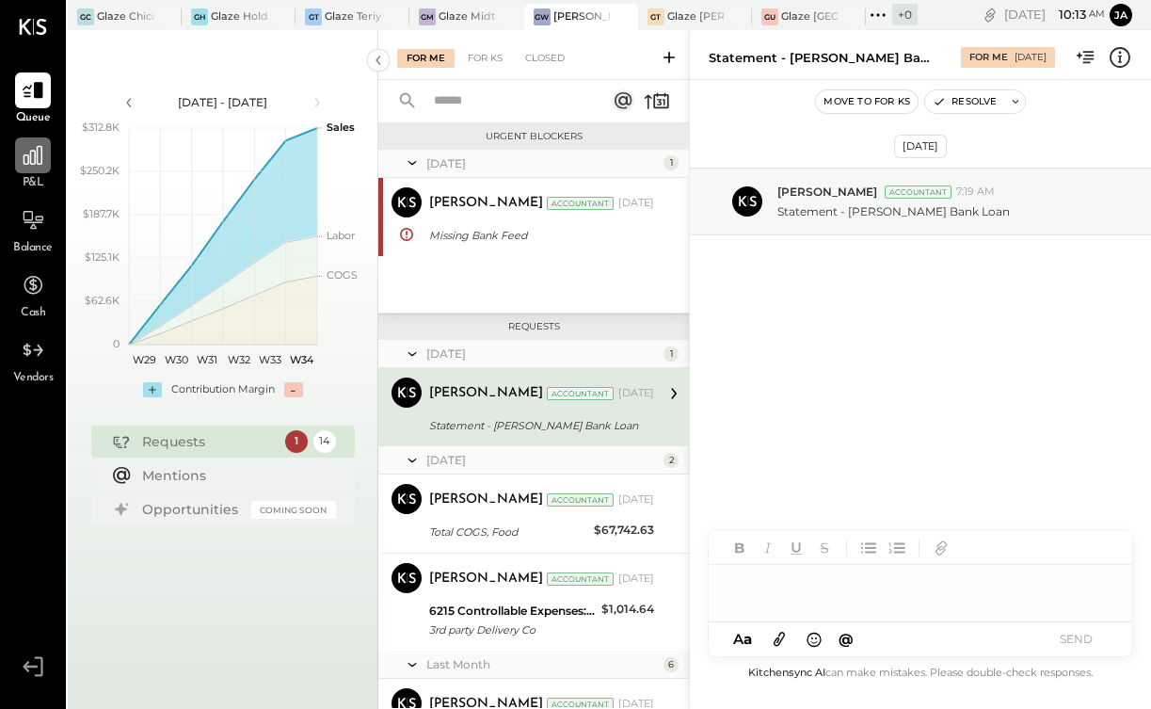
click at [25, 160] on icon at bounding box center [33, 155] width 24 height 24
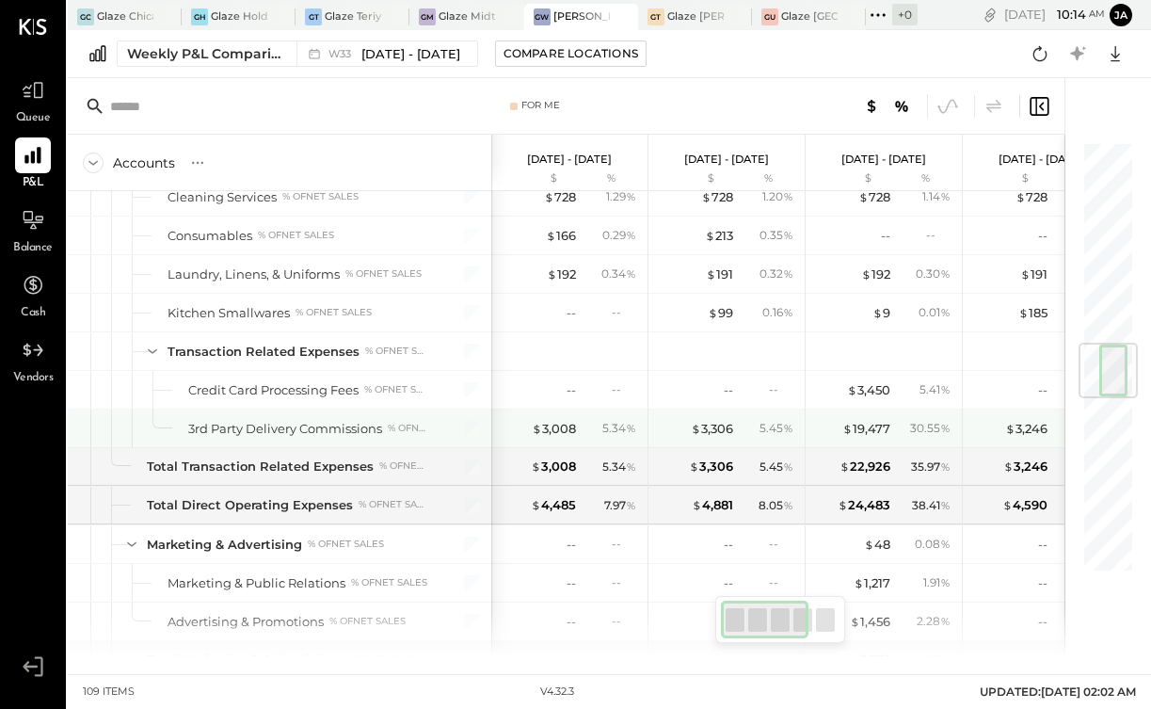
scroll to position [1708, 0]
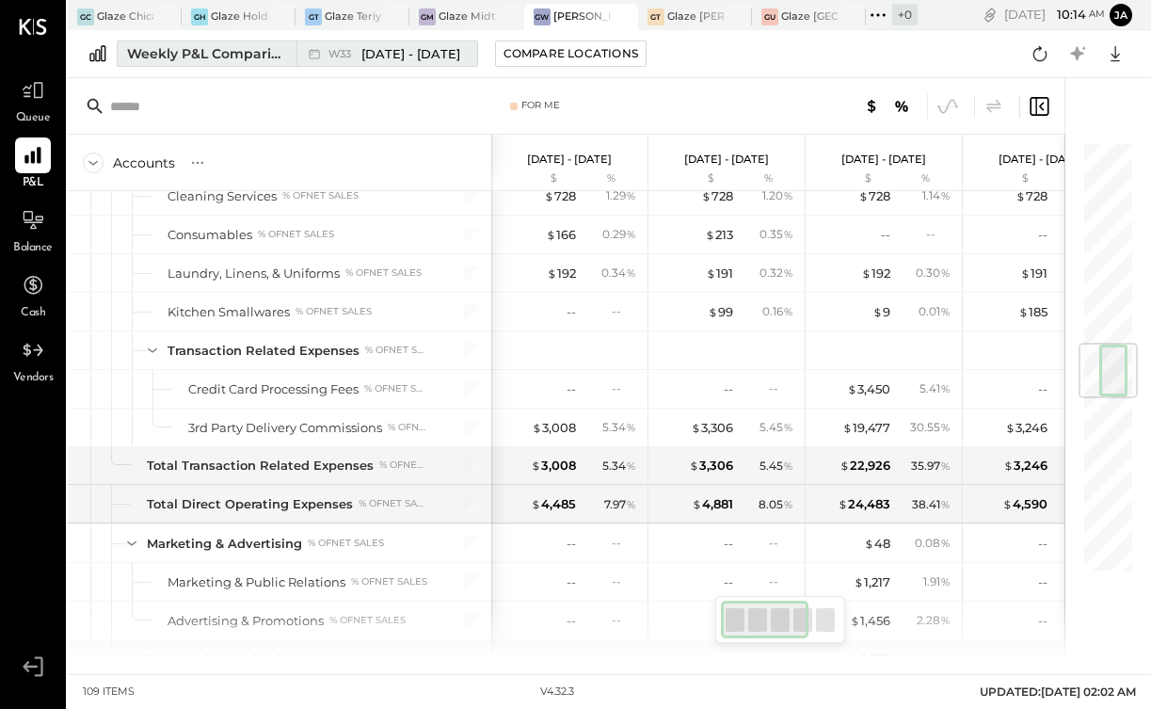
click at [333, 64] on div "W33 [DATE] - [DATE]" at bounding box center [382, 53] width 171 height 24
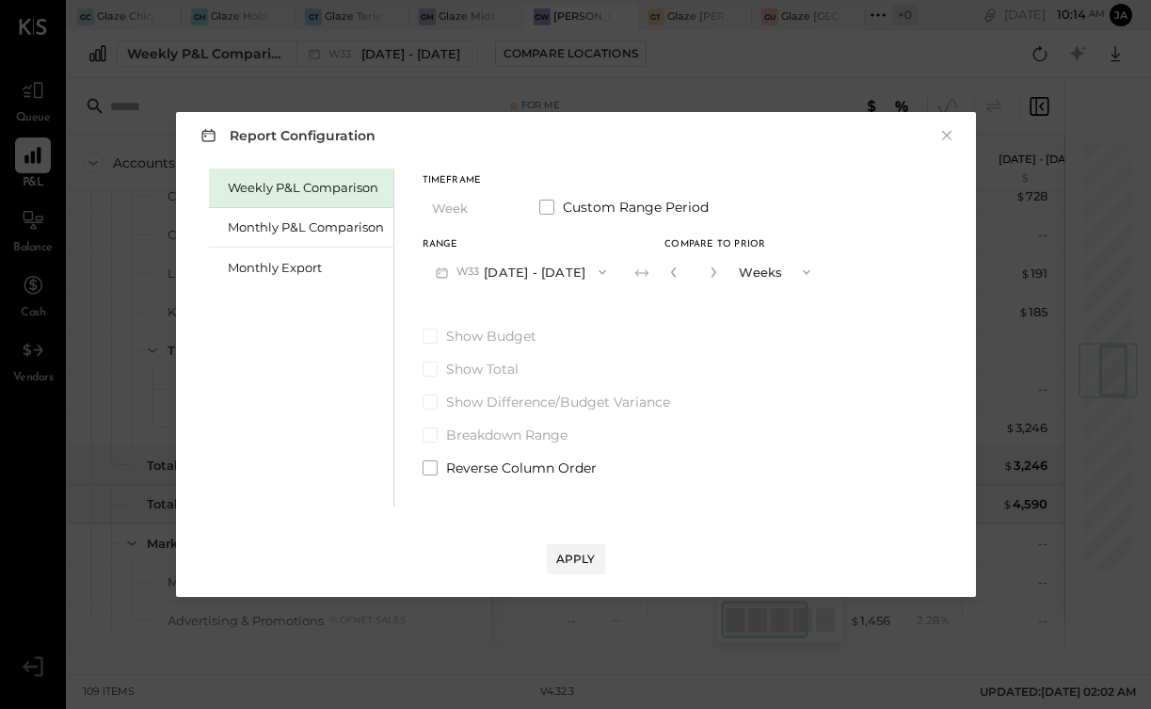
click at [518, 282] on button "W33 [DATE] - [DATE]" at bounding box center [522, 271] width 198 height 35
click at [257, 226] on div "Monthly P&L Comparison" at bounding box center [306, 227] width 156 height 18
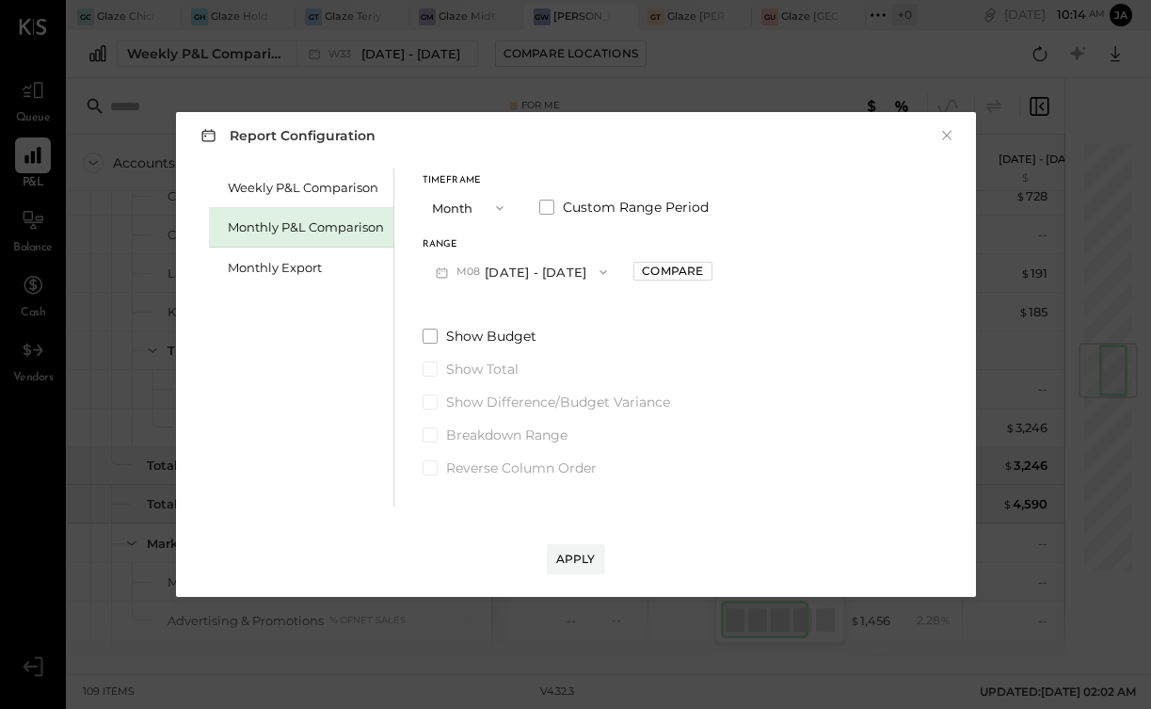
click at [540, 274] on button "M08 [DATE] - [DATE]" at bounding box center [522, 271] width 199 height 35
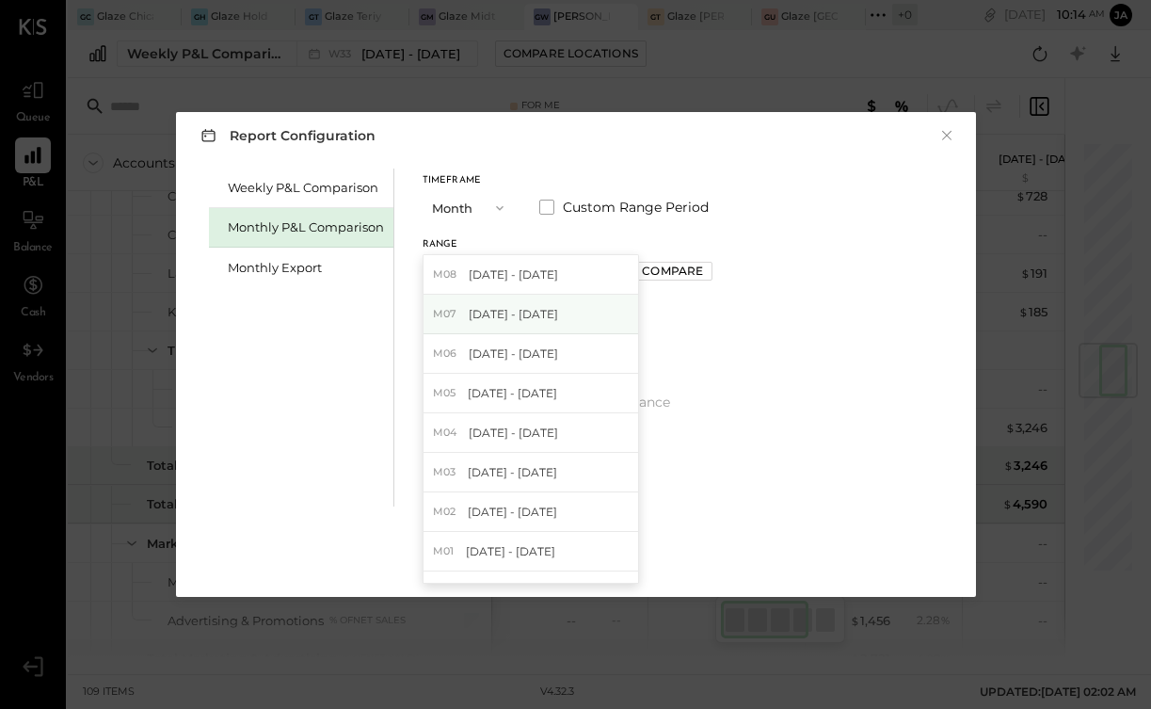
click at [521, 321] on span "[DATE] - [DATE]" at bounding box center [513, 314] width 89 height 16
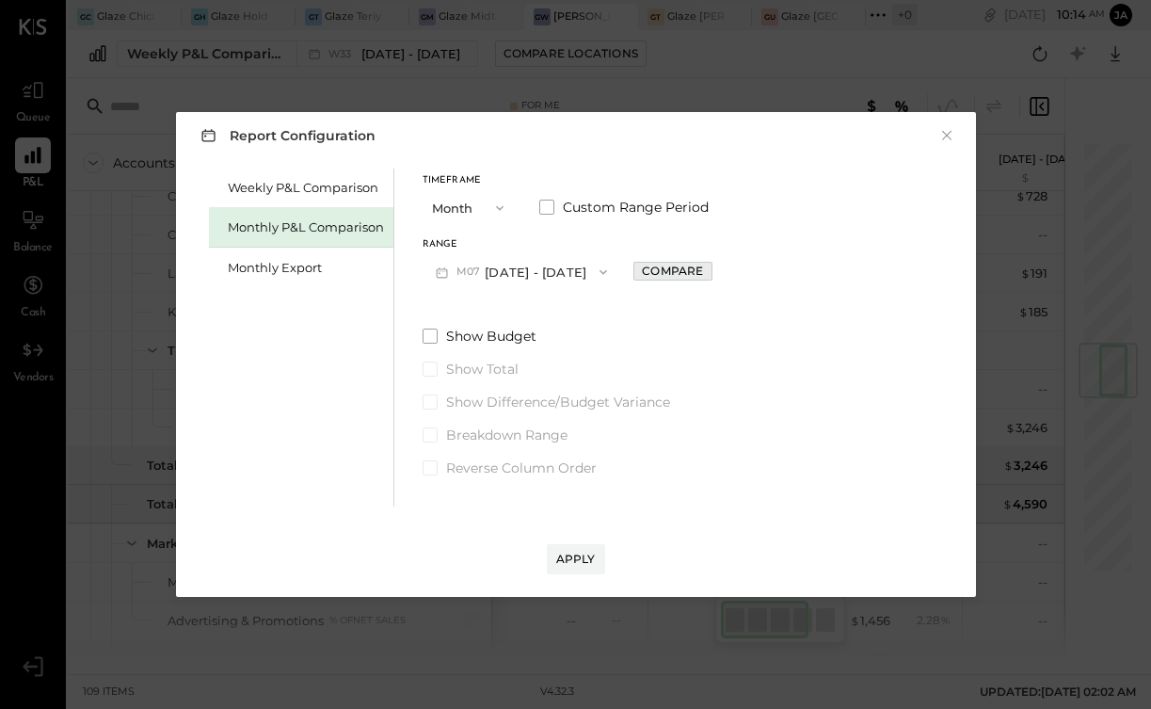
click at [668, 272] on div "Compare" at bounding box center [672, 271] width 61 height 16
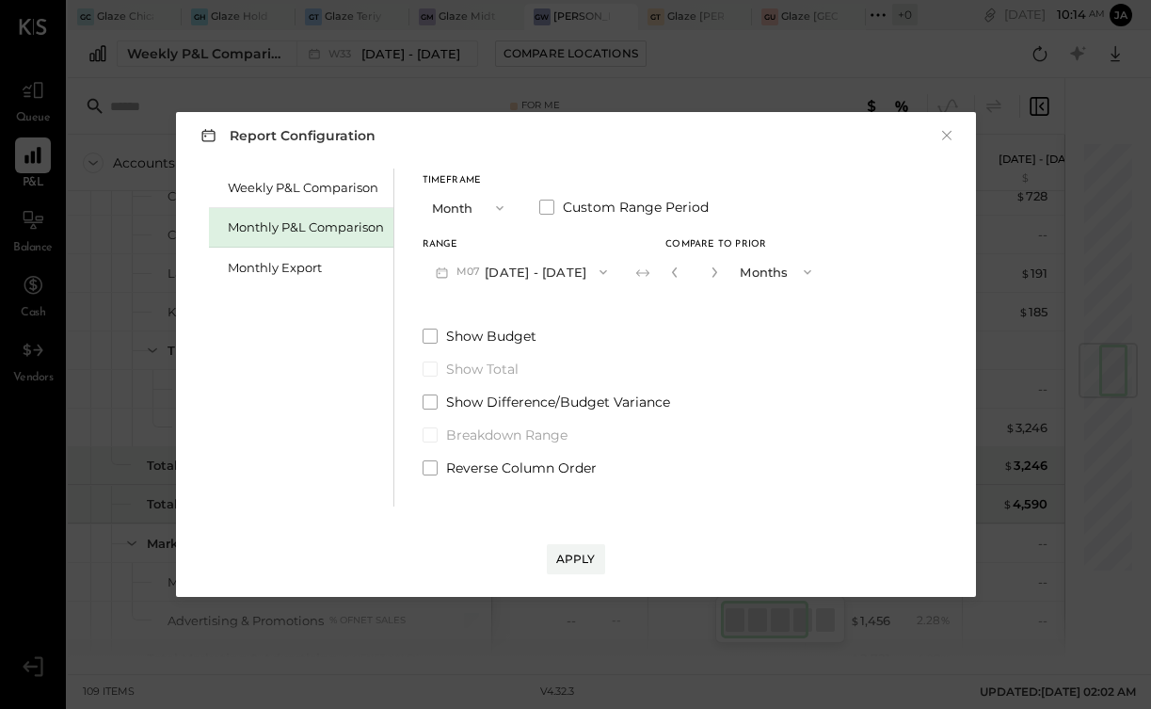
click at [707, 278] on button "button" at bounding box center [714, 272] width 15 height 21
type input "*"
click at [579, 551] on div "Apply" at bounding box center [576, 559] width 40 height 16
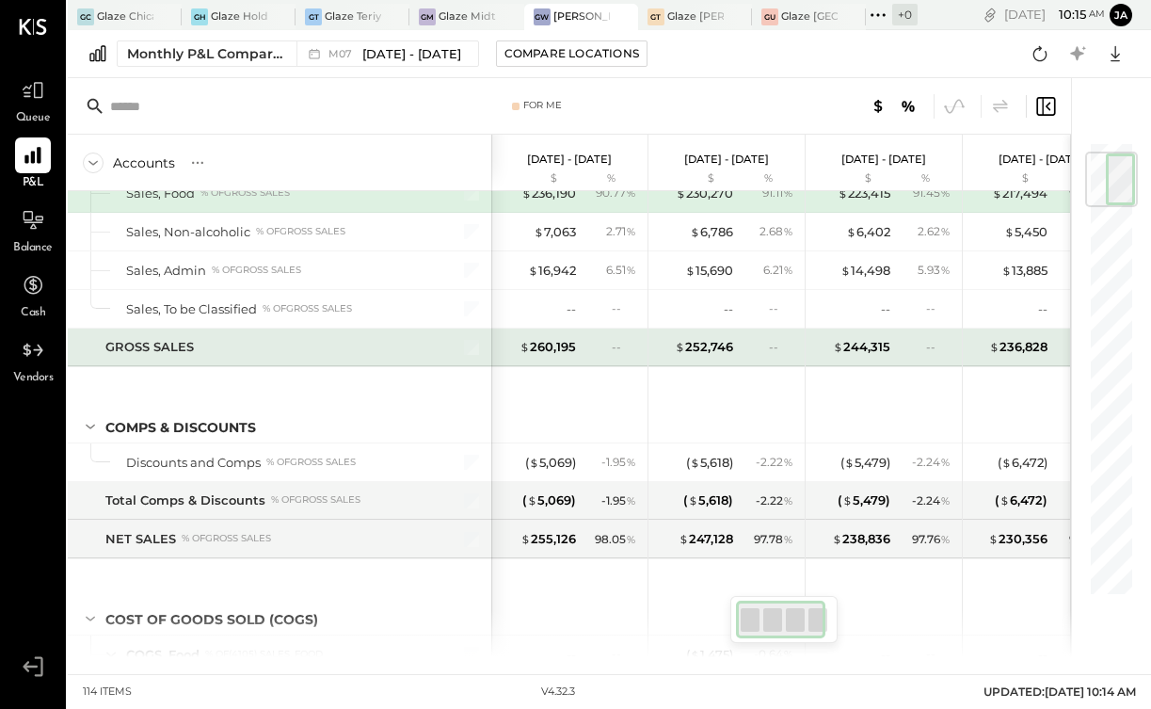
scroll to position [90, 0]
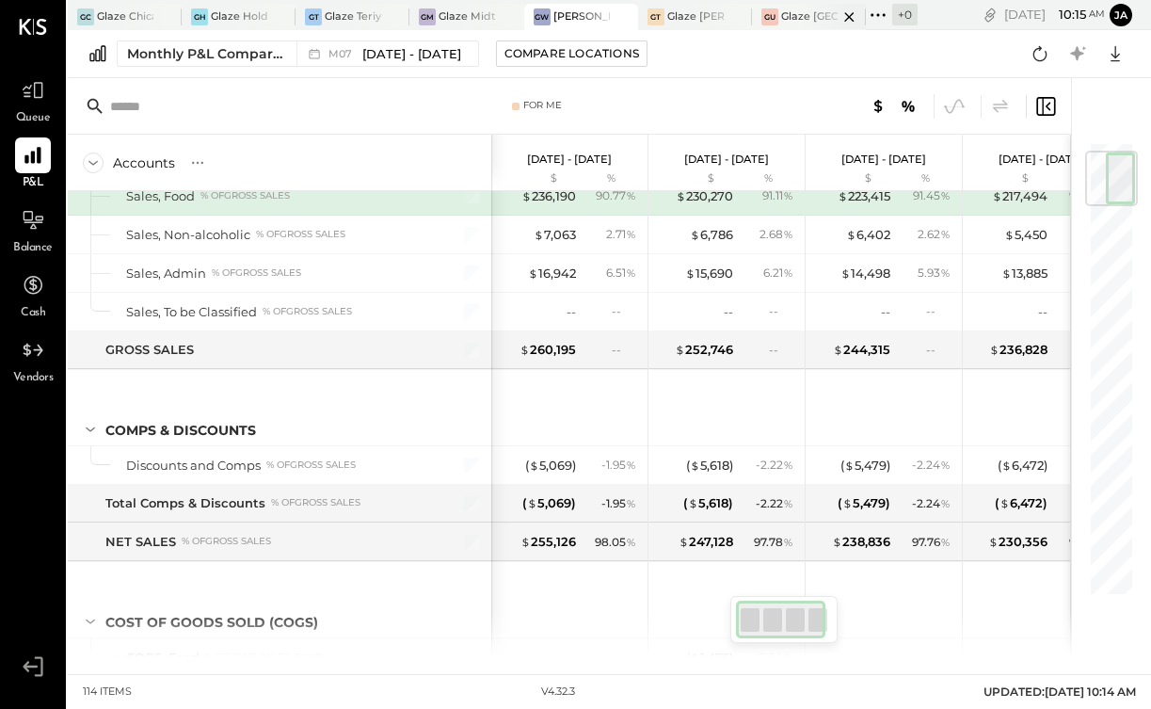
click at [802, 15] on div at bounding box center [833, 16] width 66 height 25
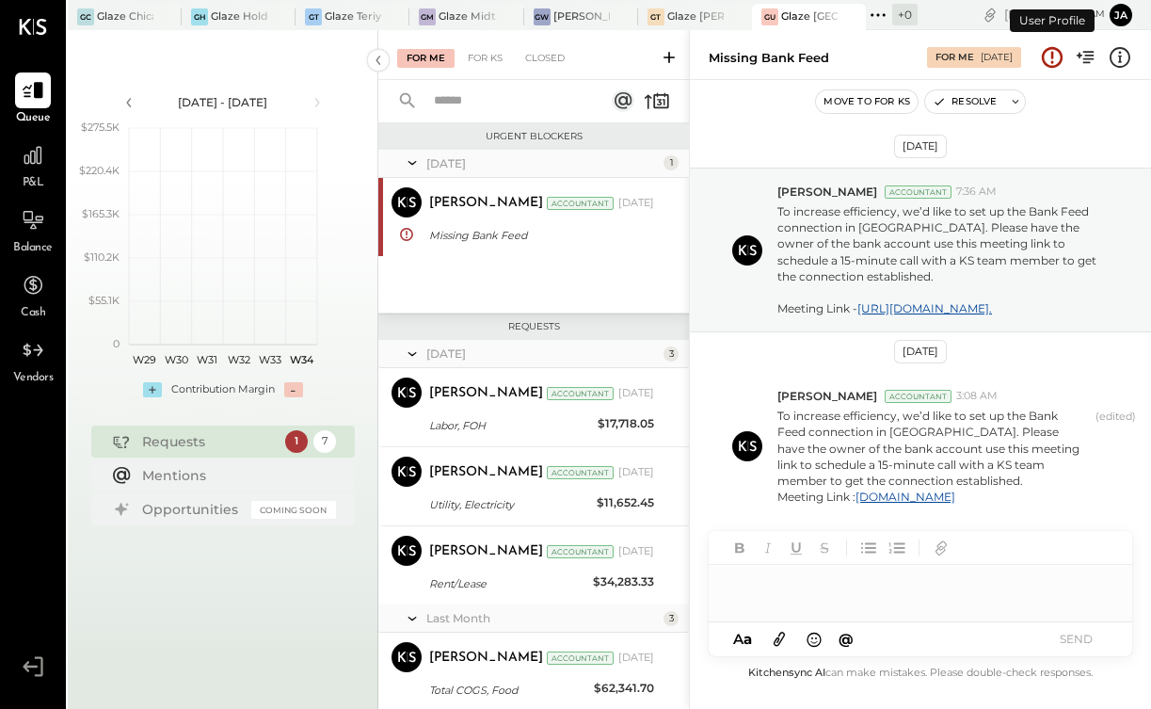
scroll to position [13, 0]
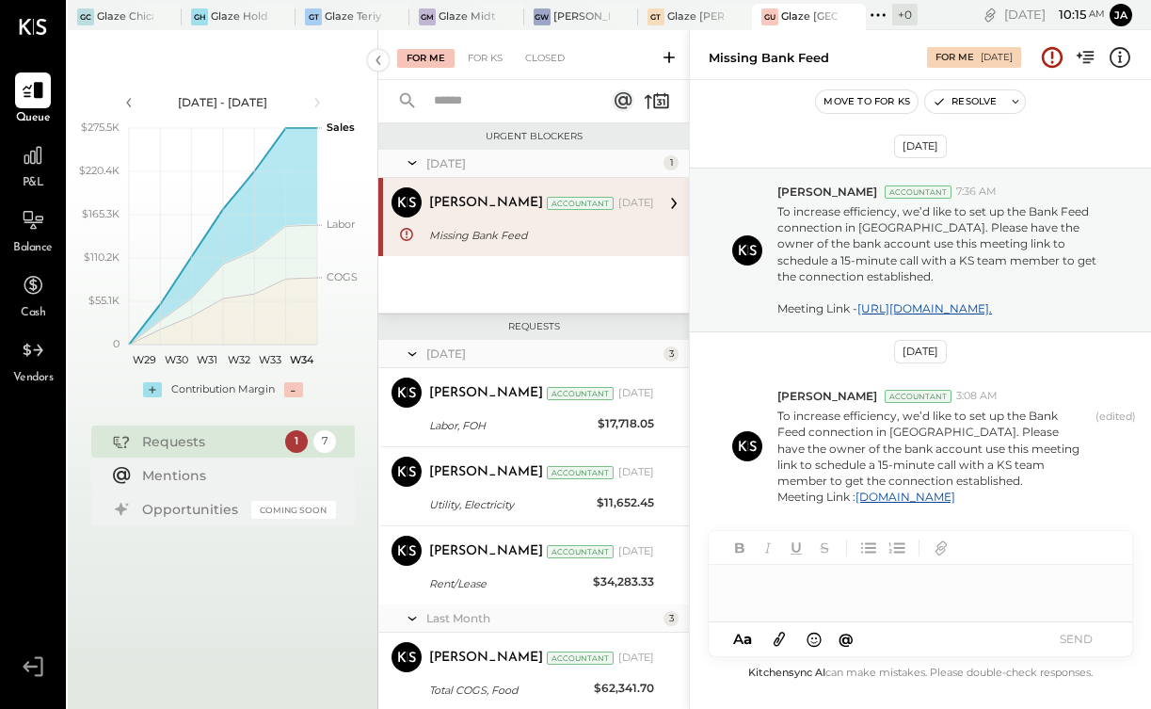
click at [21, 176] on div "P&L" at bounding box center [33, 164] width 36 height 55
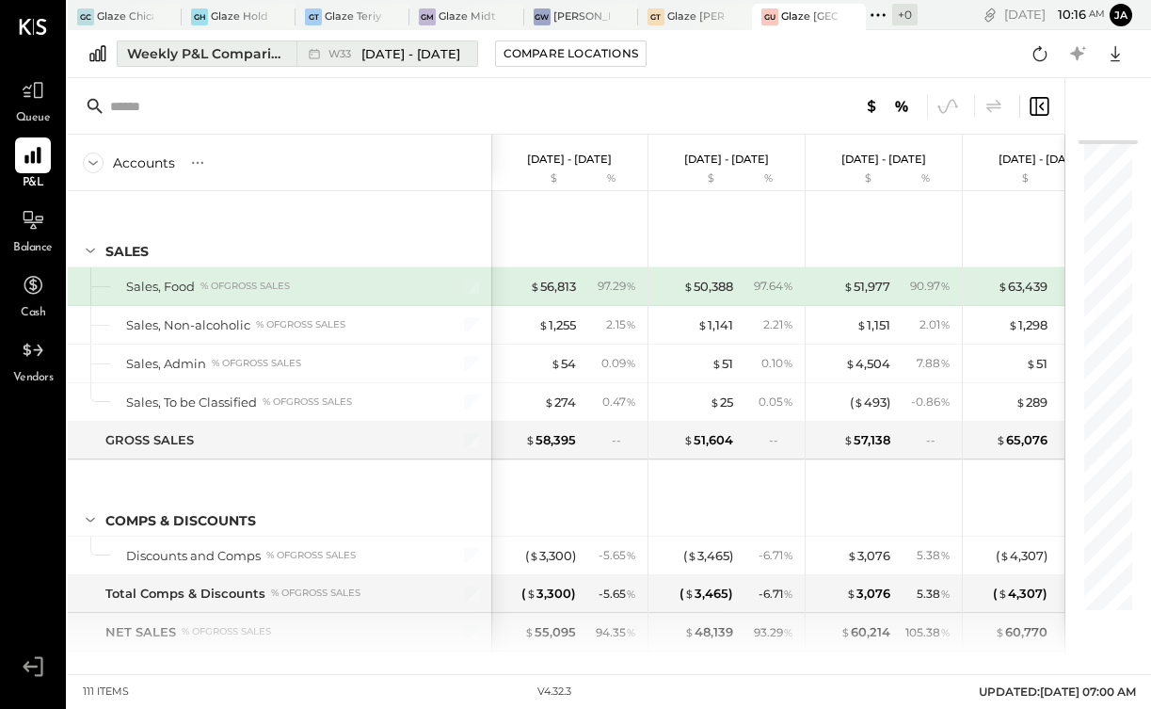
click at [377, 57] on span "[DATE] - [DATE]" at bounding box center [410, 54] width 99 height 18
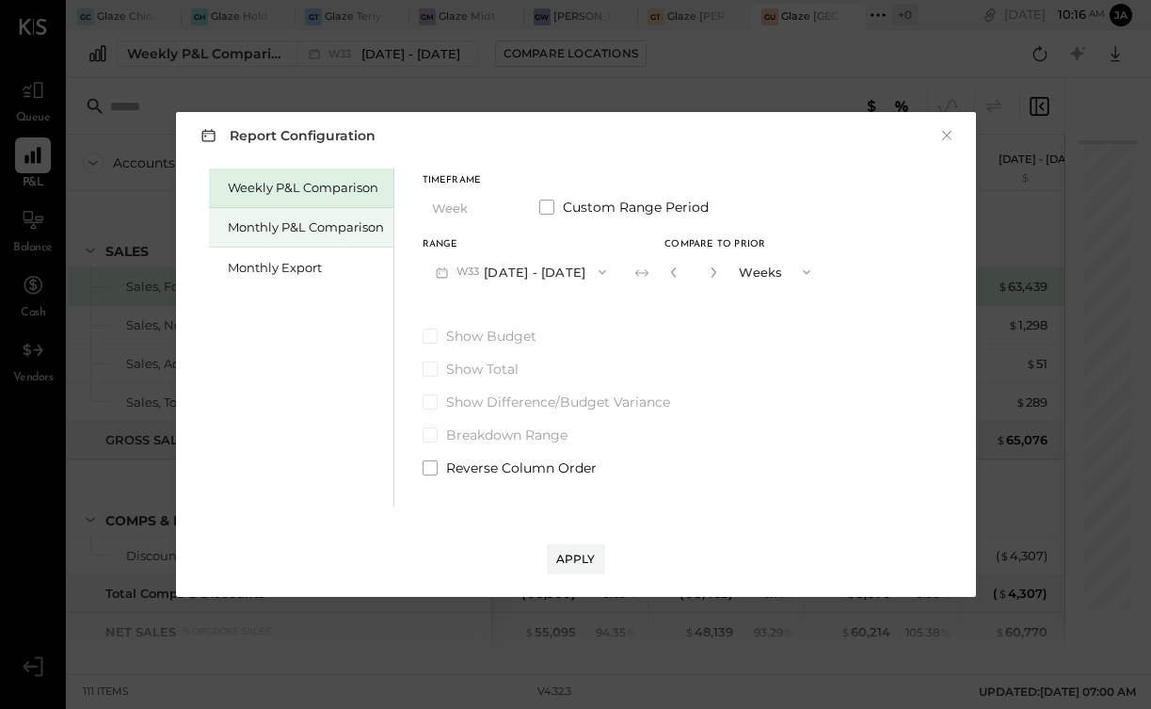
click at [297, 223] on div "Monthly P&L Comparison" at bounding box center [306, 227] width 156 height 18
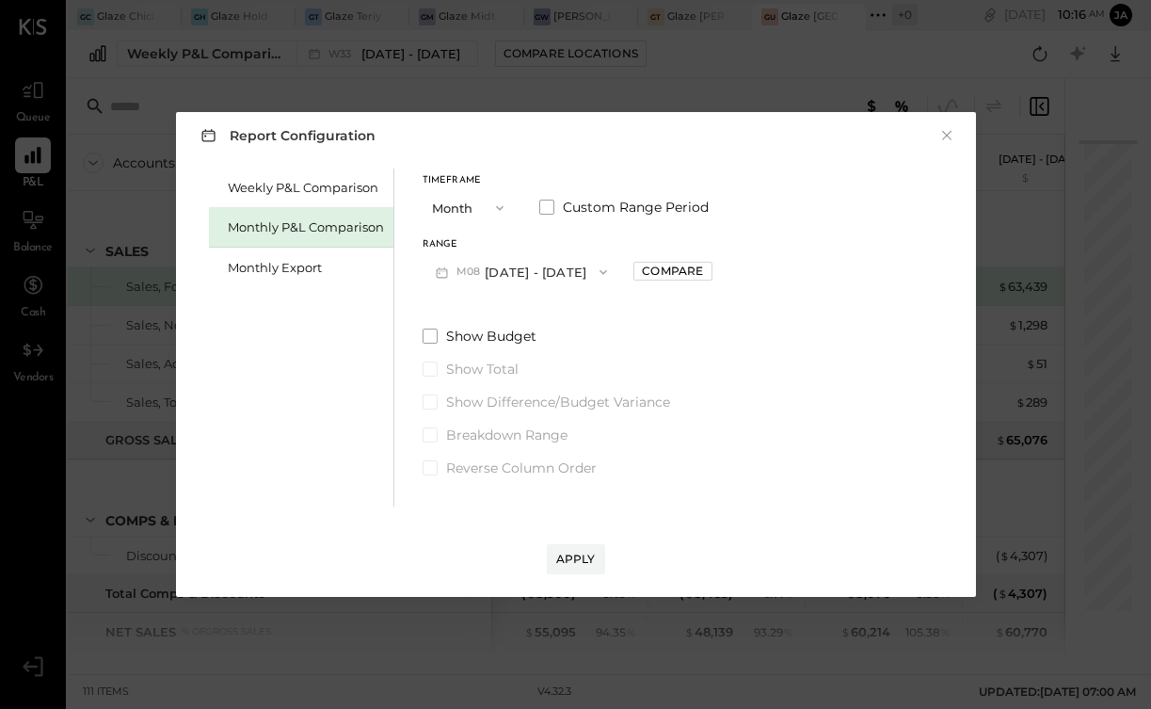
click at [502, 269] on button "M08 [DATE] - [DATE]" at bounding box center [522, 271] width 199 height 35
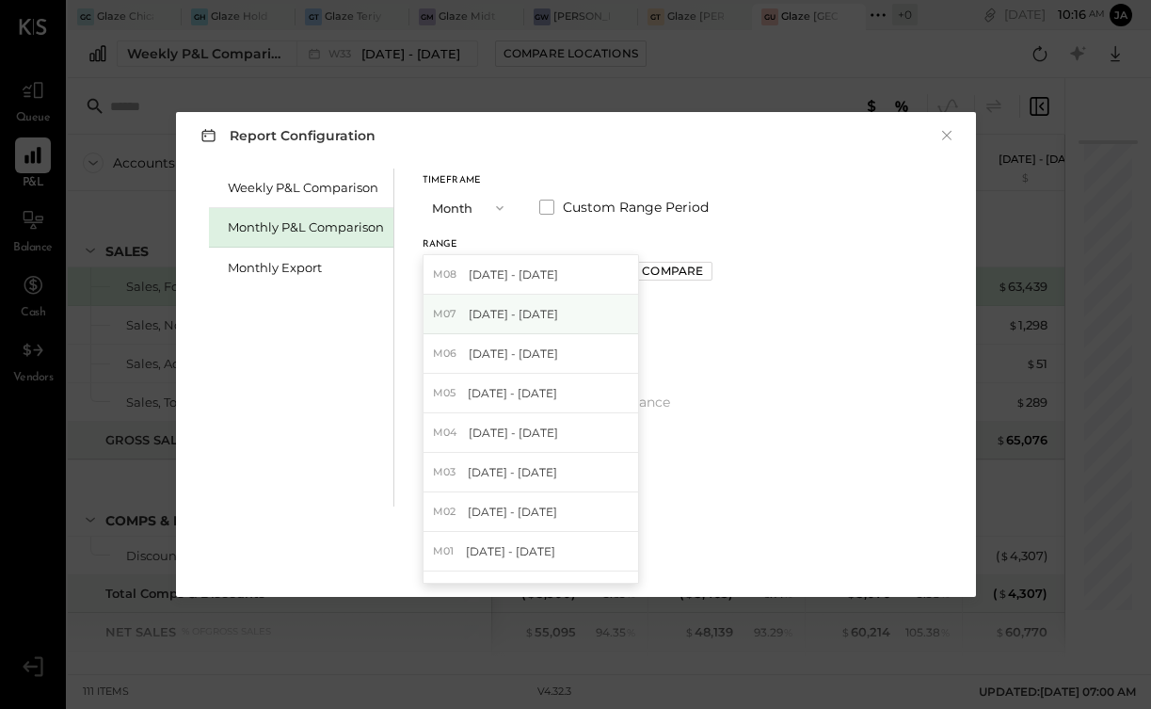
click at [505, 316] on span "[DATE] - [DATE]" at bounding box center [513, 314] width 89 height 16
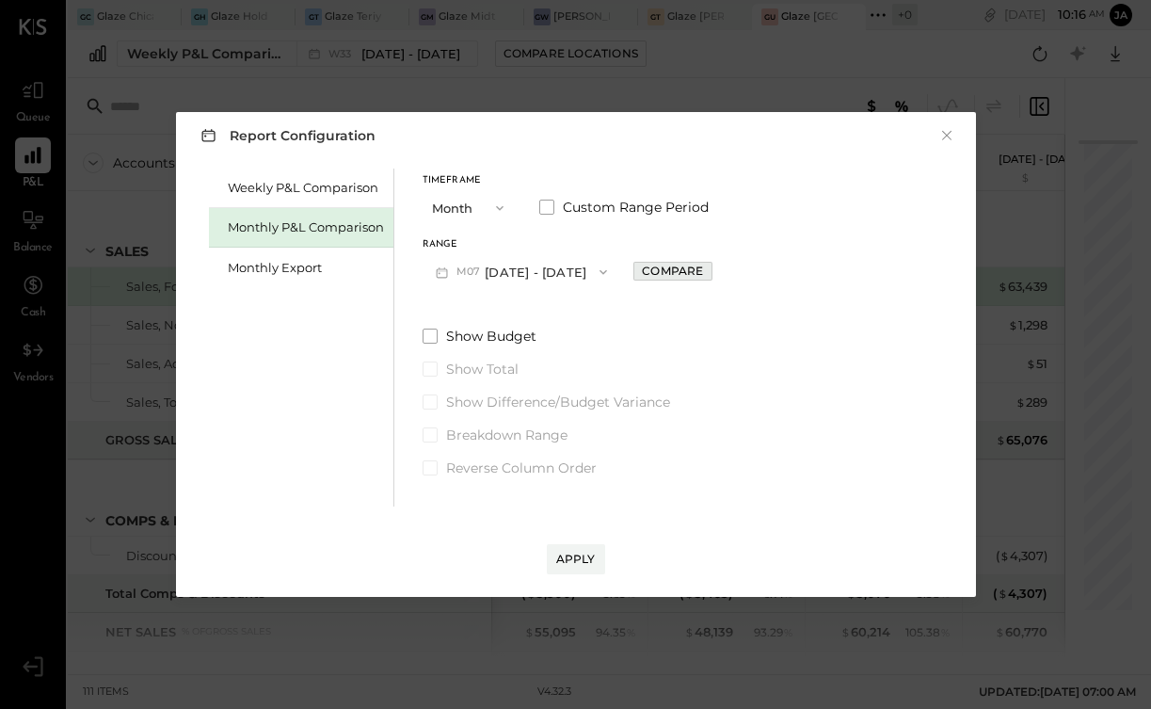
click at [672, 268] on div "Compare" at bounding box center [672, 271] width 61 height 16
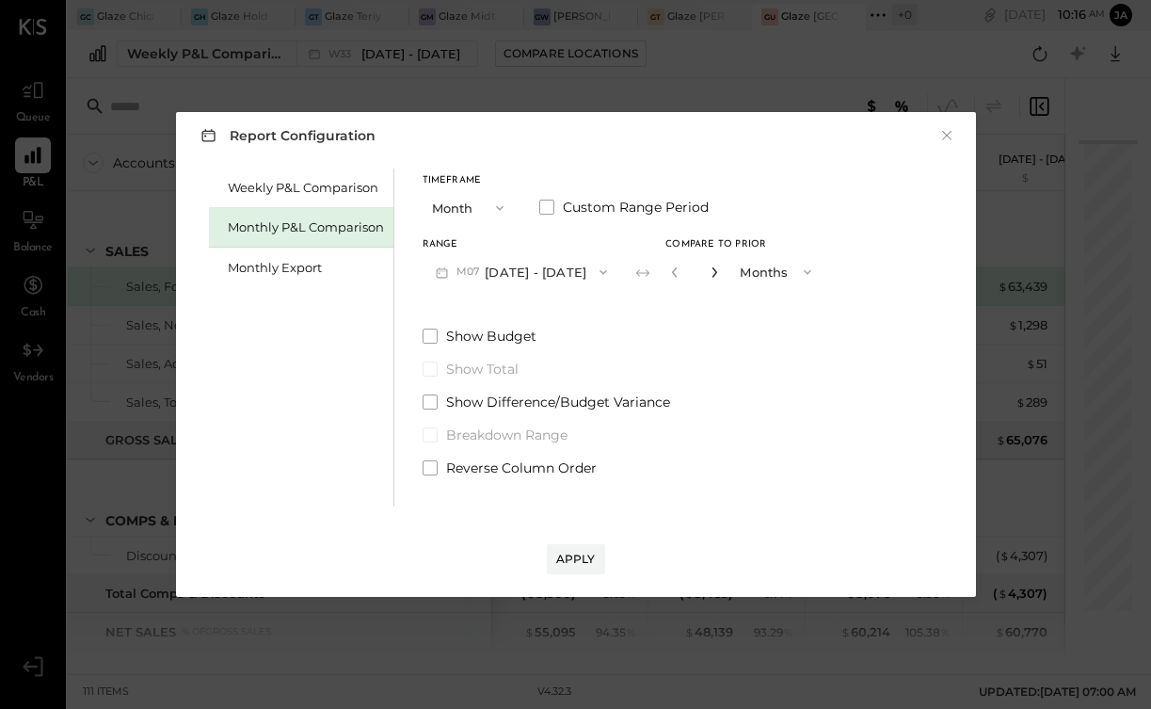
click at [709, 271] on icon "button" at bounding box center [714, 271] width 11 height 11
type input "*"
click at [563, 556] on div "Apply" at bounding box center [576, 559] width 40 height 16
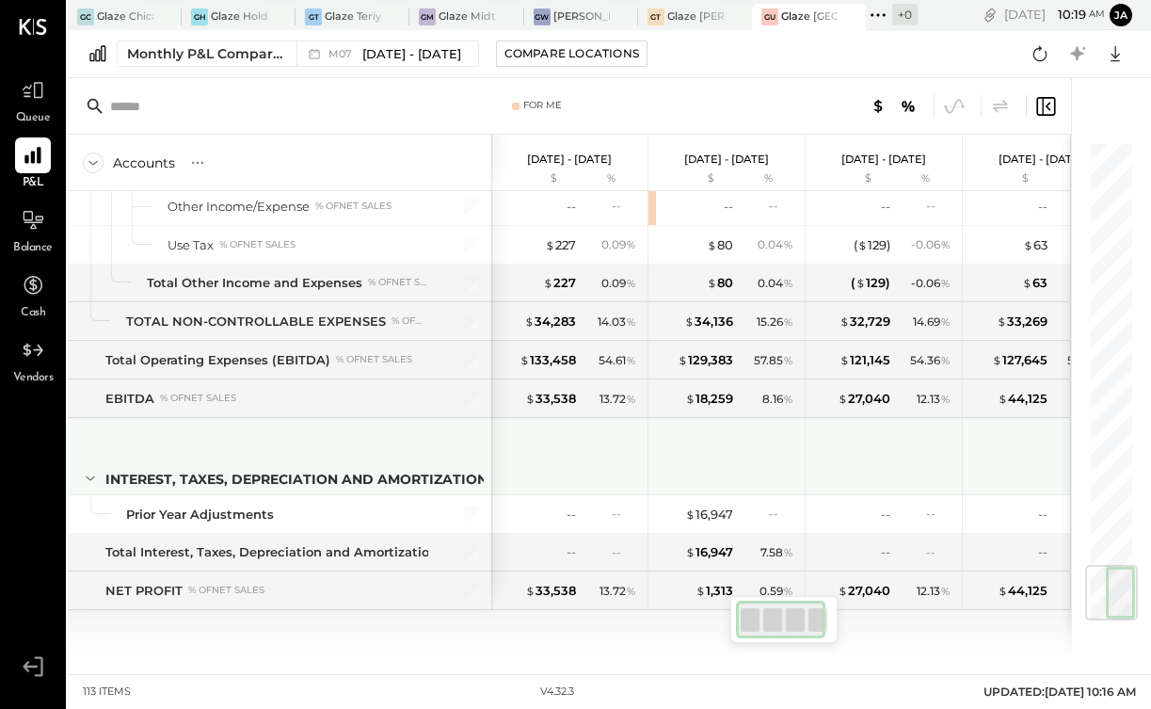
scroll to position [0, 49]
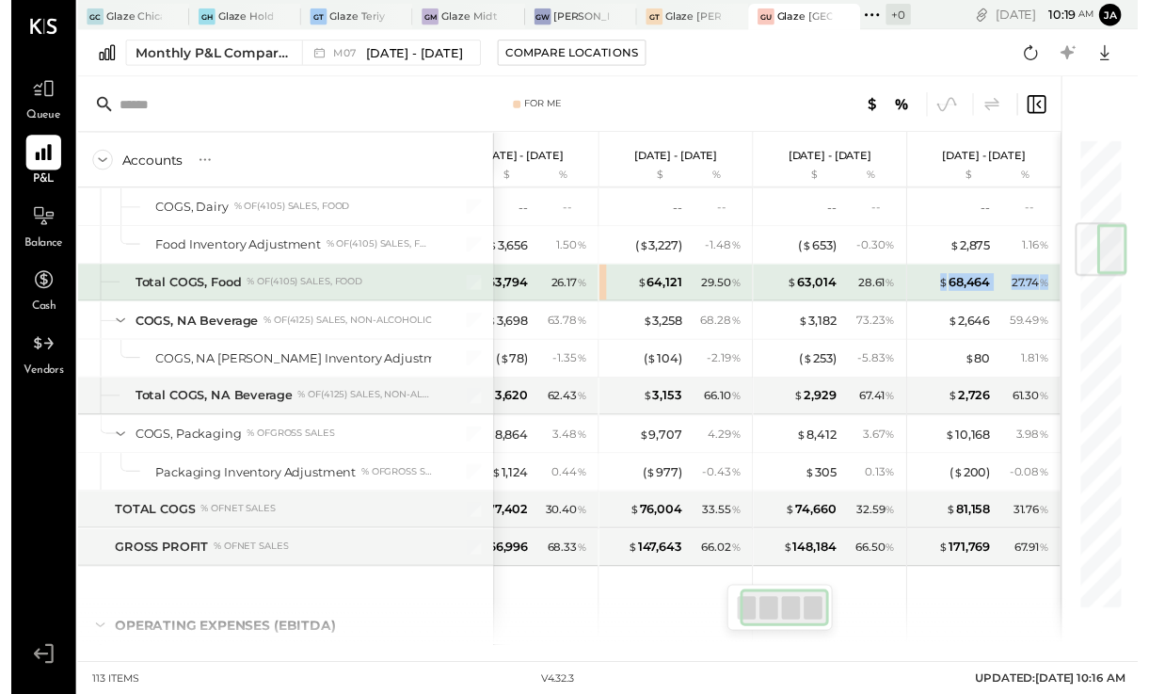
drag, startPoint x: 942, startPoint y: 281, endPoint x: 1055, endPoint y: 286, distance: 113.1
click at [1055, 286] on div "$ 68,464 27.74 %" at bounding box center [993, 288] width 141 height 38
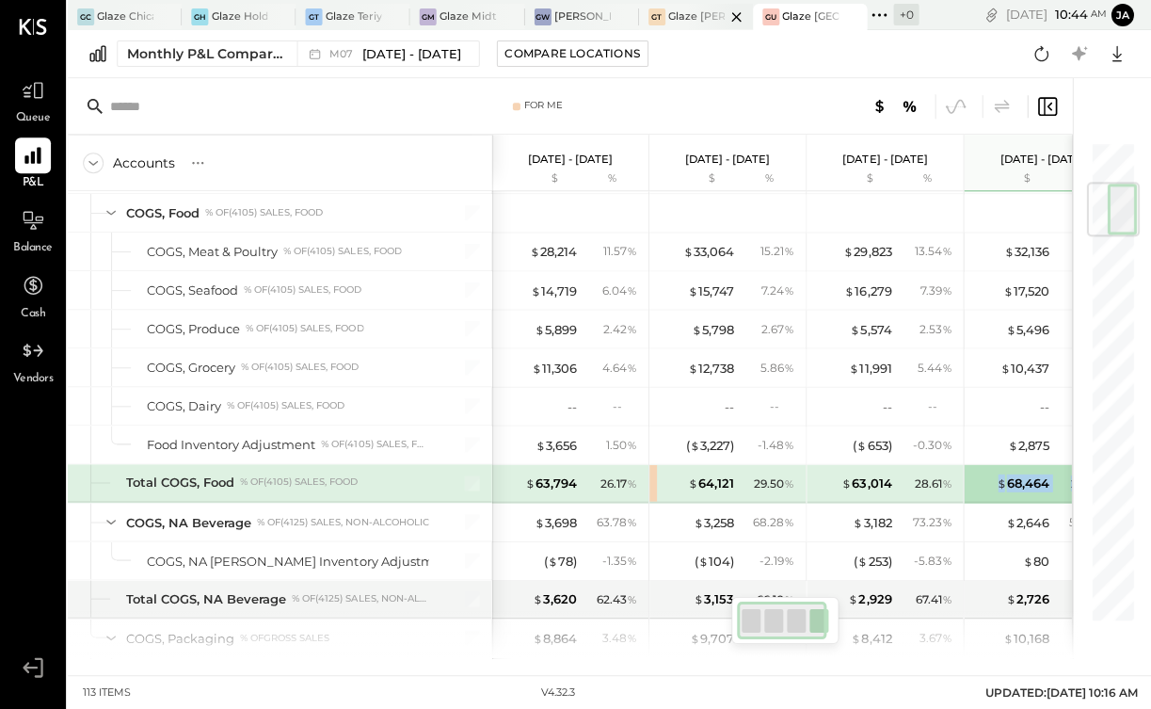
scroll to position [346, 0]
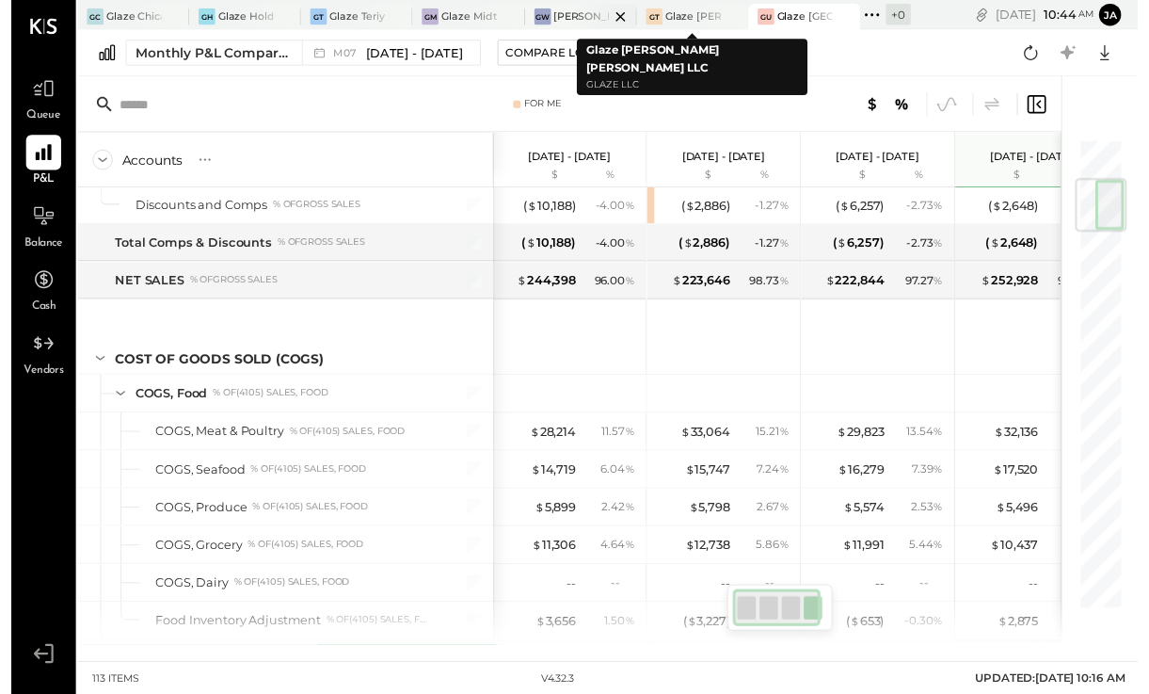
click at [577, 17] on div at bounding box center [605, 16] width 66 height 25
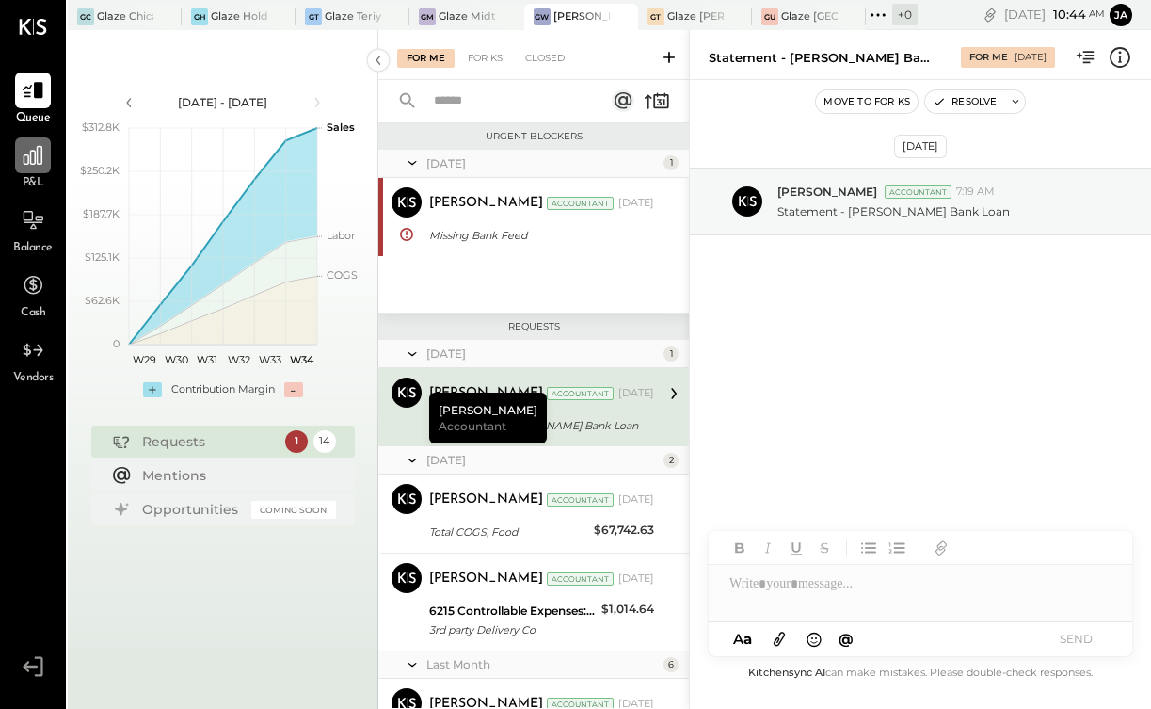
click at [32, 171] on div at bounding box center [33, 155] width 36 height 36
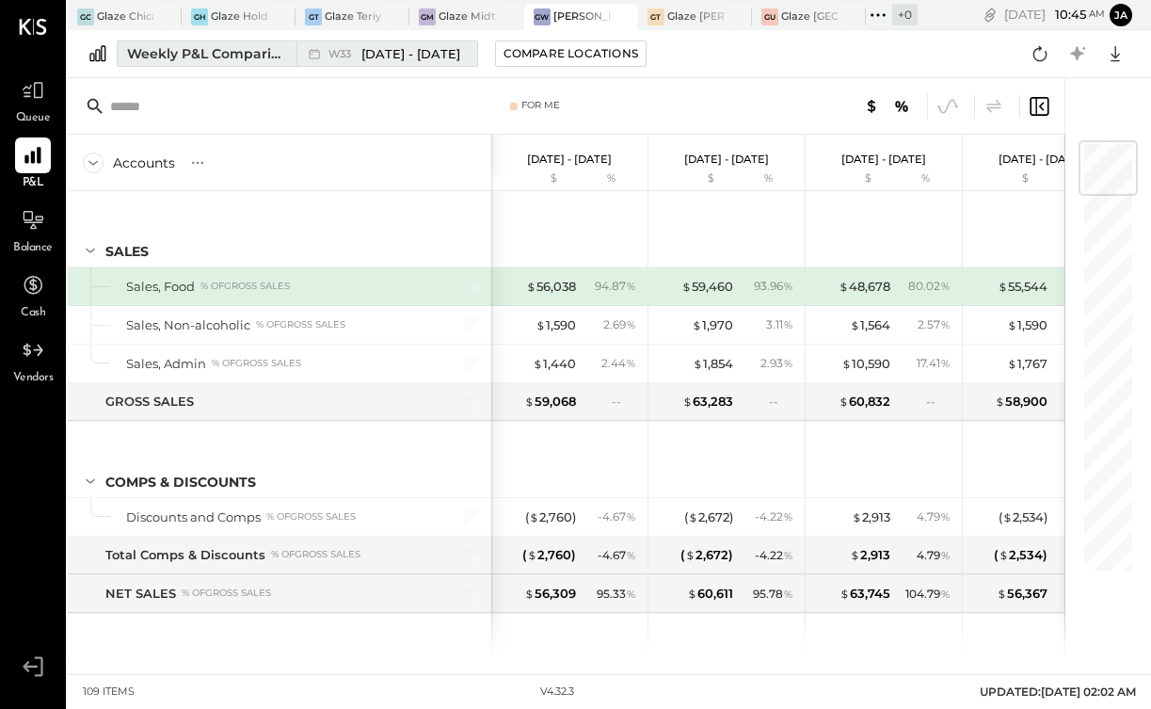
click at [329, 49] on span "W33" at bounding box center [343, 54] width 28 height 10
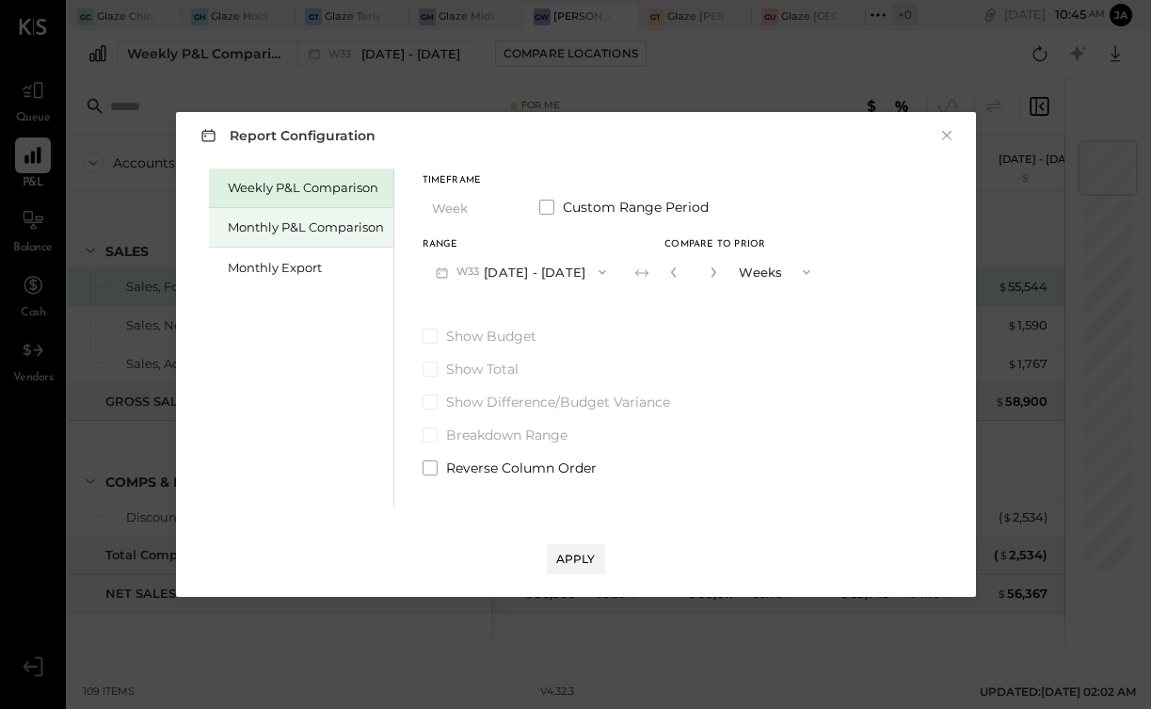
click at [329, 228] on div "Monthly P&L Comparison" at bounding box center [306, 227] width 156 height 18
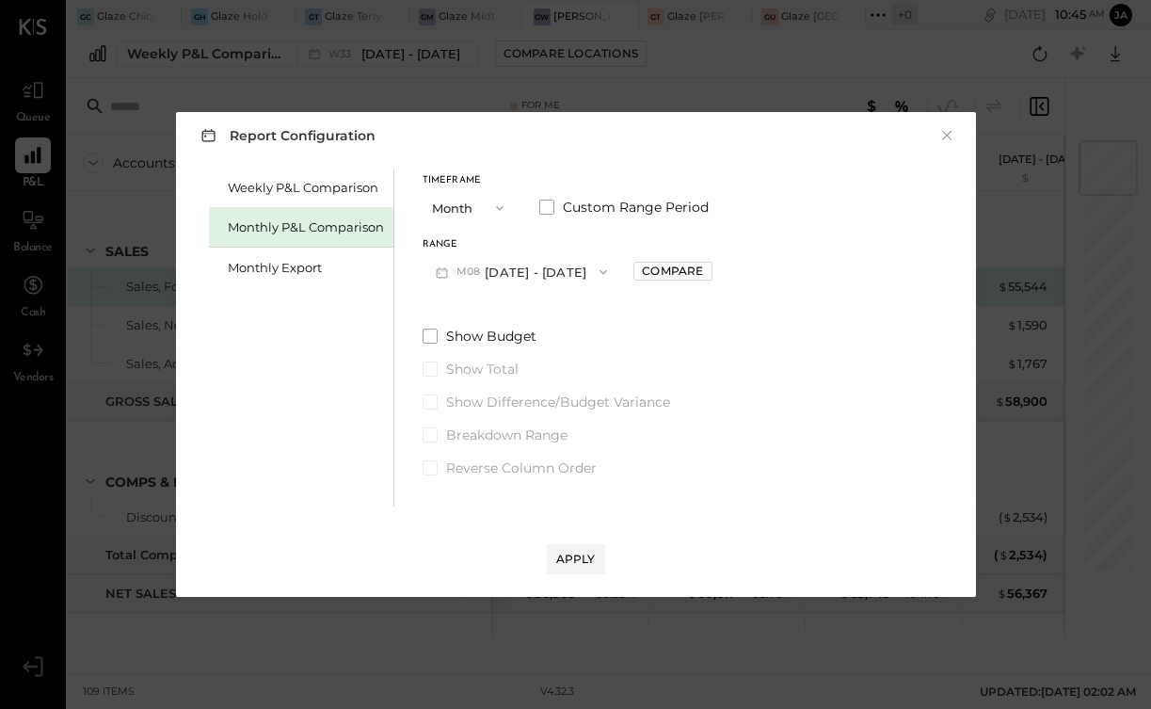
click at [489, 272] on button "M08 [DATE] - [DATE]" at bounding box center [522, 271] width 199 height 35
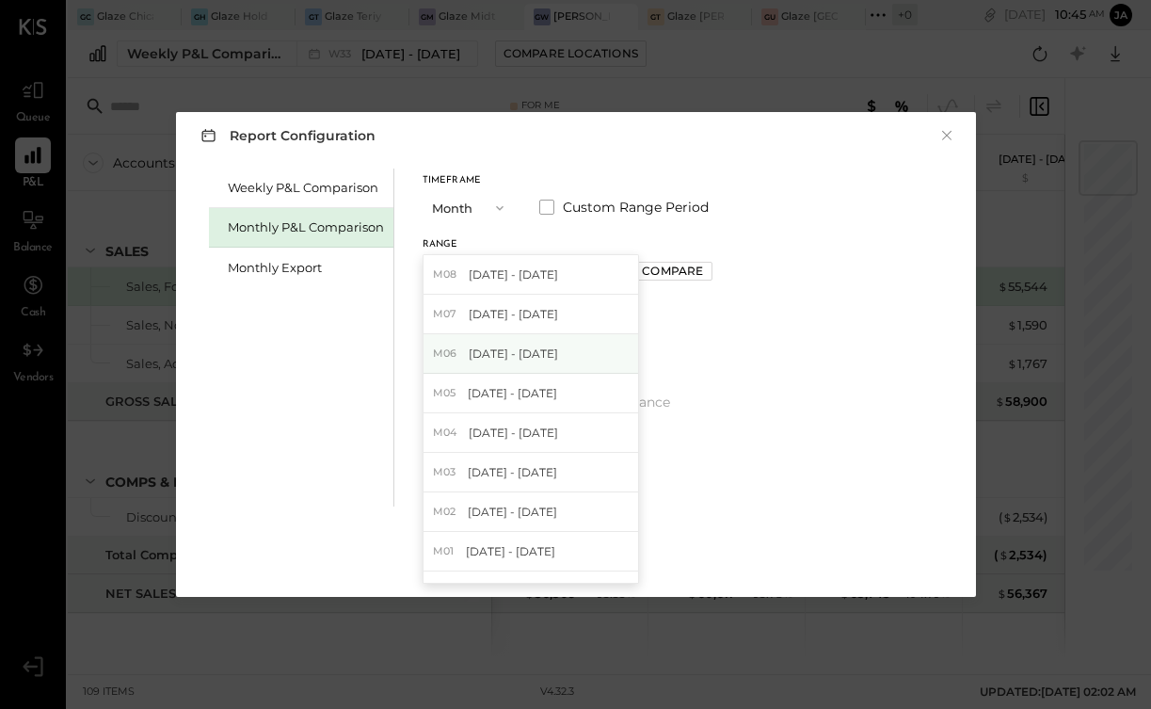
click at [492, 348] on span "[DATE] - [DATE]" at bounding box center [513, 353] width 89 height 16
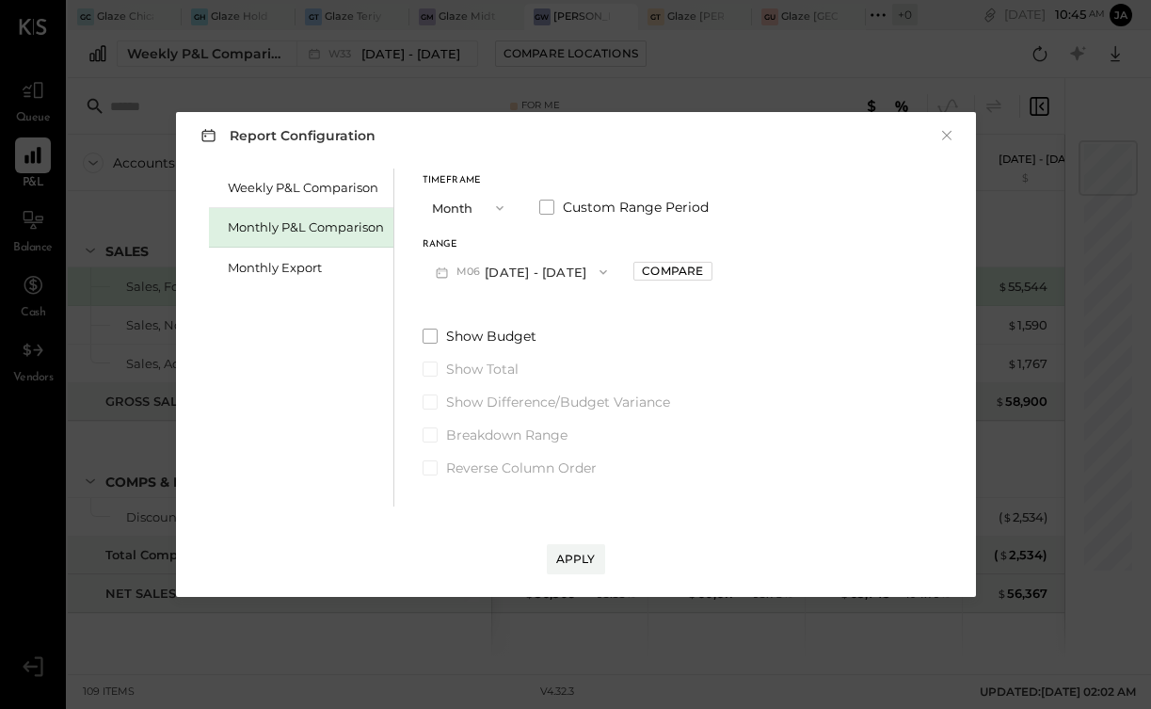
click at [501, 261] on button "M06 [DATE] - [DATE]" at bounding box center [522, 271] width 199 height 35
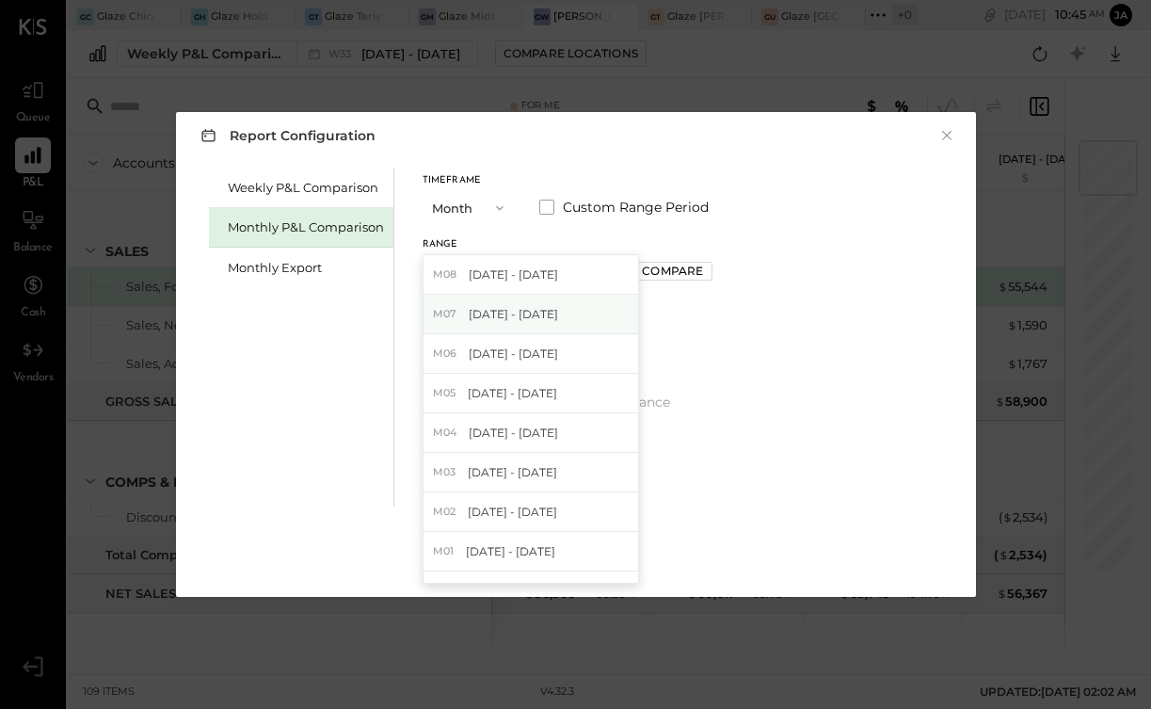
click at [496, 329] on div "M07 [DATE] - [DATE]" at bounding box center [531, 315] width 215 height 40
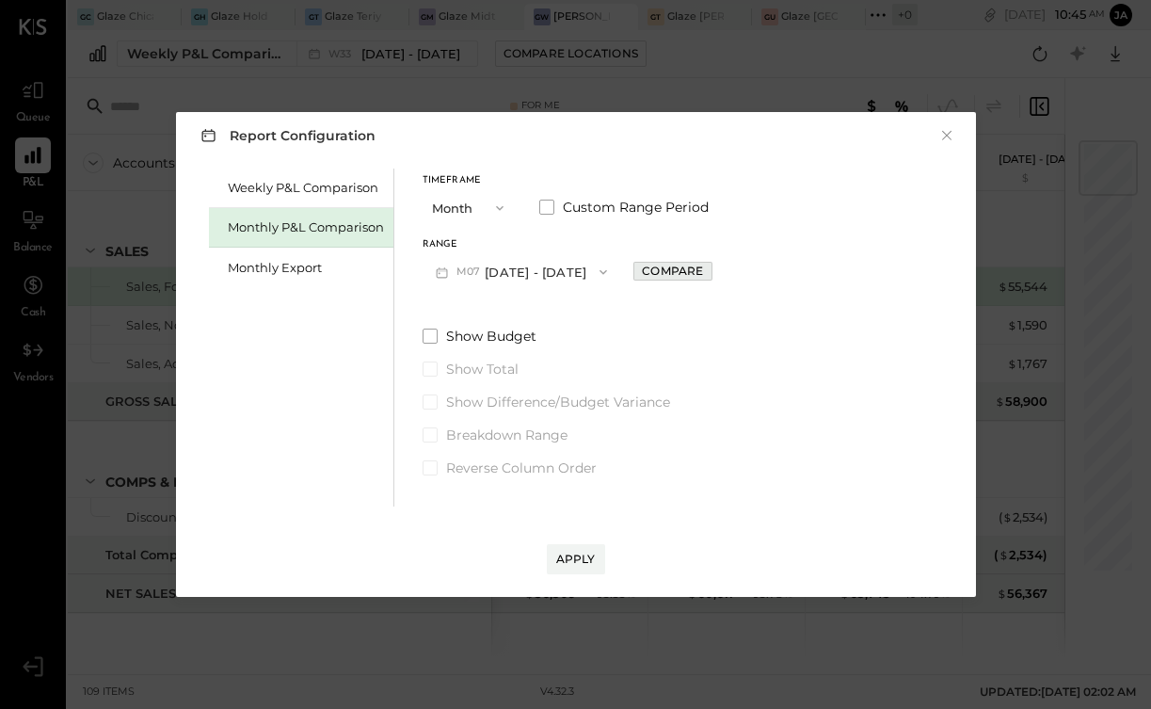
click at [663, 263] on div "Compare" at bounding box center [672, 271] width 61 height 16
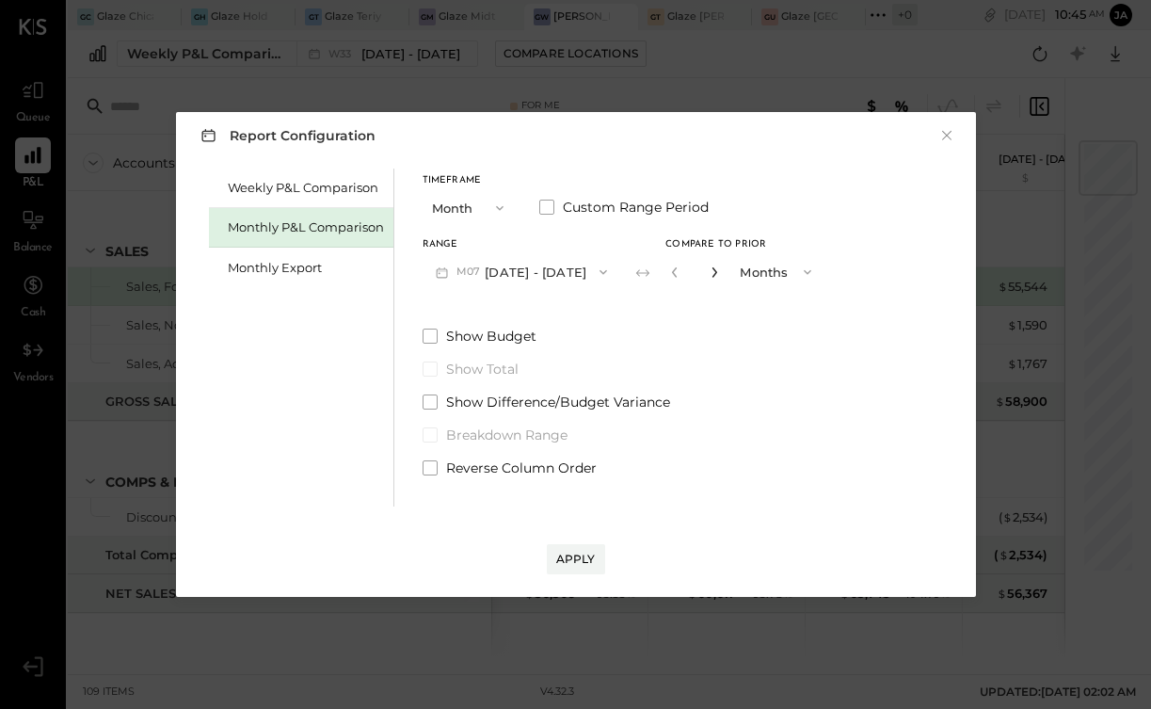
click at [709, 269] on icon "button" at bounding box center [714, 271] width 11 height 11
type input "*"
click at [580, 557] on div "Apply" at bounding box center [576, 559] width 40 height 16
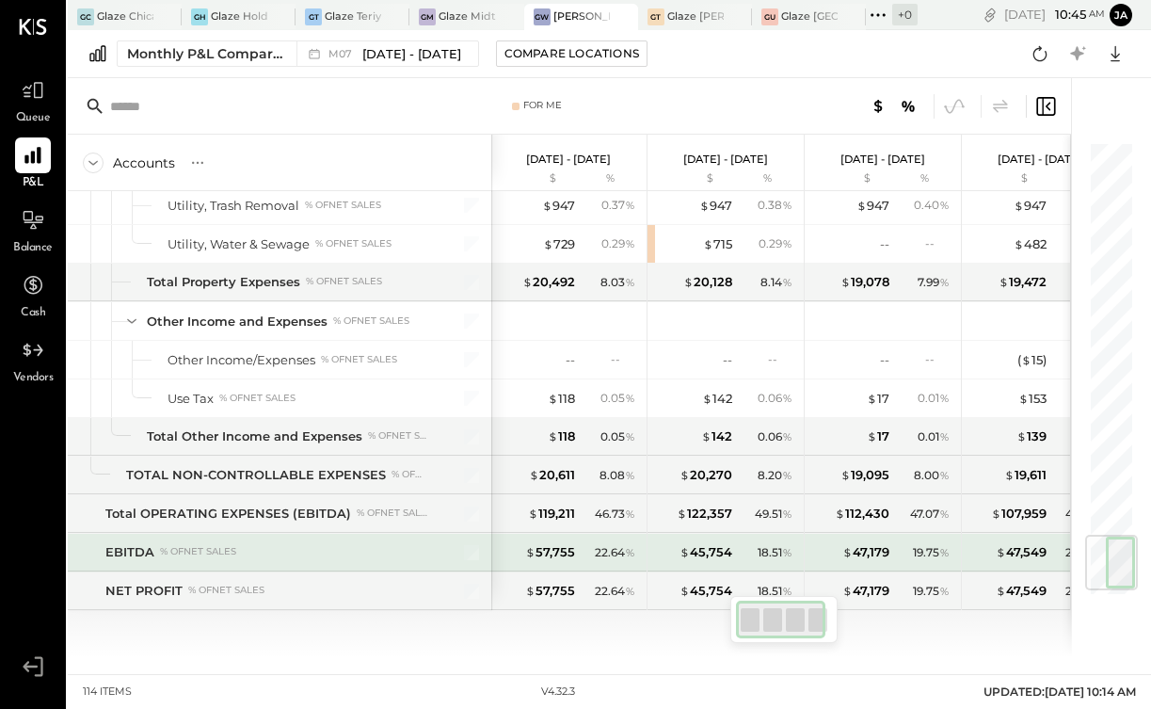
scroll to position [3358, 0]
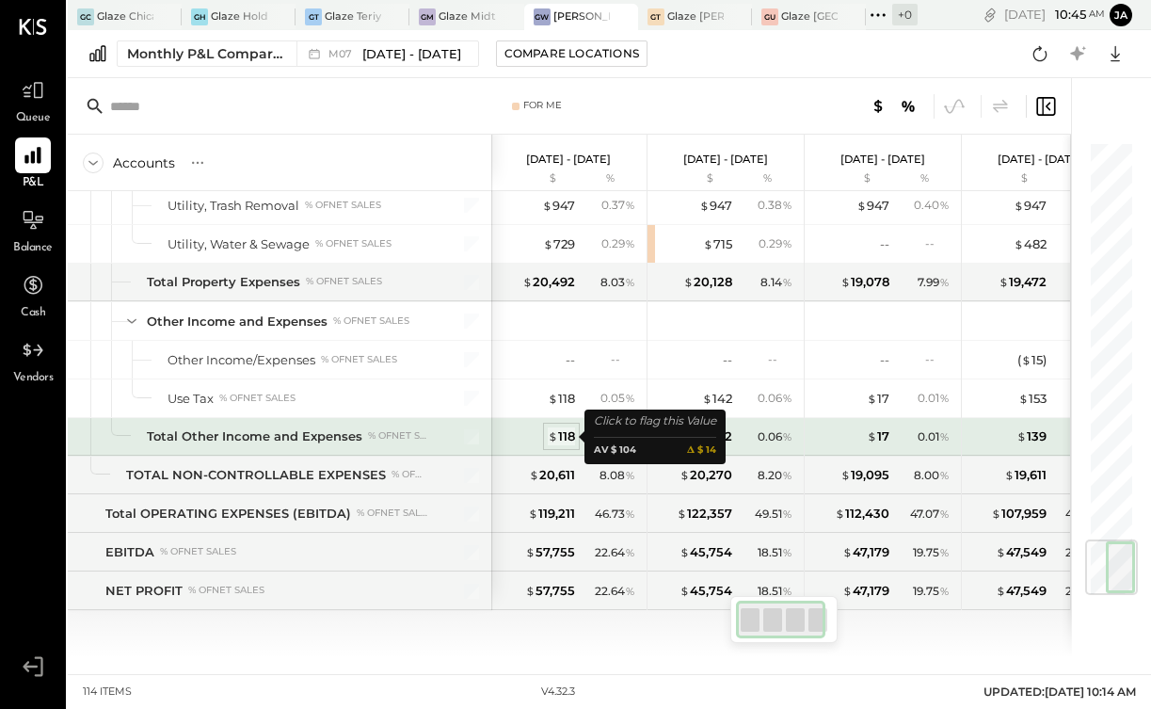
click at [567, 436] on div "$ 118" at bounding box center [561, 436] width 27 height 18
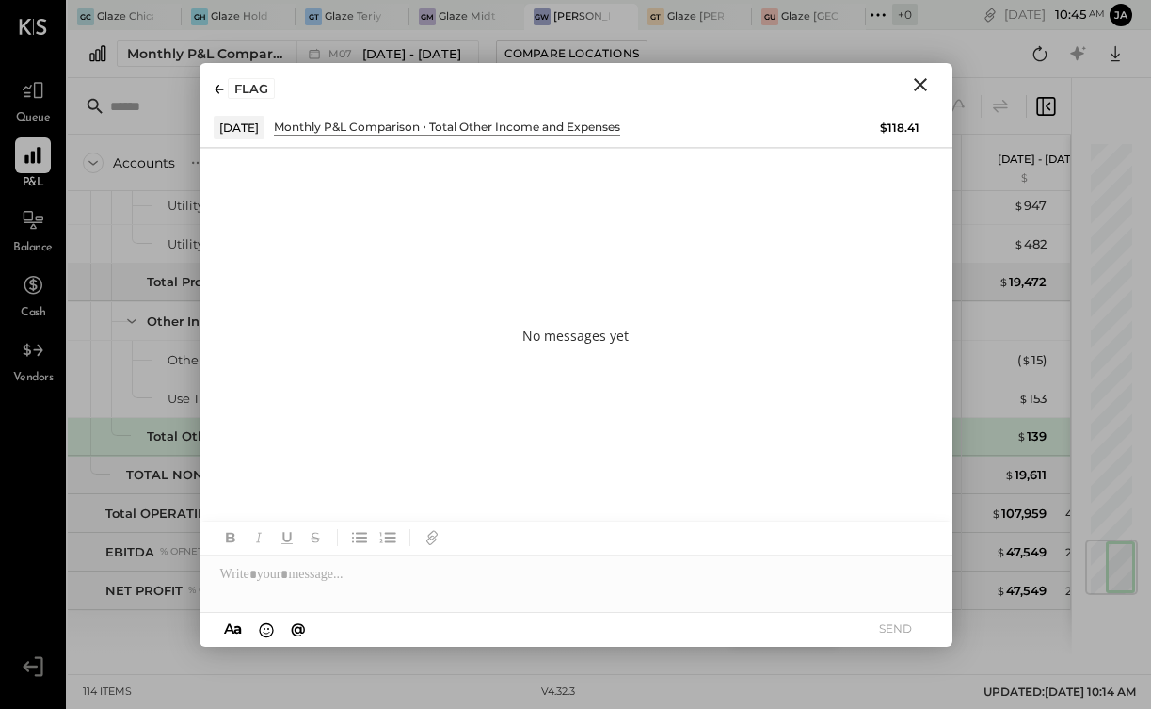
click at [918, 77] on icon "Close" at bounding box center [920, 84] width 23 height 23
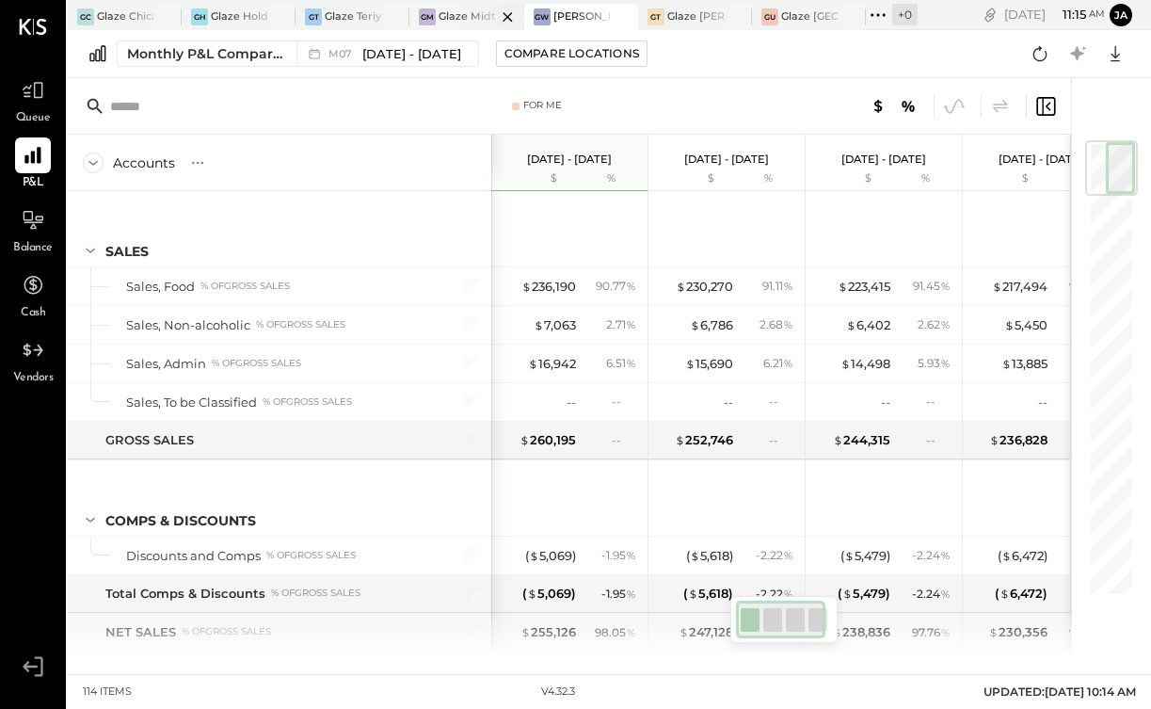
click at [418, 4] on div "[PERSON_NAME] Chicago Ghost - West River Rice LLC [PERSON_NAME] Holdings - Glaz…" at bounding box center [493, 15] width 850 height 30
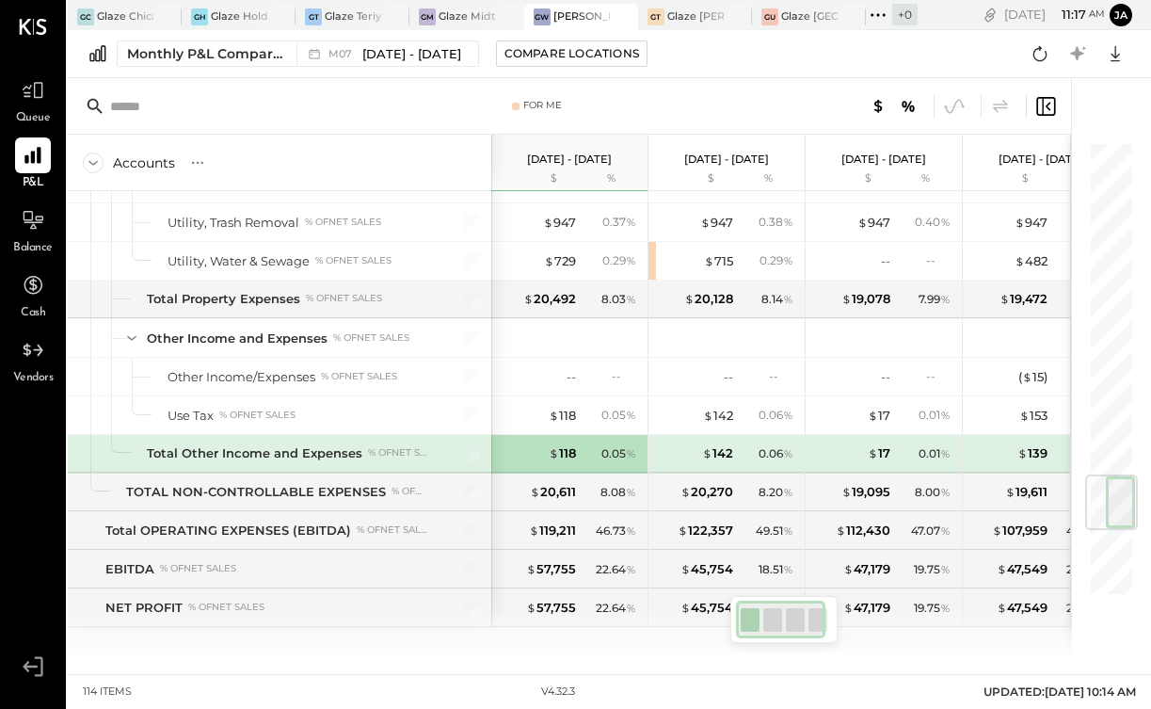
scroll to position [3358, 0]
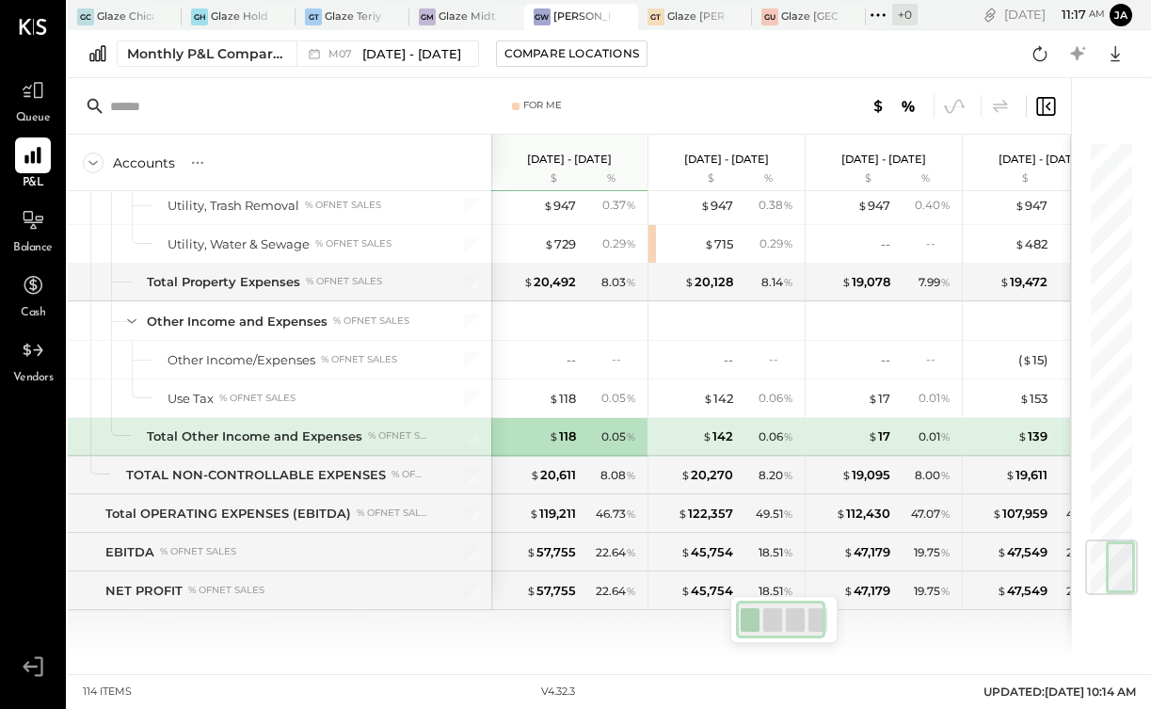
click at [889, 6] on icon at bounding box center [878, 15] width 24 height 24
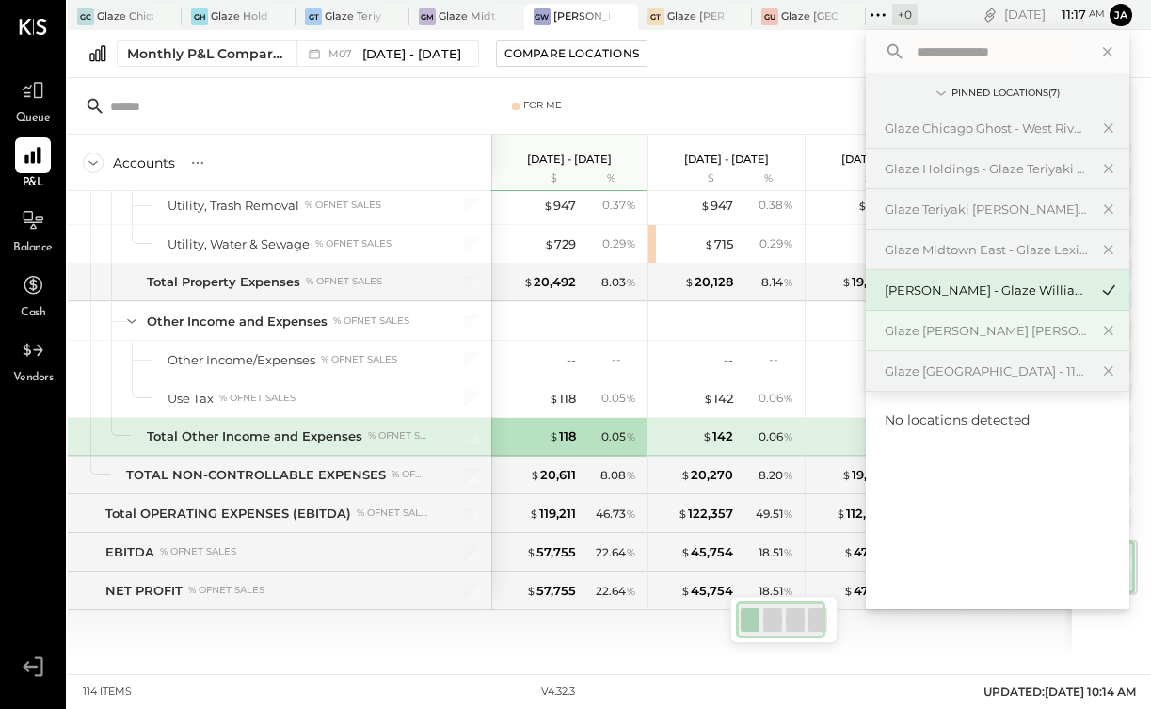
click at [906, 333] on div "Glaze [PERSON_NAME] [PERSON_NAME] LLC" at bounding box center [986, 331] width 203 height 18
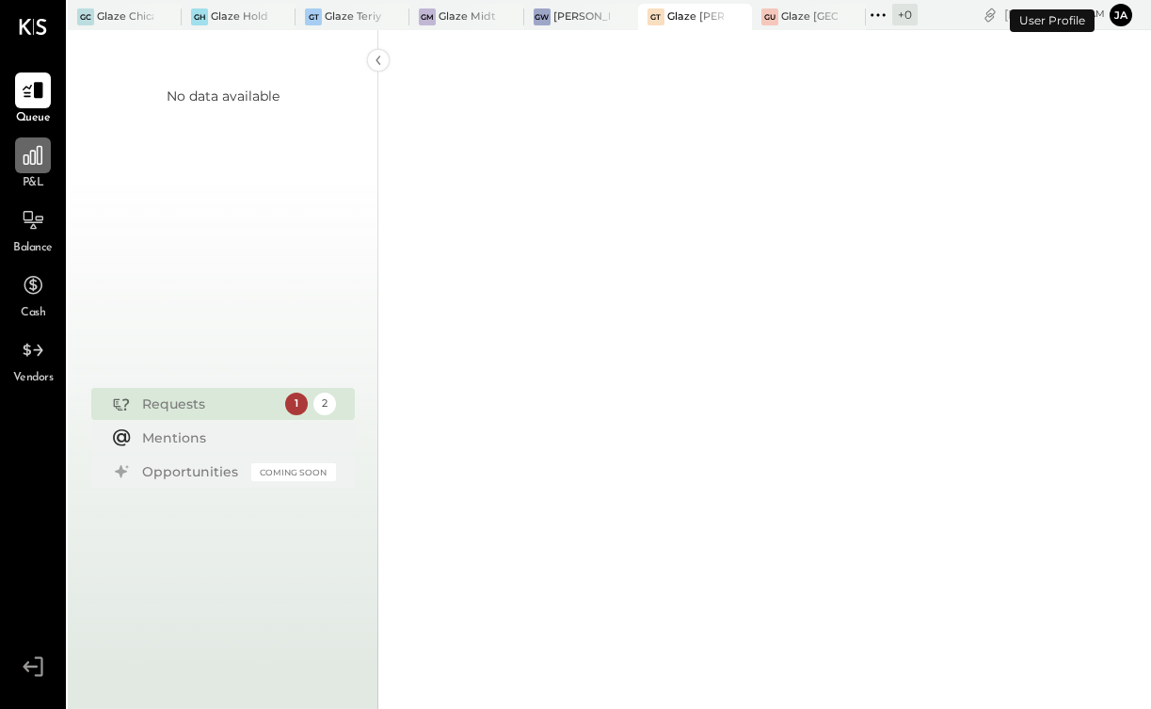
click at [34, 165] on icon at bounding box center [33, 155] width 24 height 24
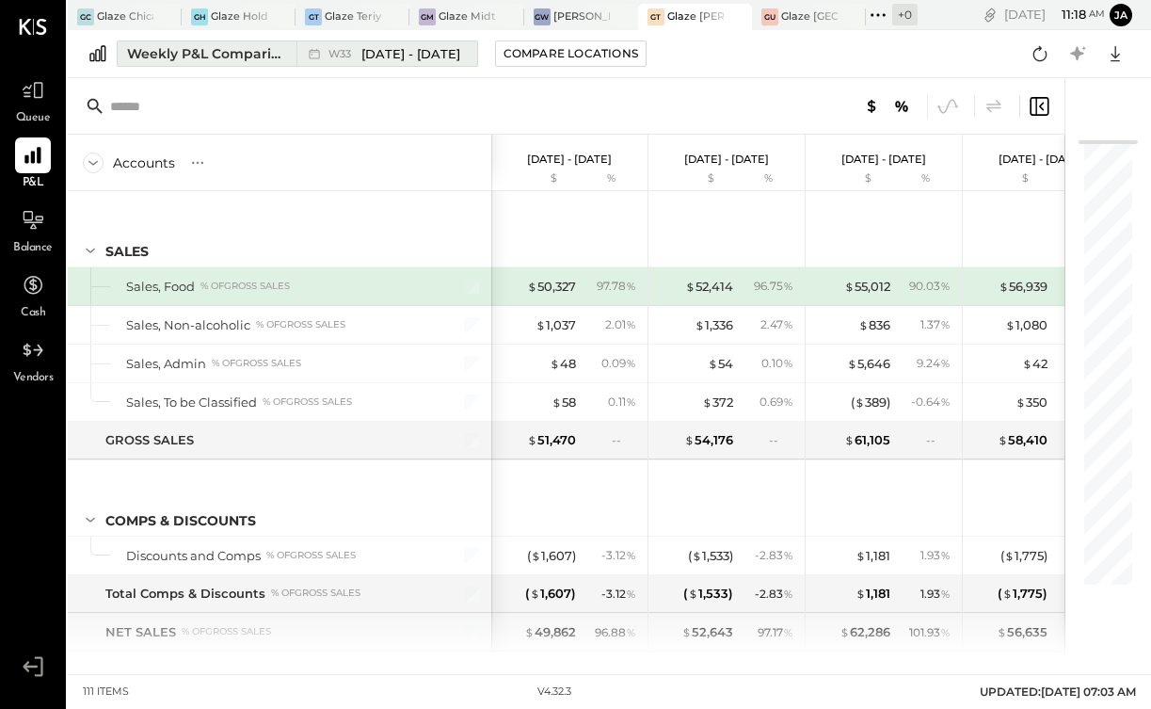
click at [236, 56] on div "Weekly P&L Comparison" at bounding box center [206, 53] width 158 height 19
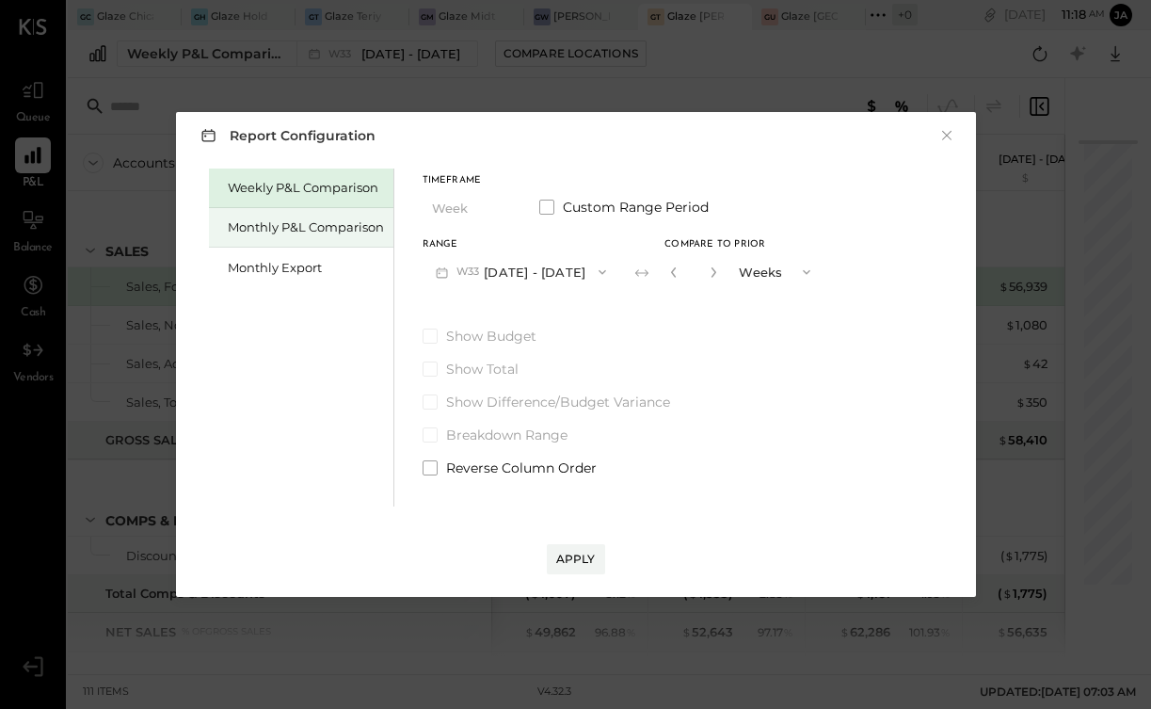
click at [286, 236] on div "Monthly P&L Comparison" at bounding box center [301, 228] width 184 height 40
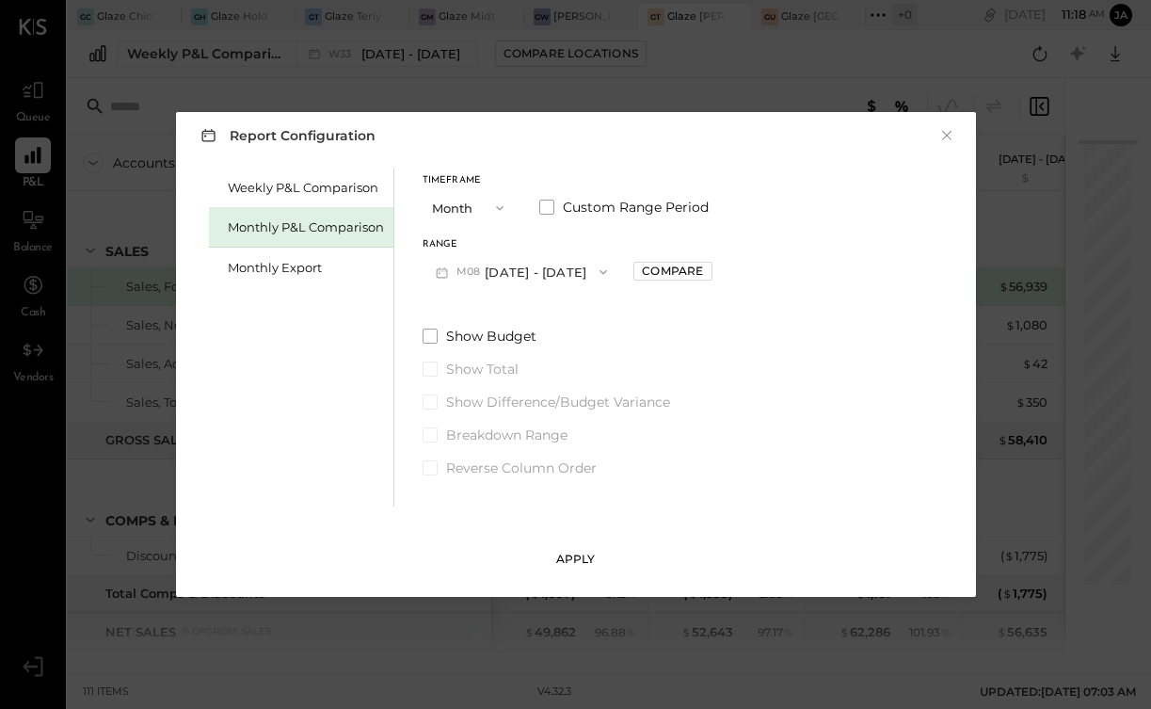
click at [578, 569] on button "Apply" at bounding box center [576, 559] width 58 height 30
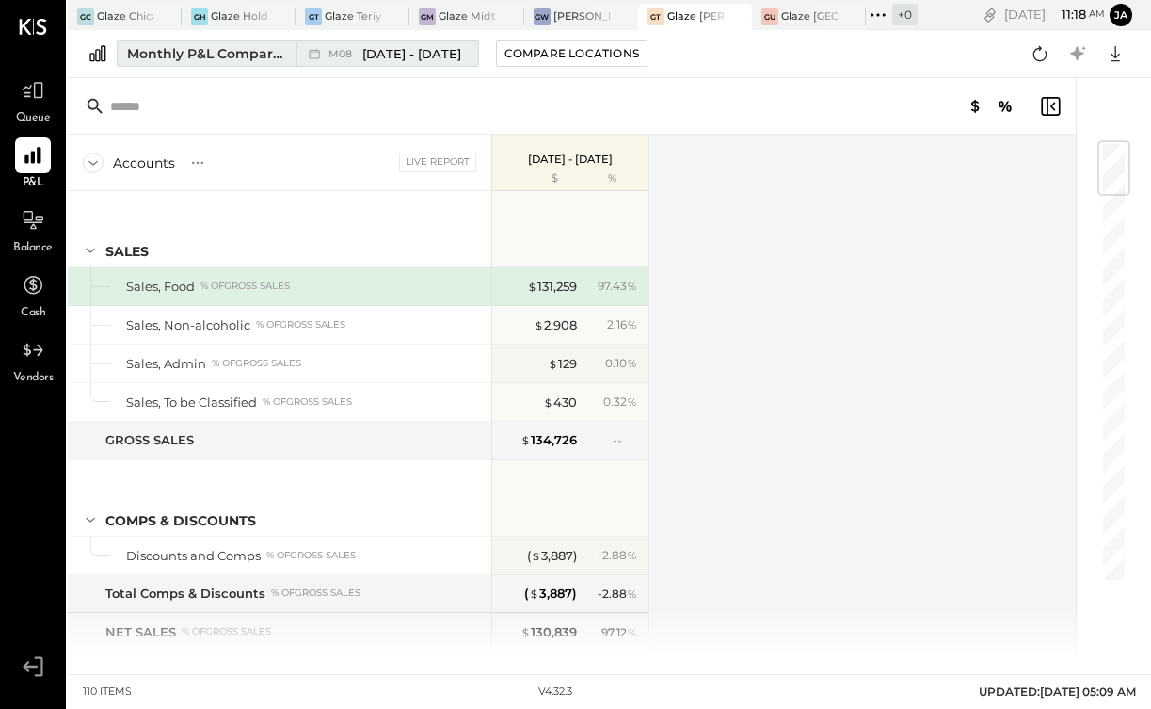
click at [411, 54] on span "[DATE] - [DATE]" at bounding box center [411, 54] width 99 height 18
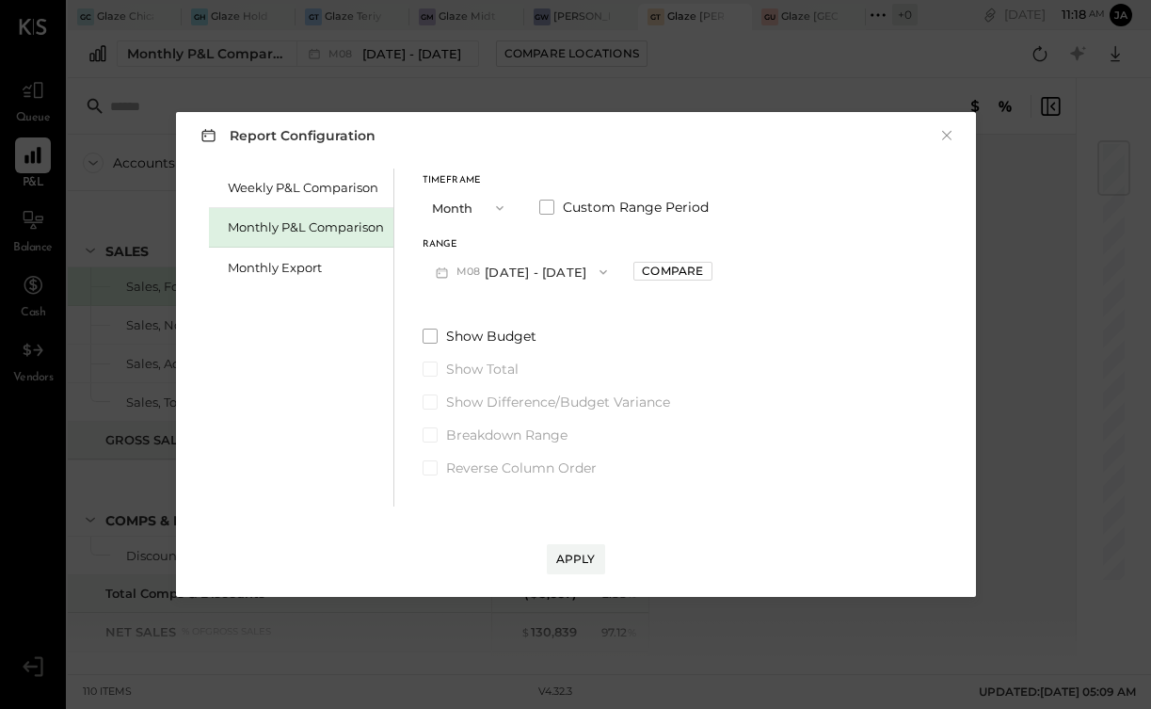
click at [473, 270] on span "M08" at bounding box center [471, 271] width 29 height 15
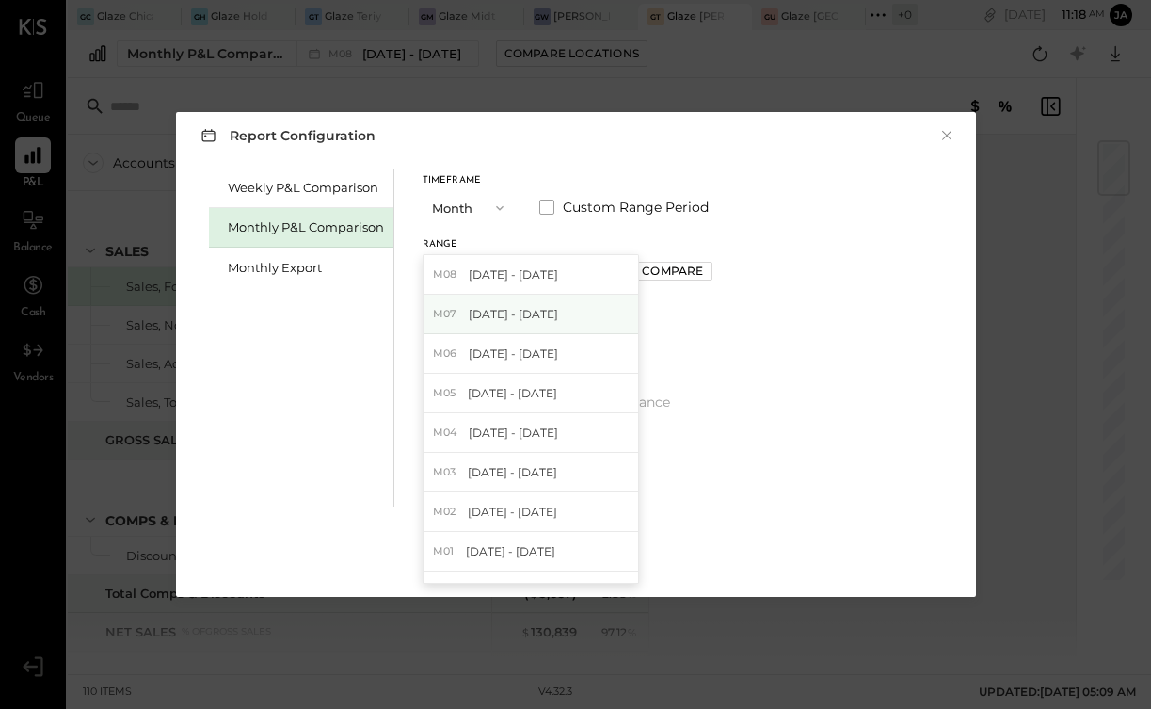
click at [505, 320] on span "[DATE] - [DATE]" at bounding box center [513, 314] width 89 height 16
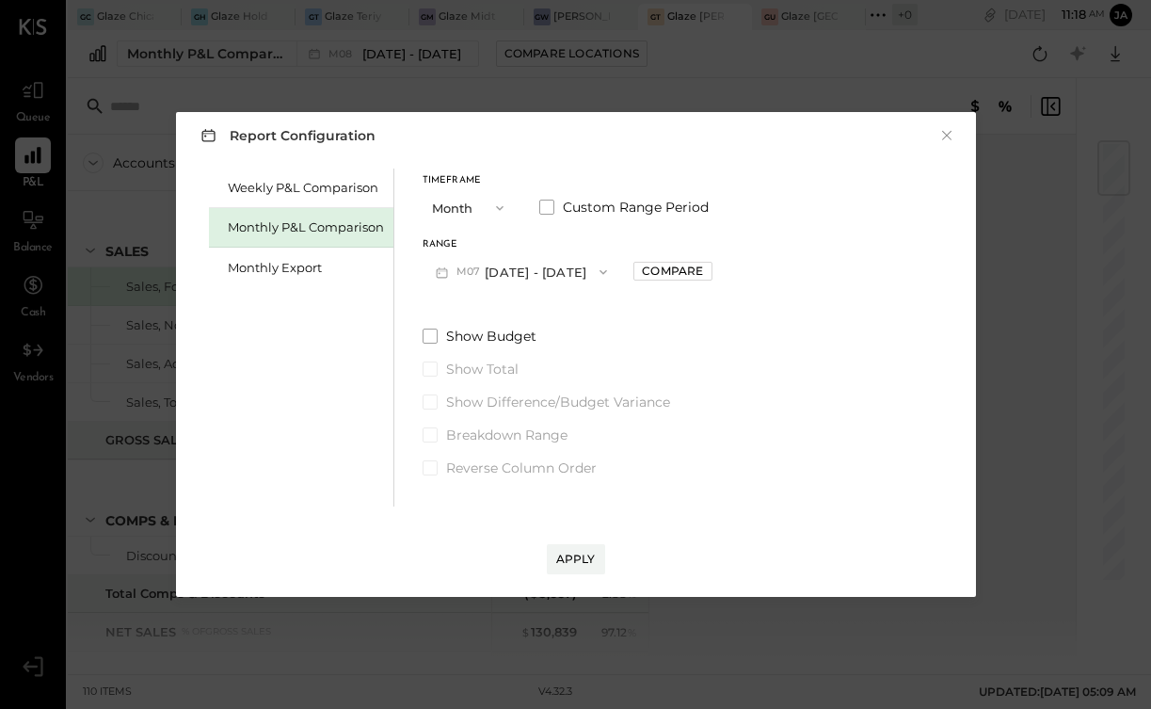
click at [648, 258] on div "Range M07 [DATE] - [DATE] Compare" at bounding box center [568, 264] width 290 height 49
click at [651, 274] on div "Compare" at bounding box center [672, 271] width 61 height 16
click at [709, 271] on icon "button" at bounding box center [714, 271] width 11 height 11
type input "*"
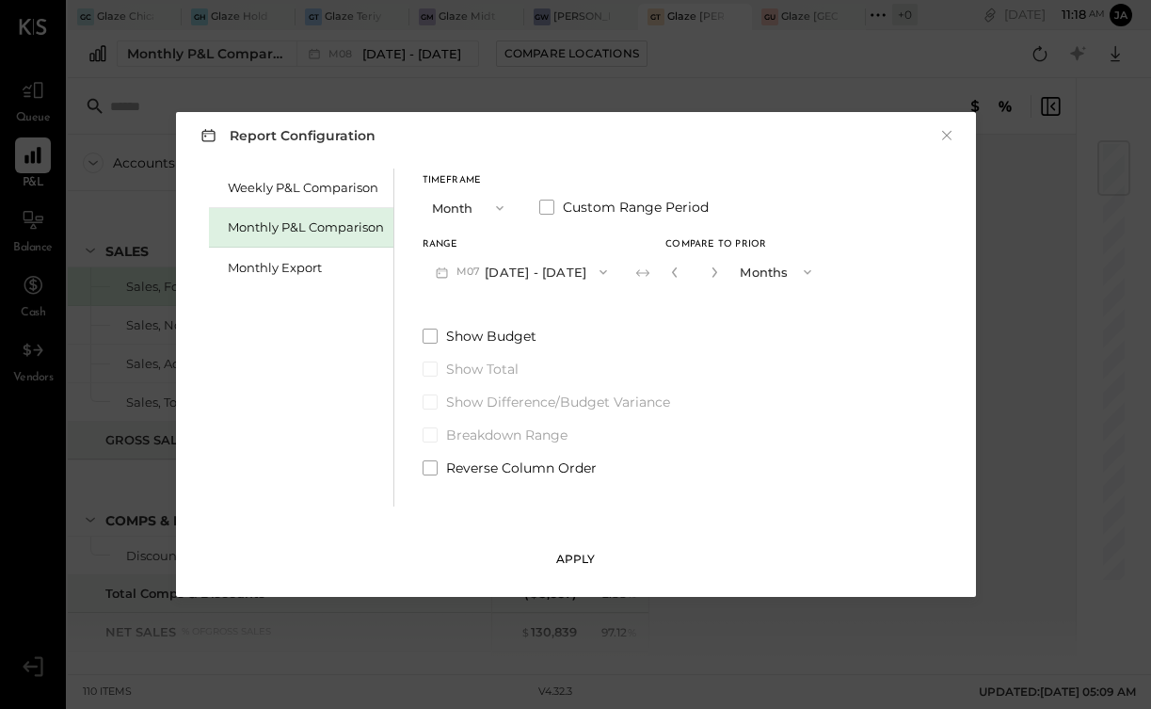
click at [573, 553] on div "Apply" at bounding box center [576, 559] width 40 height 16
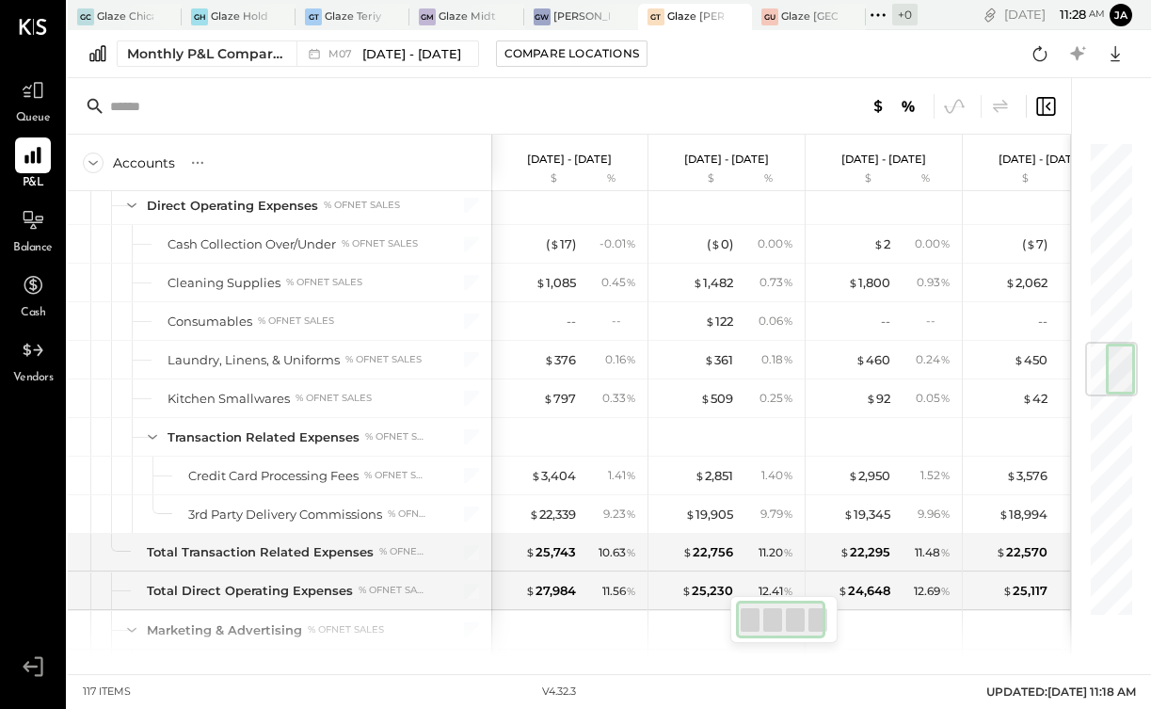
scroll to position [1705, 0]
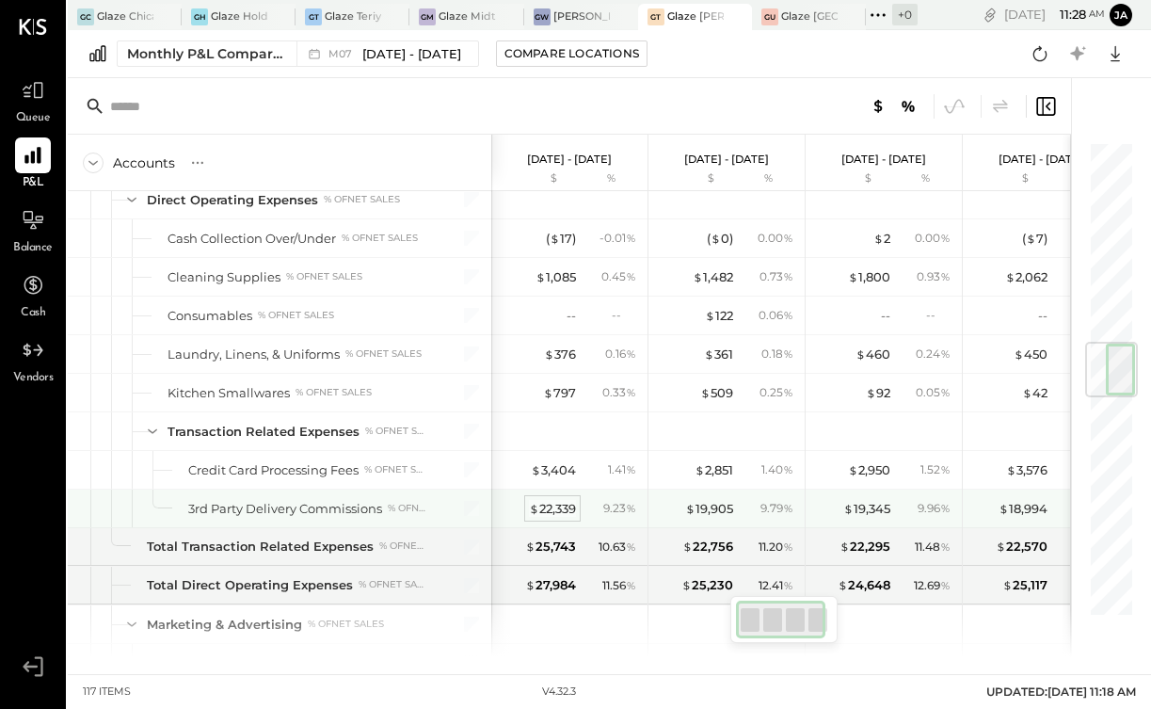
click at [562, 505] on div "$ 22,339" at bounding box center [552, 509] width 47 height 18
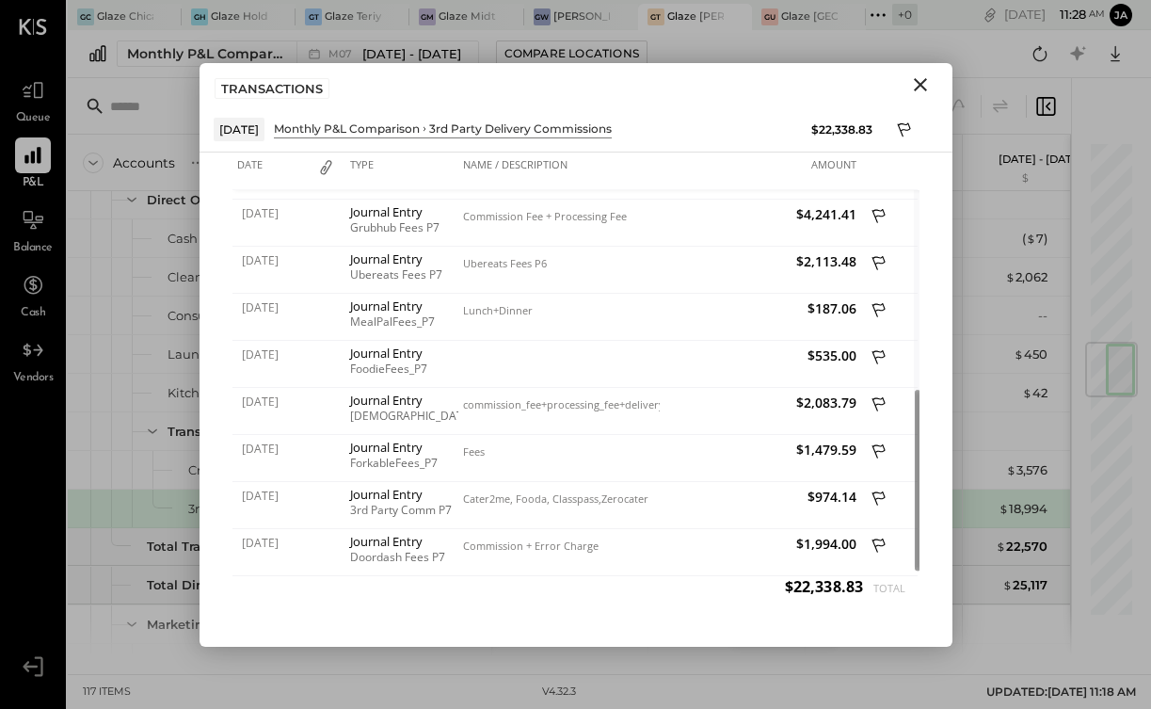
click at [916, 81] on icon "Close" at bounding box center [920, 84] width 23 height 23
